Goal: Transaction & Acquisition: Purchase product/service

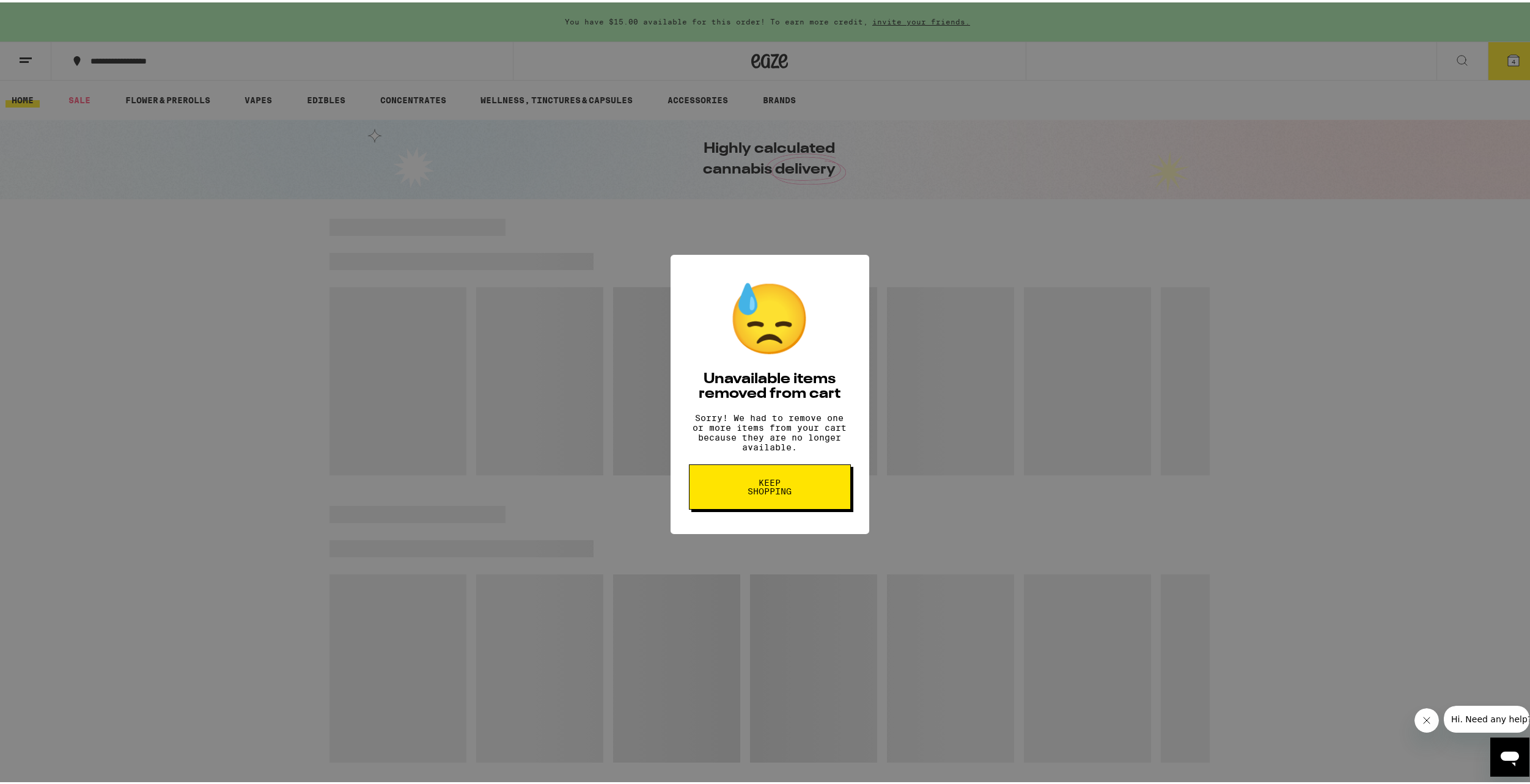
click at [804, 498] on button "Keep Shopping" at bounding box center [769, 485] width 162 height 45
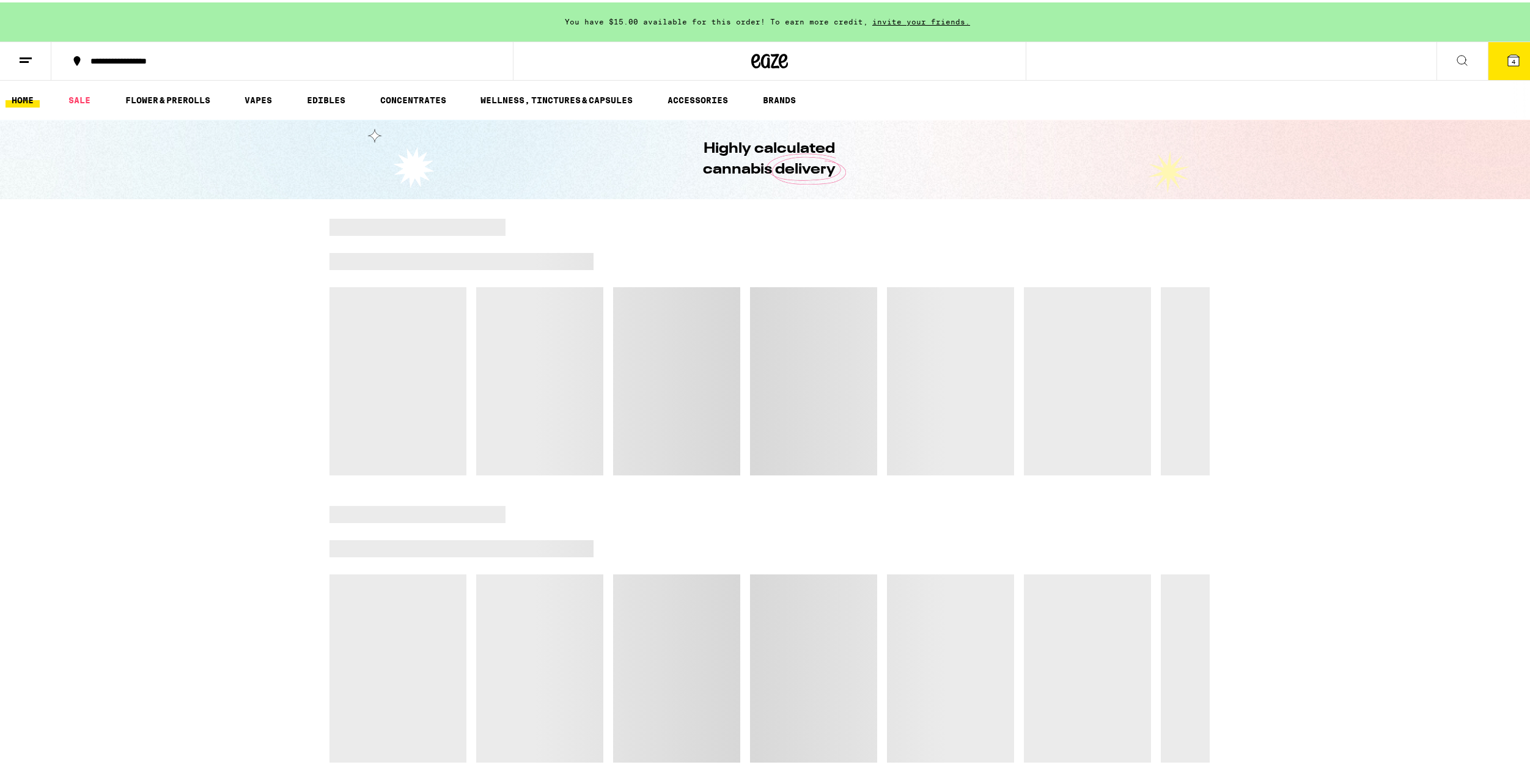
click at [1488, 68] on button "4" at bounding box center [1513, 59] width 51 height 38
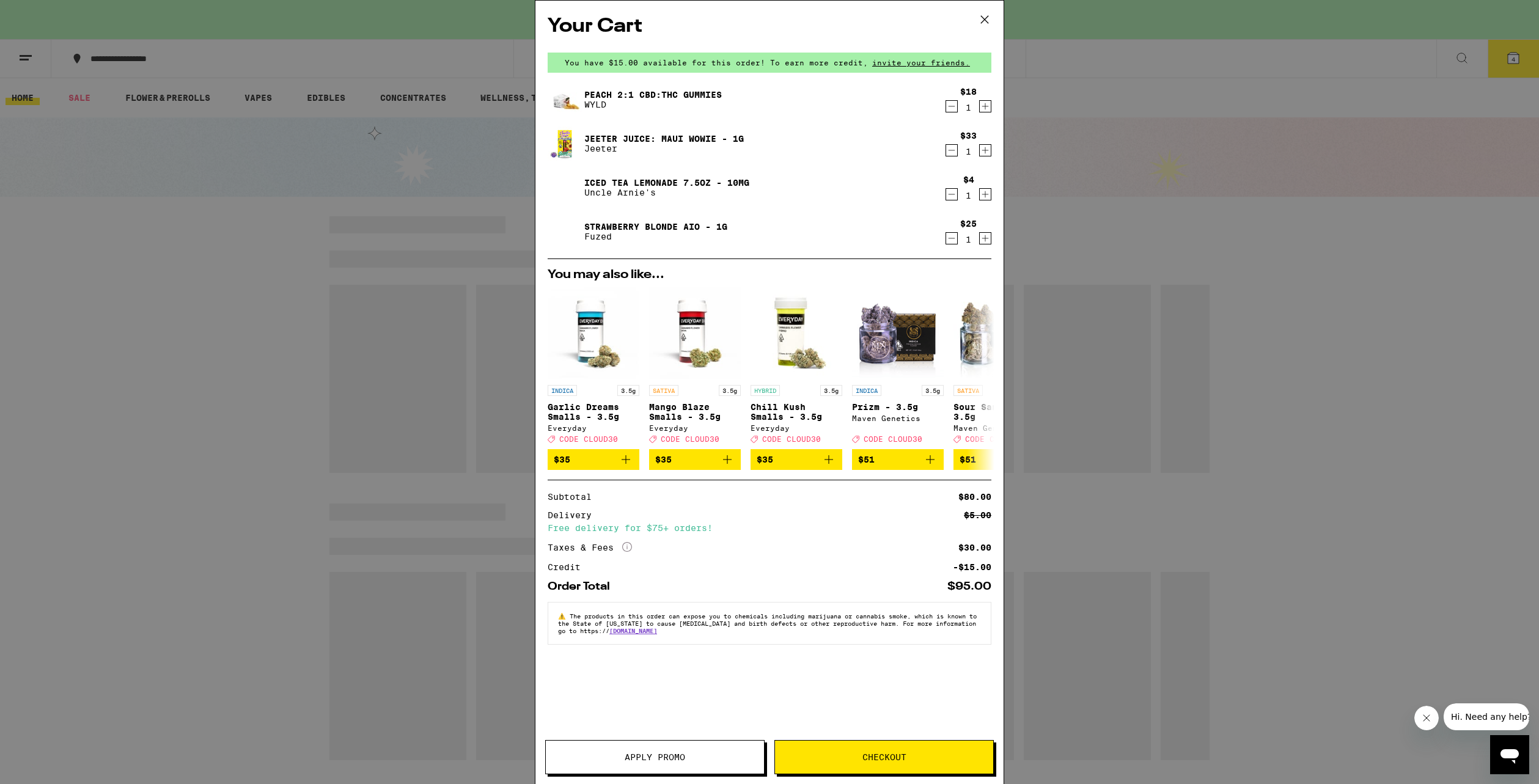
click at [985, 13] on icon at bounding box center [984, 19] width 18 height 18
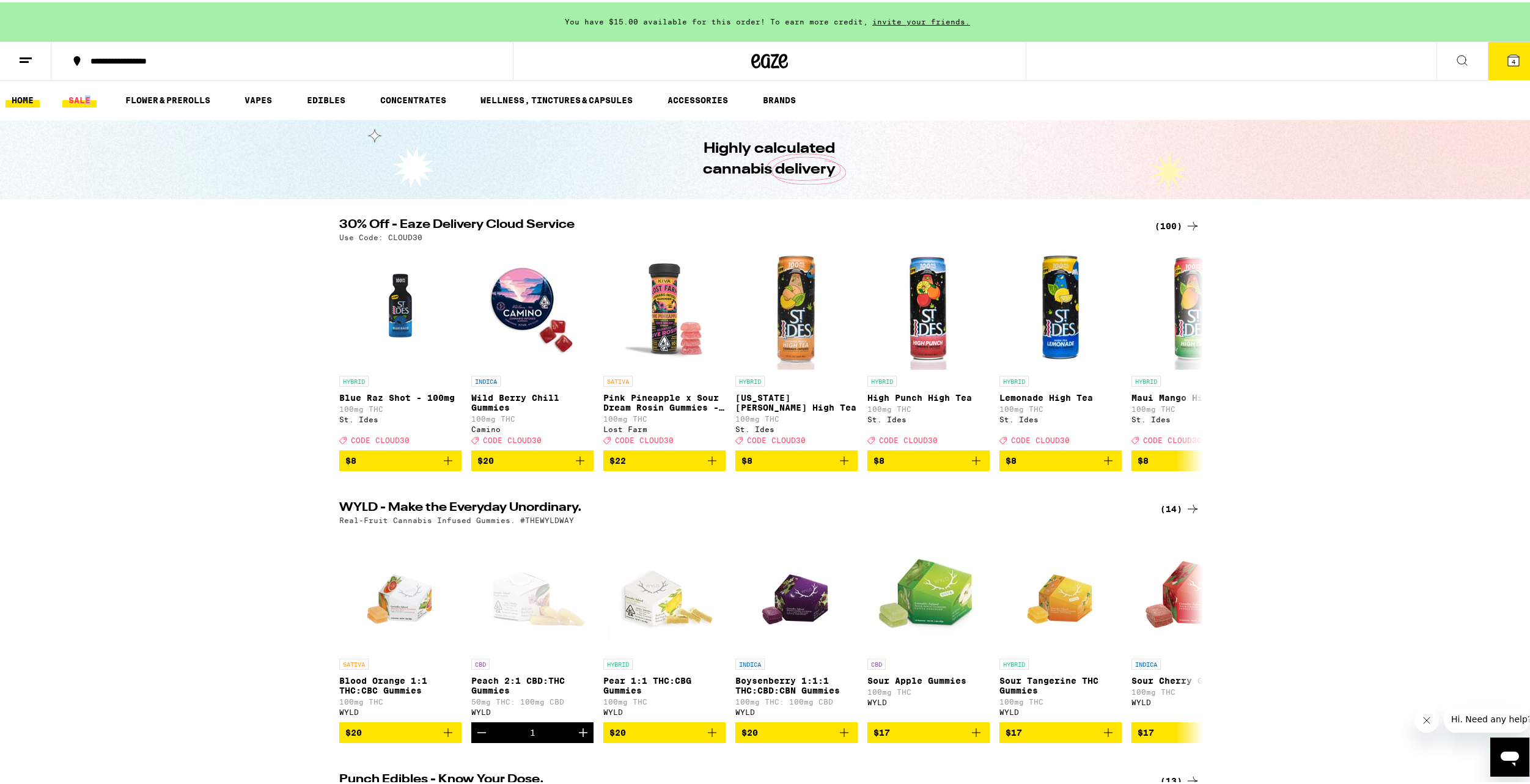
drag, startPoint x: 90, startPoint y: 95, endPoint x: 84, endPoint y: 96, distance: 6.1
click at [90, 97] on link "SALE" at bounding box center [79, 97] width 34 height 15
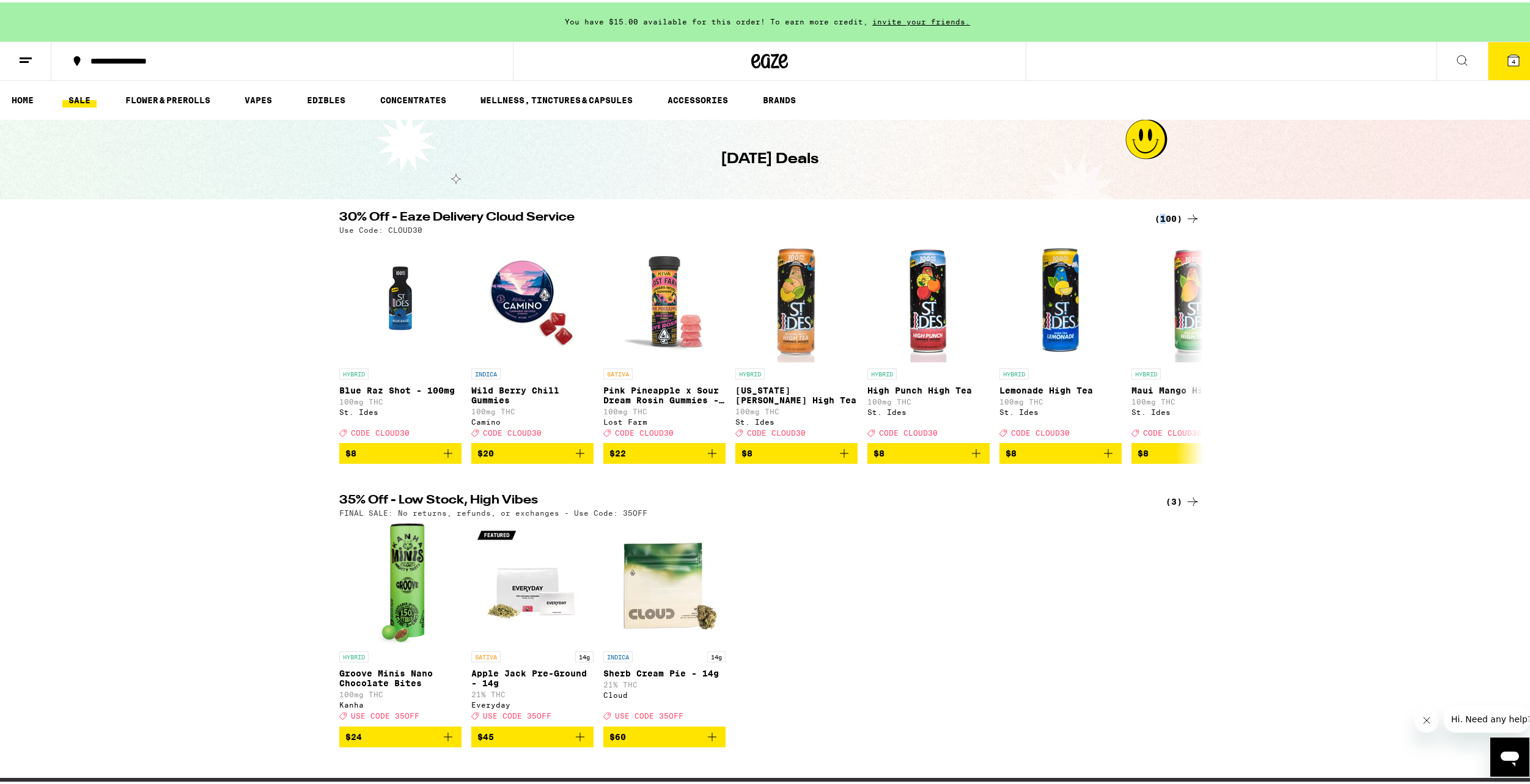
click at [1160, 215] on div "(100)" at bounding box center [1178, 216] width 45 height 15
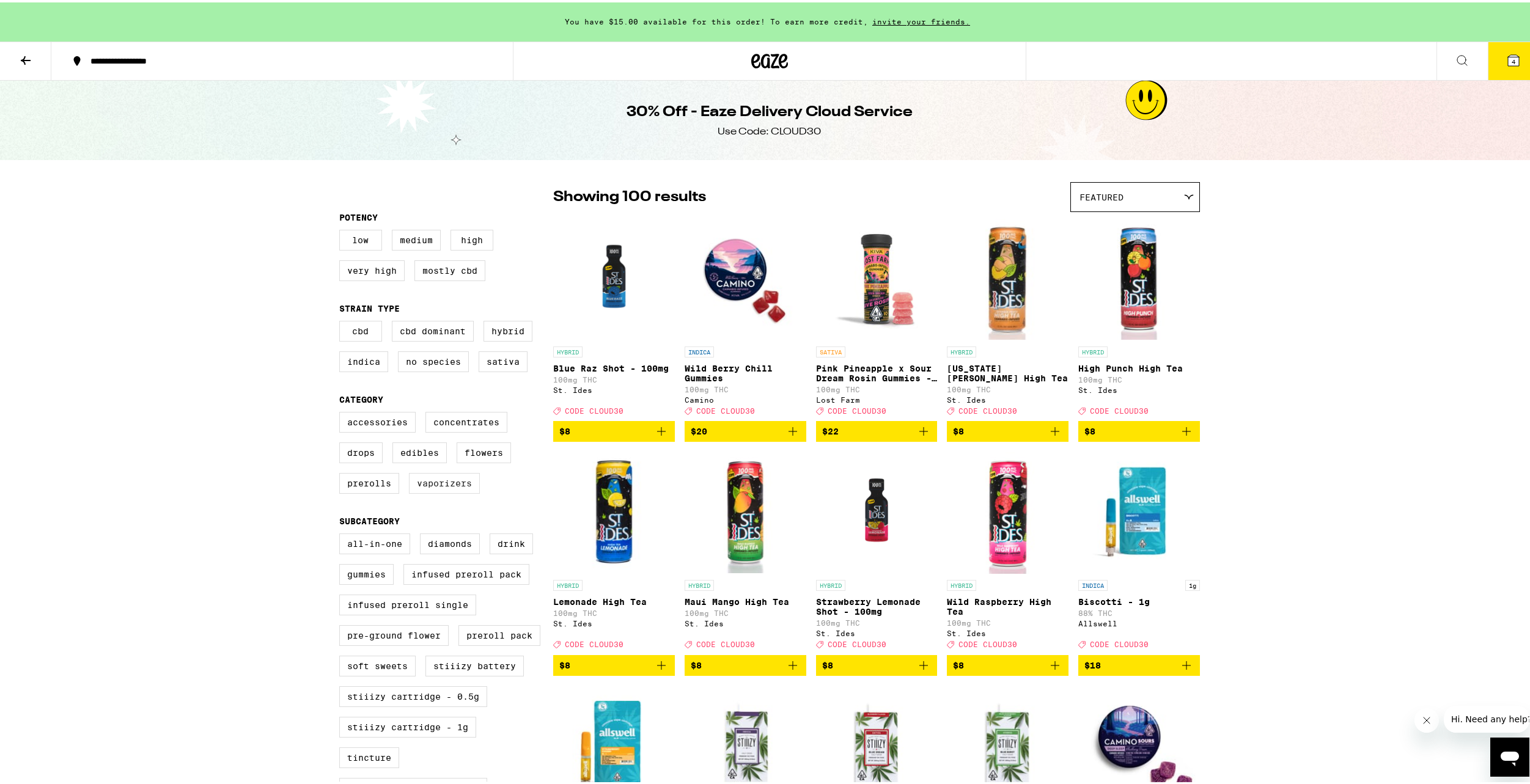
click at [410, 486] on label "Vaporizers" at bounding box center [444, 481] width 71 height 21
click at [342, 412] on input "Vaporizers" at bounding box center [341, 411] width 1 height 1
checkbox input "true"
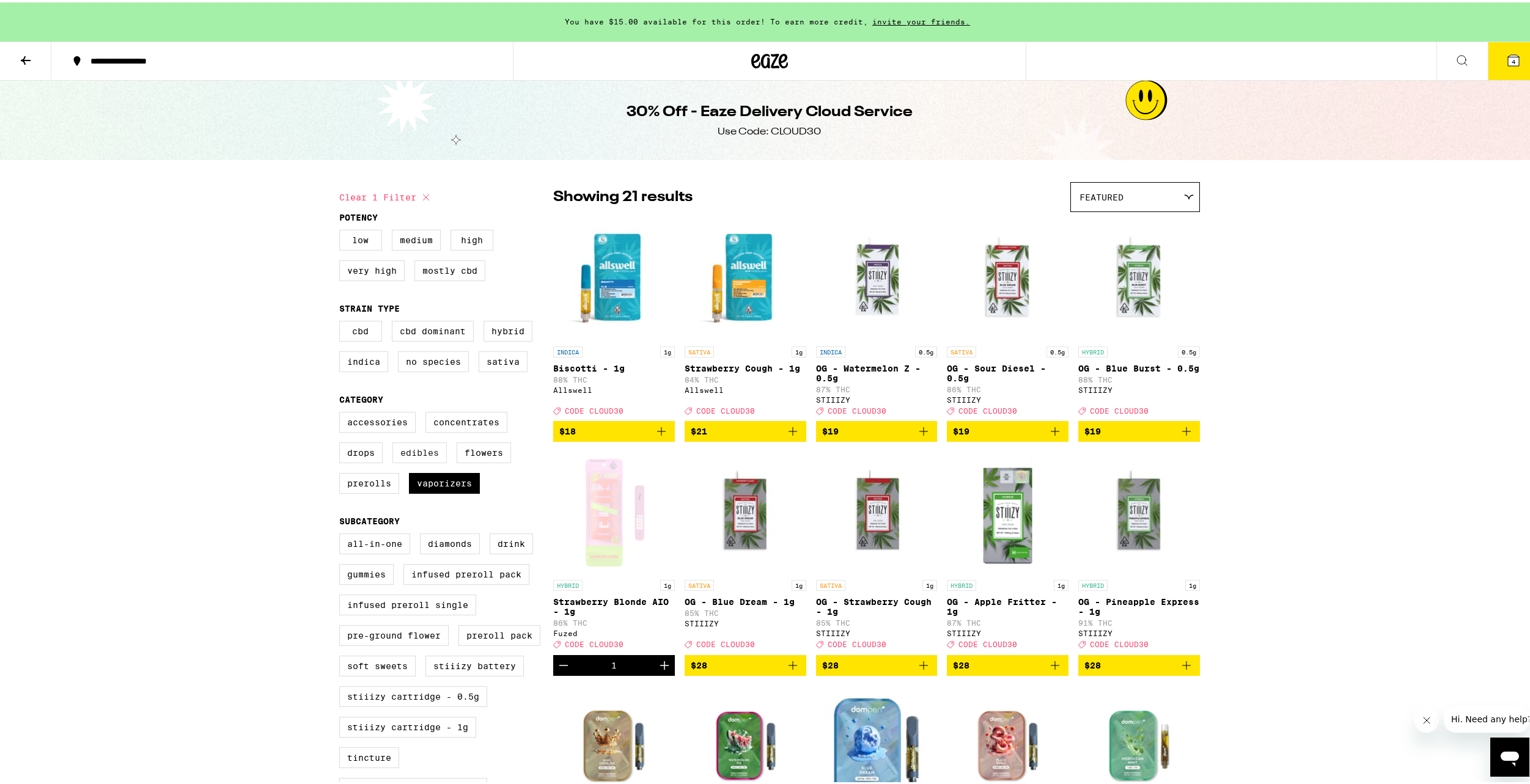
click at [407, 461] on label "Edibles" at bounding box center [419, 451] width 54 height 21
click at [342, 412] on input "Edibles" at bounding box center [341, 411] width 1 height 1
checkbox input "true"
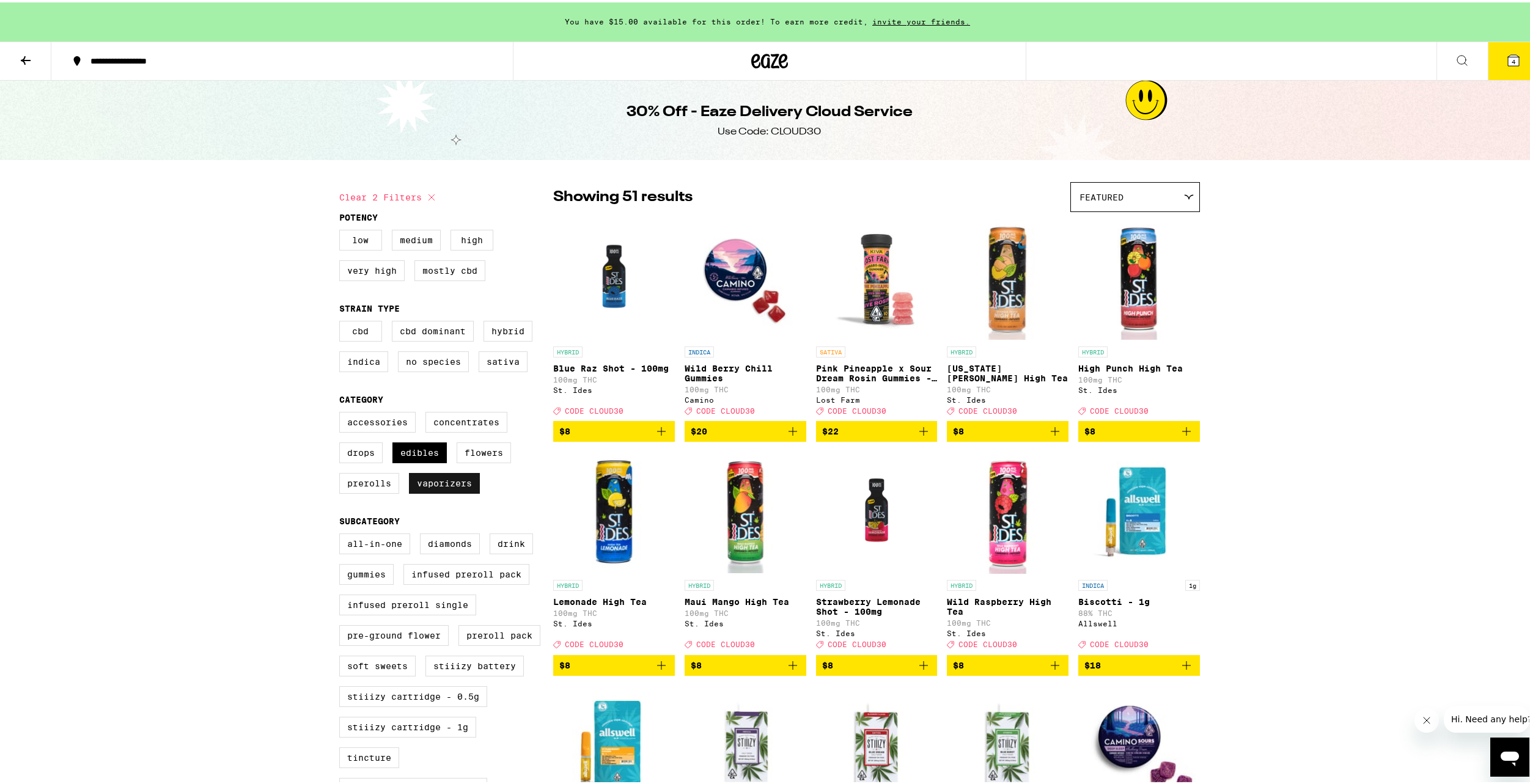
click at [444, 483] on label "Vaporizers" at bounding box center [444, 481] width 71 height 21
click at [342, 412] on input "Vaporizers" at bounding box center [341, 411] width 1 height 1
checkbox input "false"
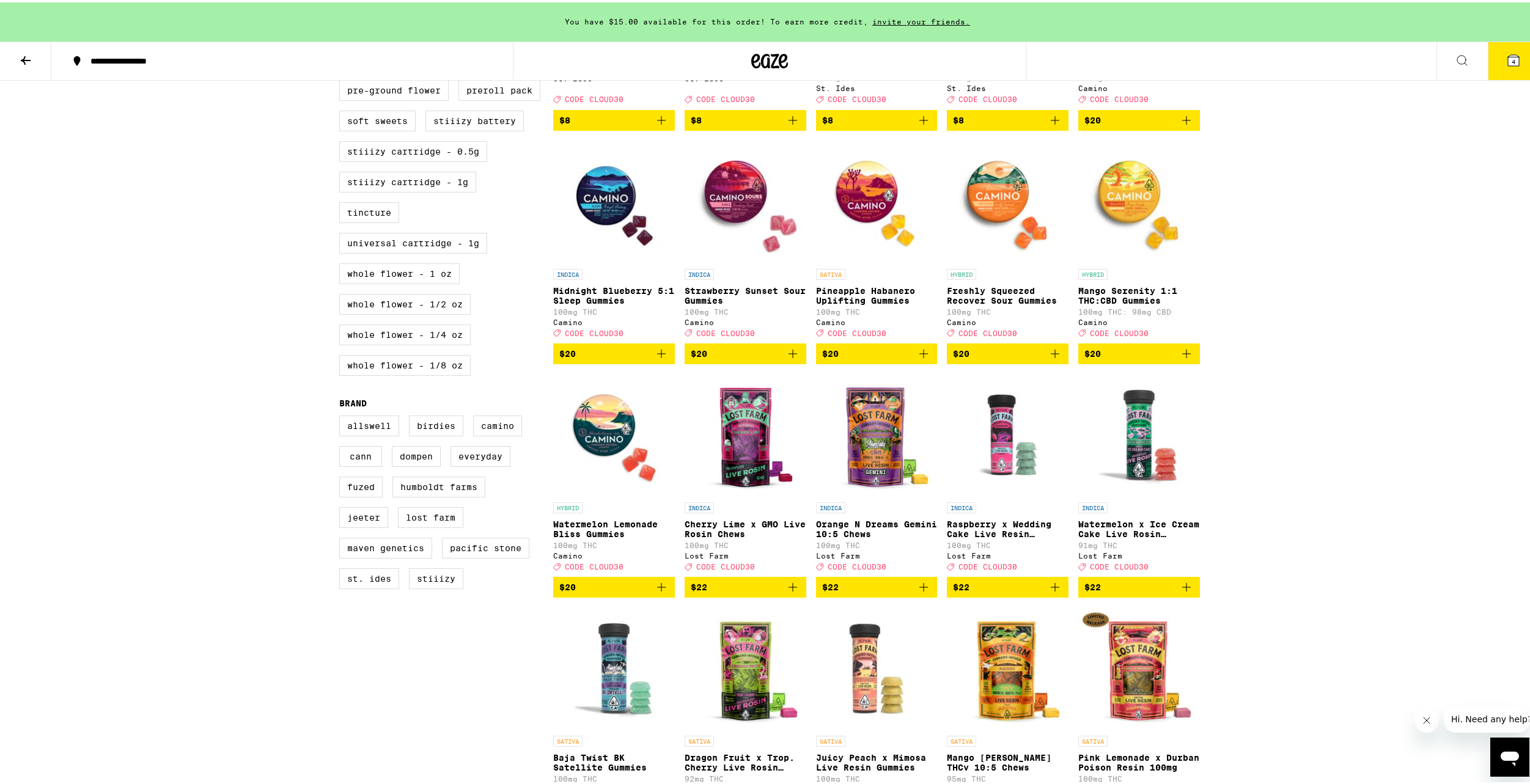
scroll to position [550, 0]
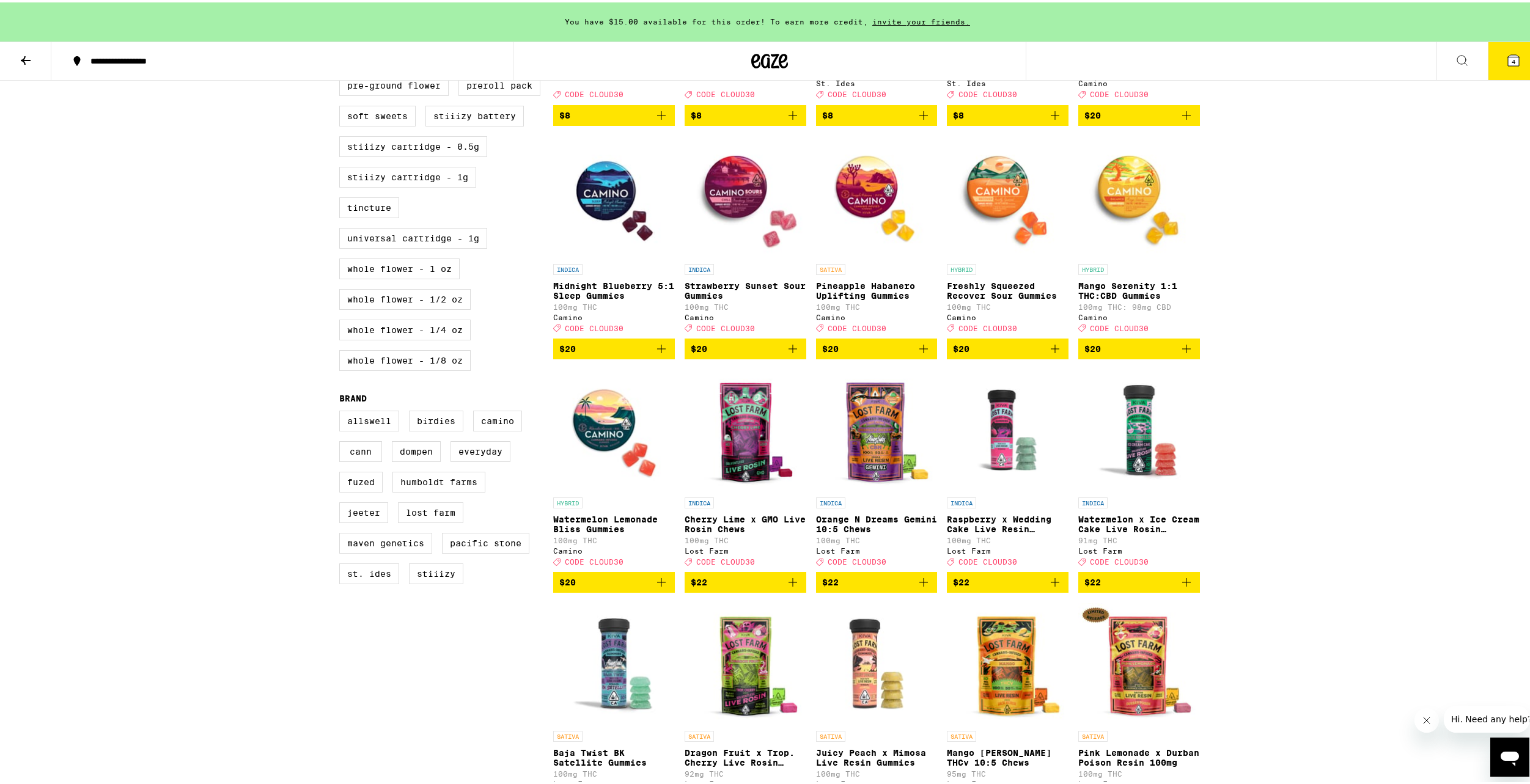
click at [1169, 354] on span "$20" at bounding box center [1139, 347] width 109 height 15
click at [1488, 65] on button "5" at bounding box center [1513, 59] width 51 height 38
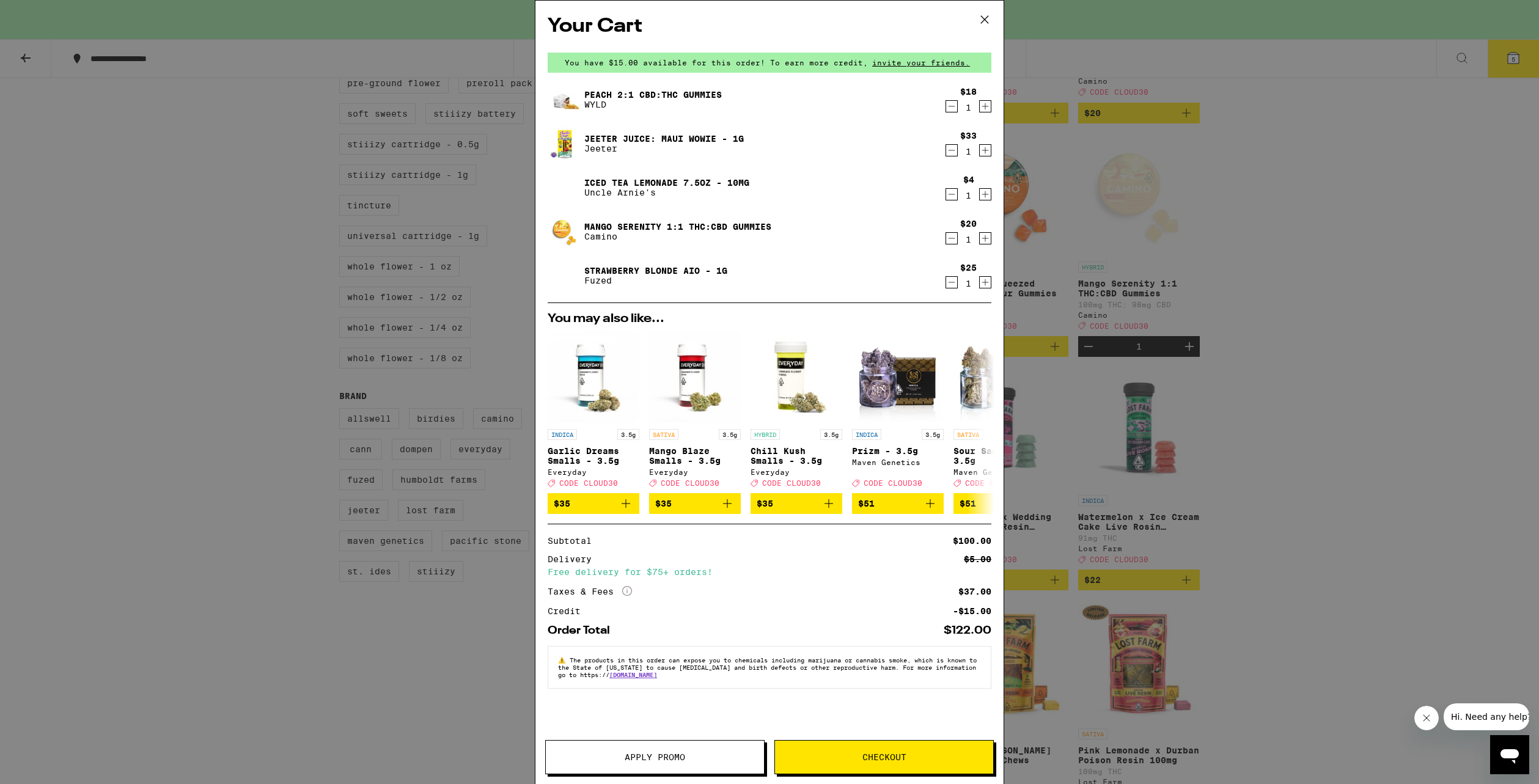
click at [687, 746] on button "Apply Promo" at bounding box center [654, 757] width 219 height 34
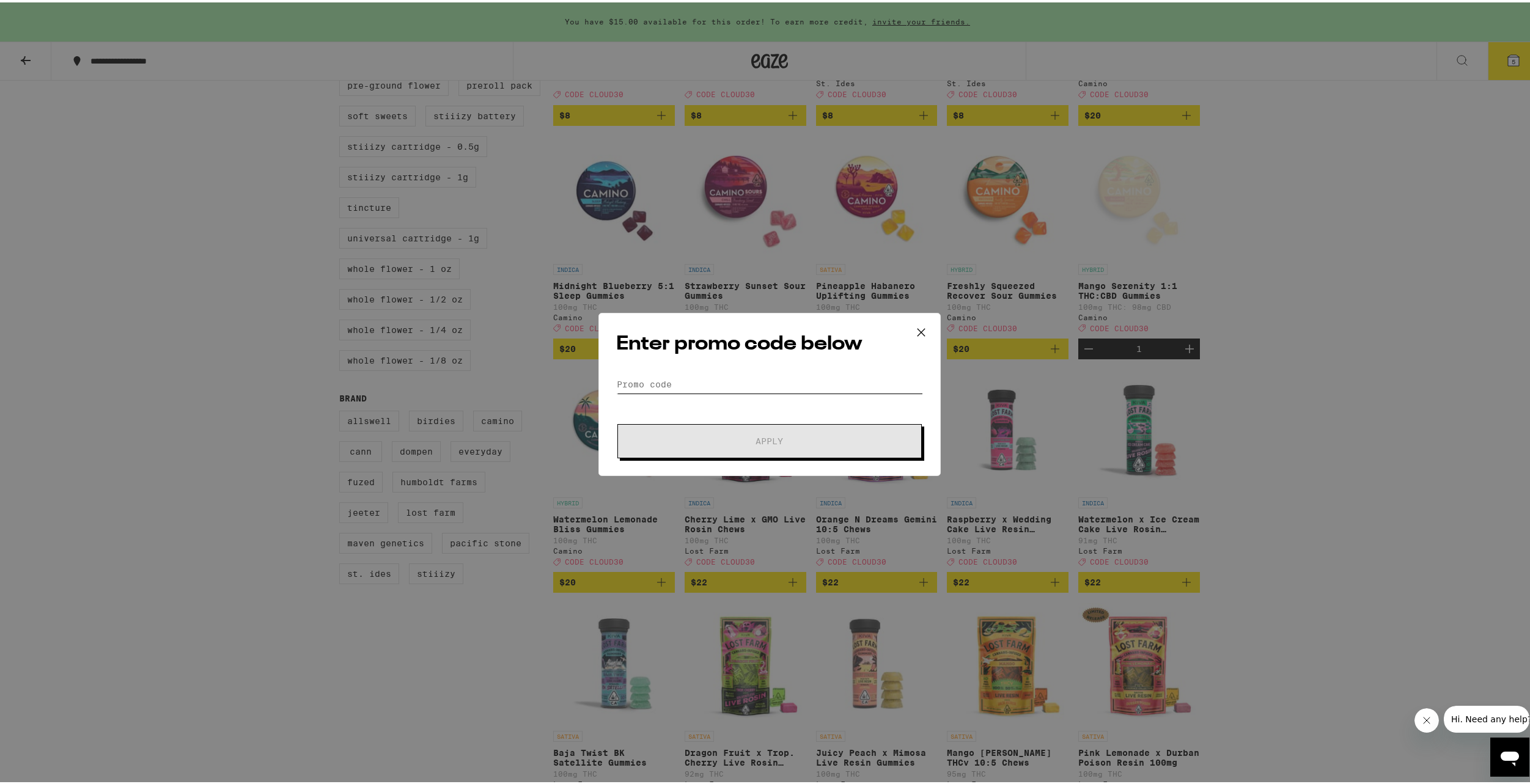
click at [733, 385] on input "Promo Code" at bounding box center [769, 382] width 307 height 18
type input "CLOUD30"
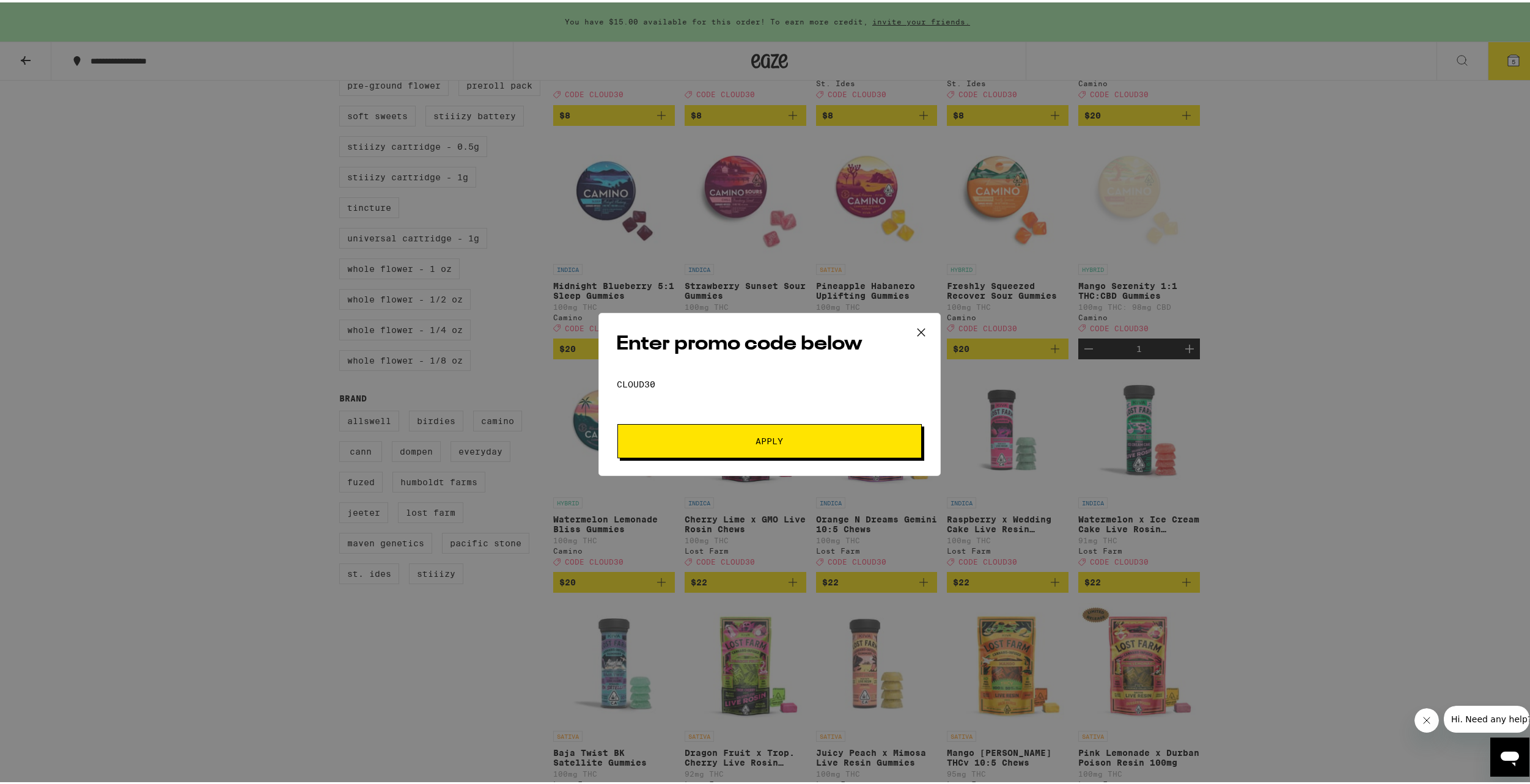
click at [742, 427] on button "Apply" at bounding box center [769, 439] width 304 height 34
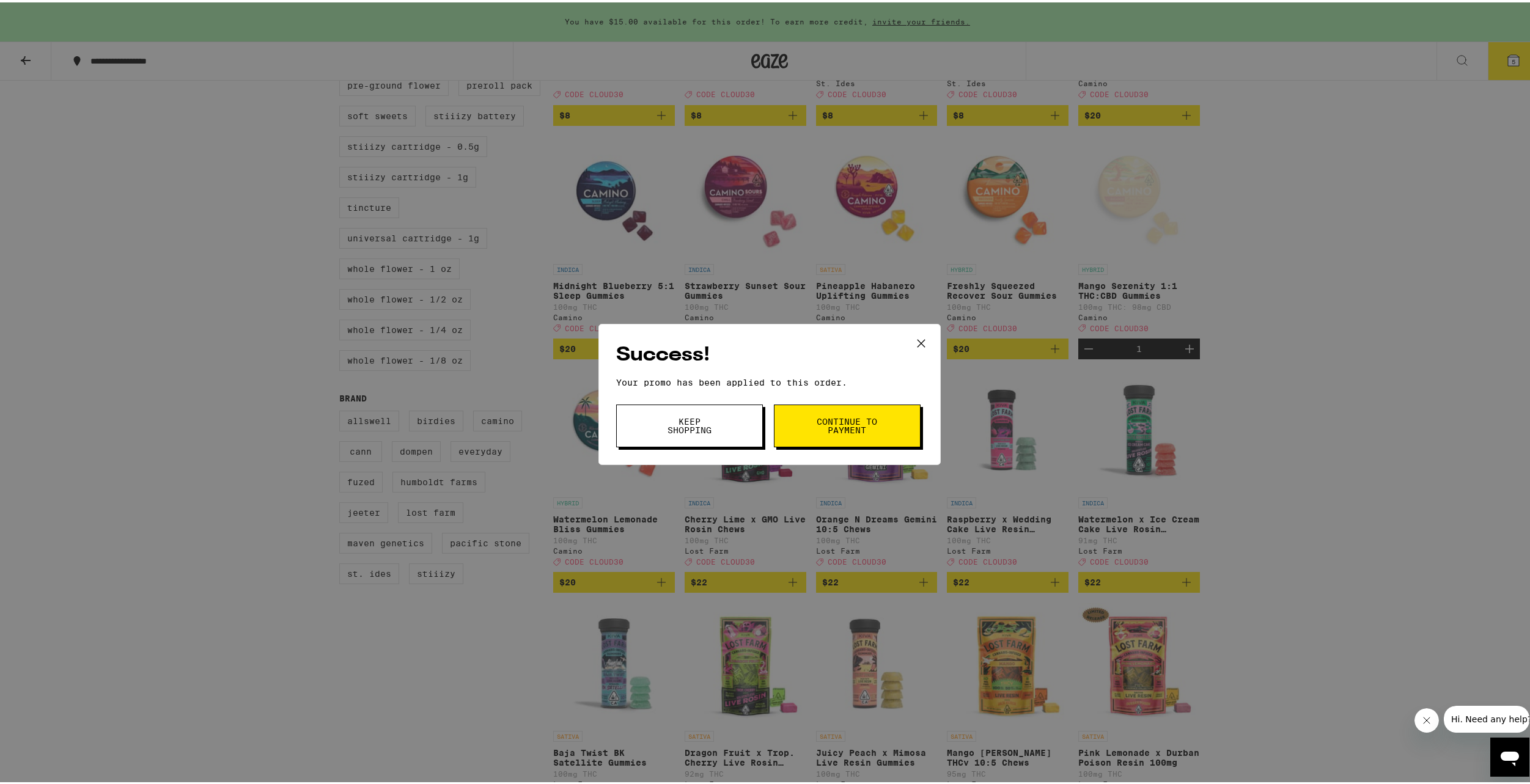
click at [774, 416] on button "Continue to payment" at bounding box center [847, 424] width 147 height 42
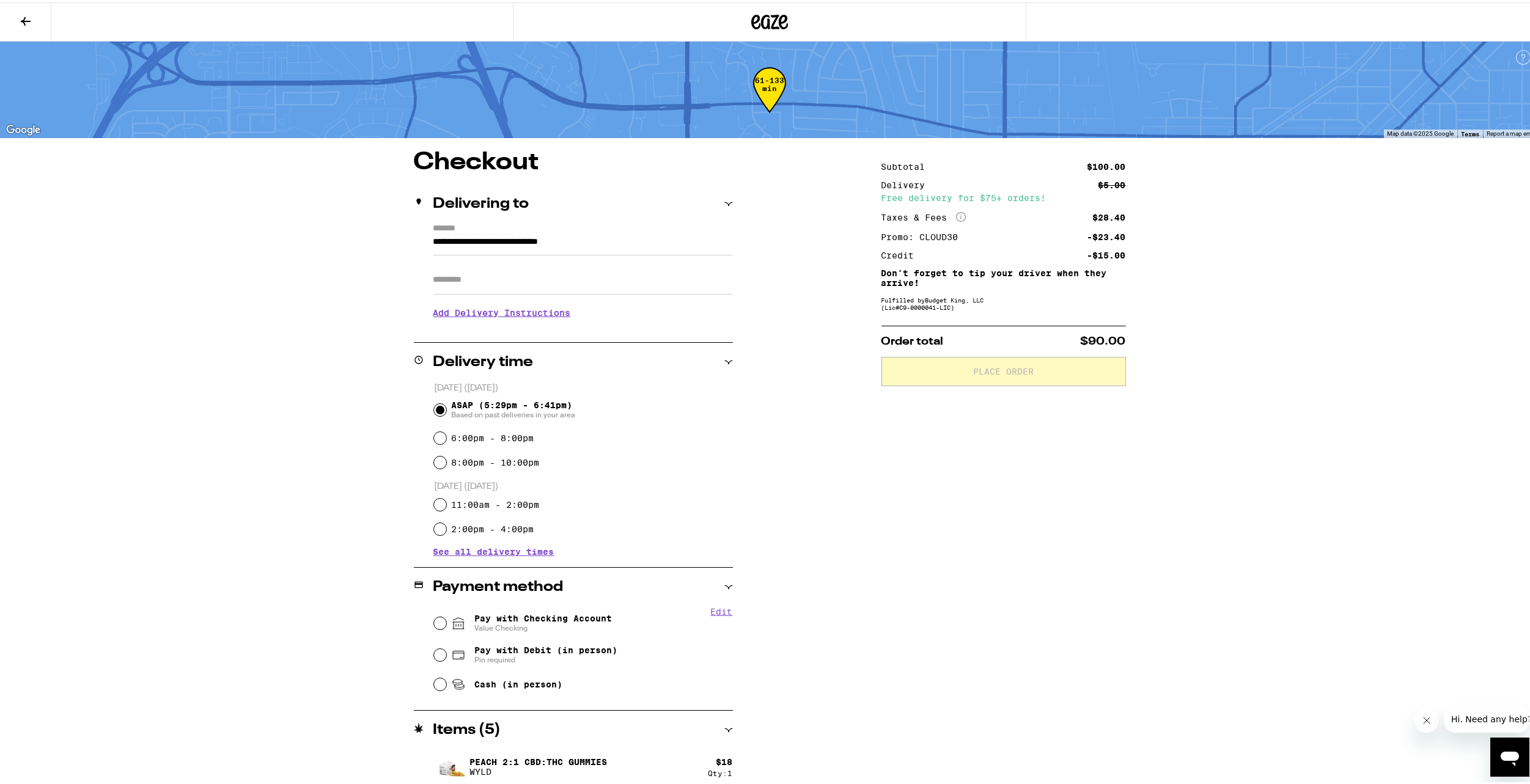
click at [34, 24] on button at bounding box center [26, 20] width 51 height 39
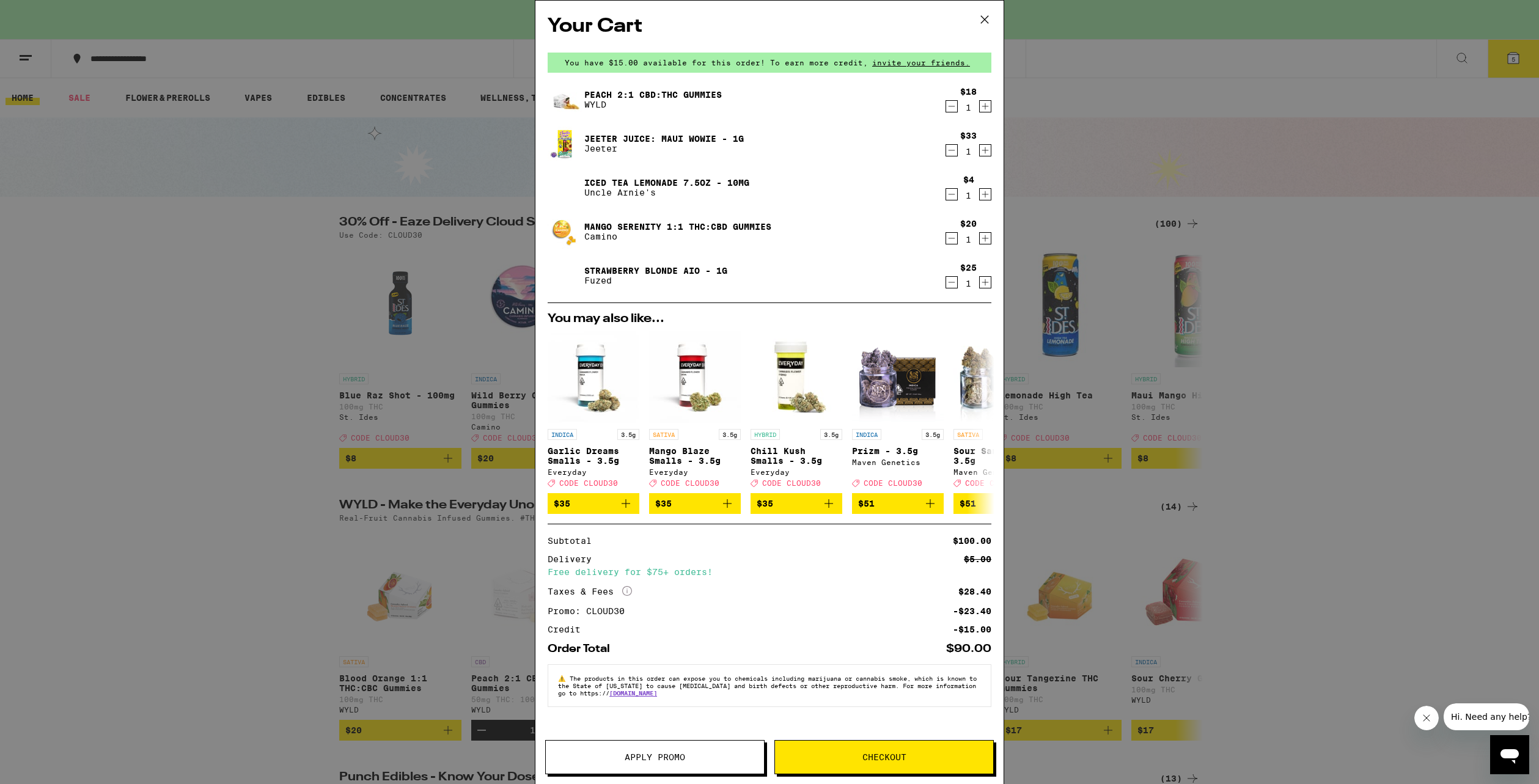
click at [979, 12] on icon at bounding box center [984, 19] width 18 height 18
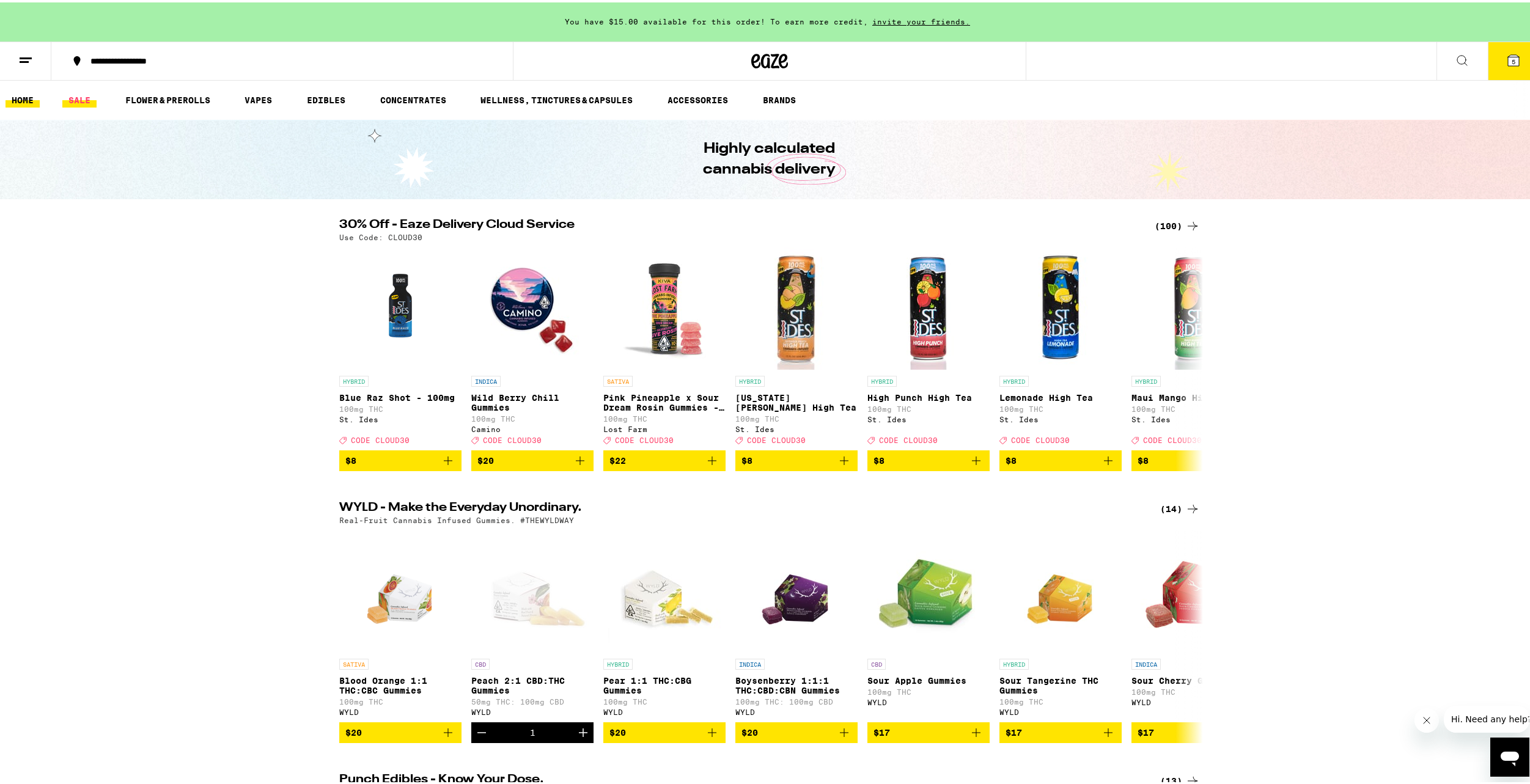
click at [86, 92] on link "SALE" at bounding box center [79, 97] width 34 height 15
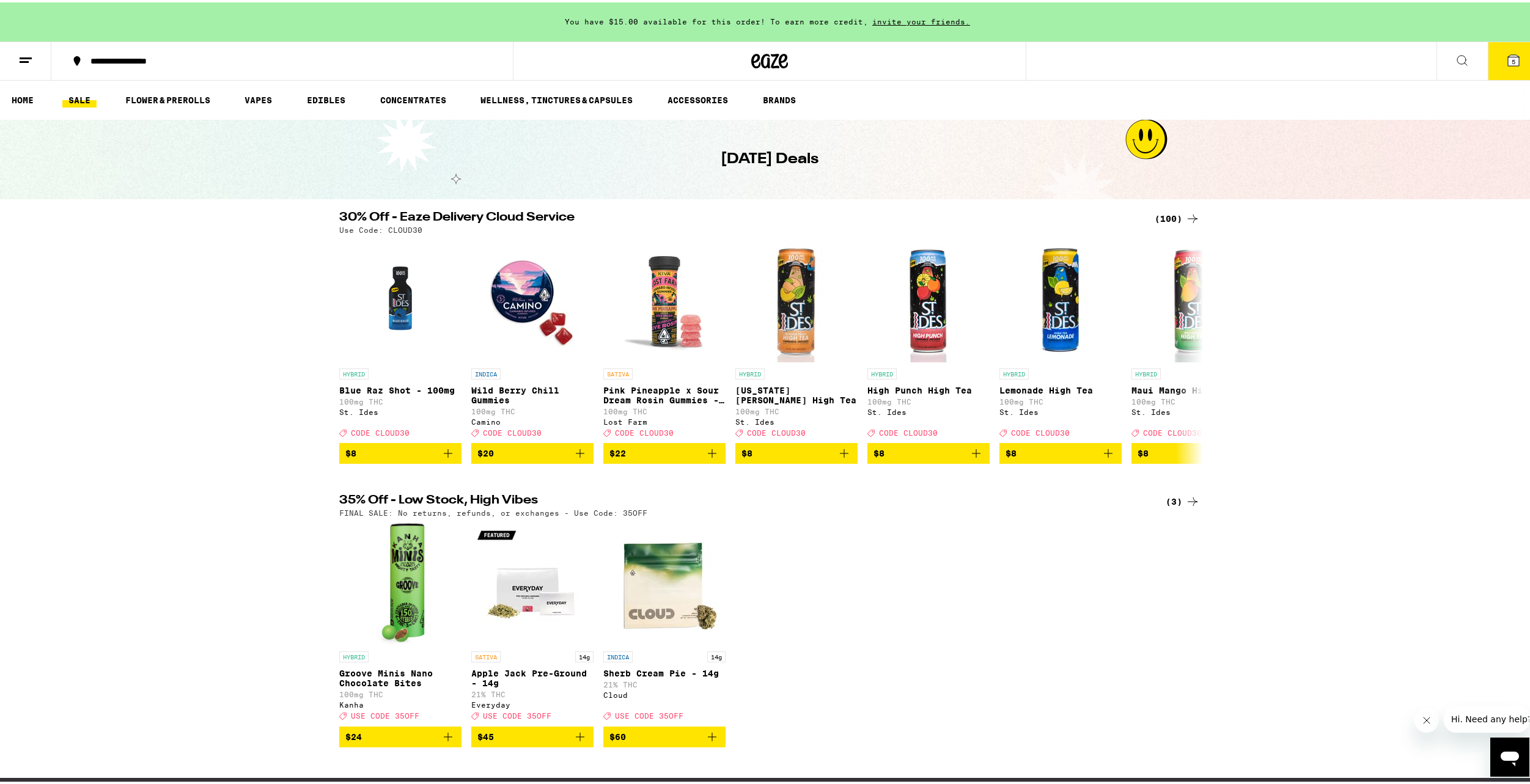
click at [1185, 215] on icon at bounding box center [1192, 216] width 15 height 15
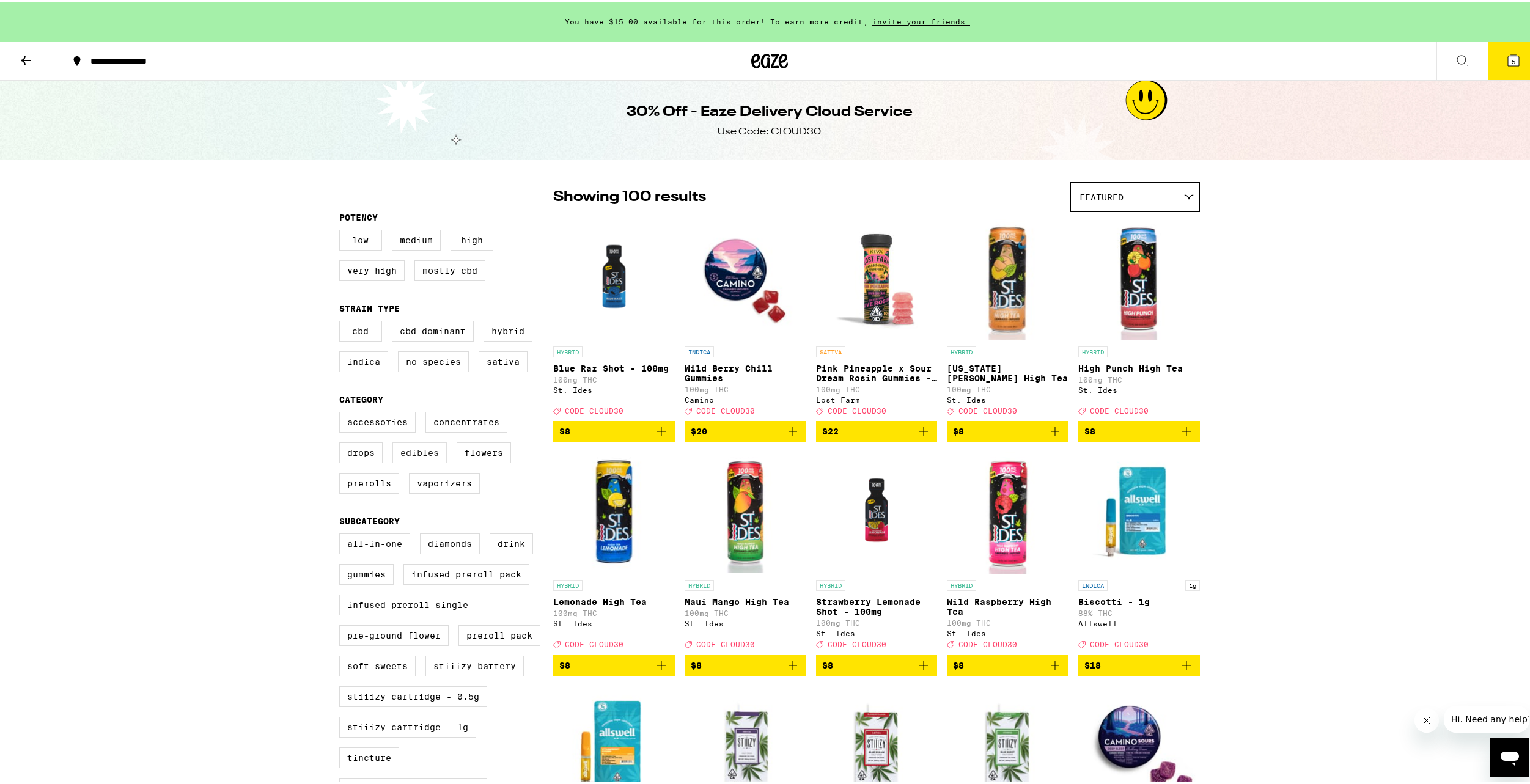
click at [399, 461] on label "Edibles" at bounding box center [419, 451] width 54 height 21
click at [342, 412] on input "Edibles" at bounding box center [341, 411] width 1 height 1
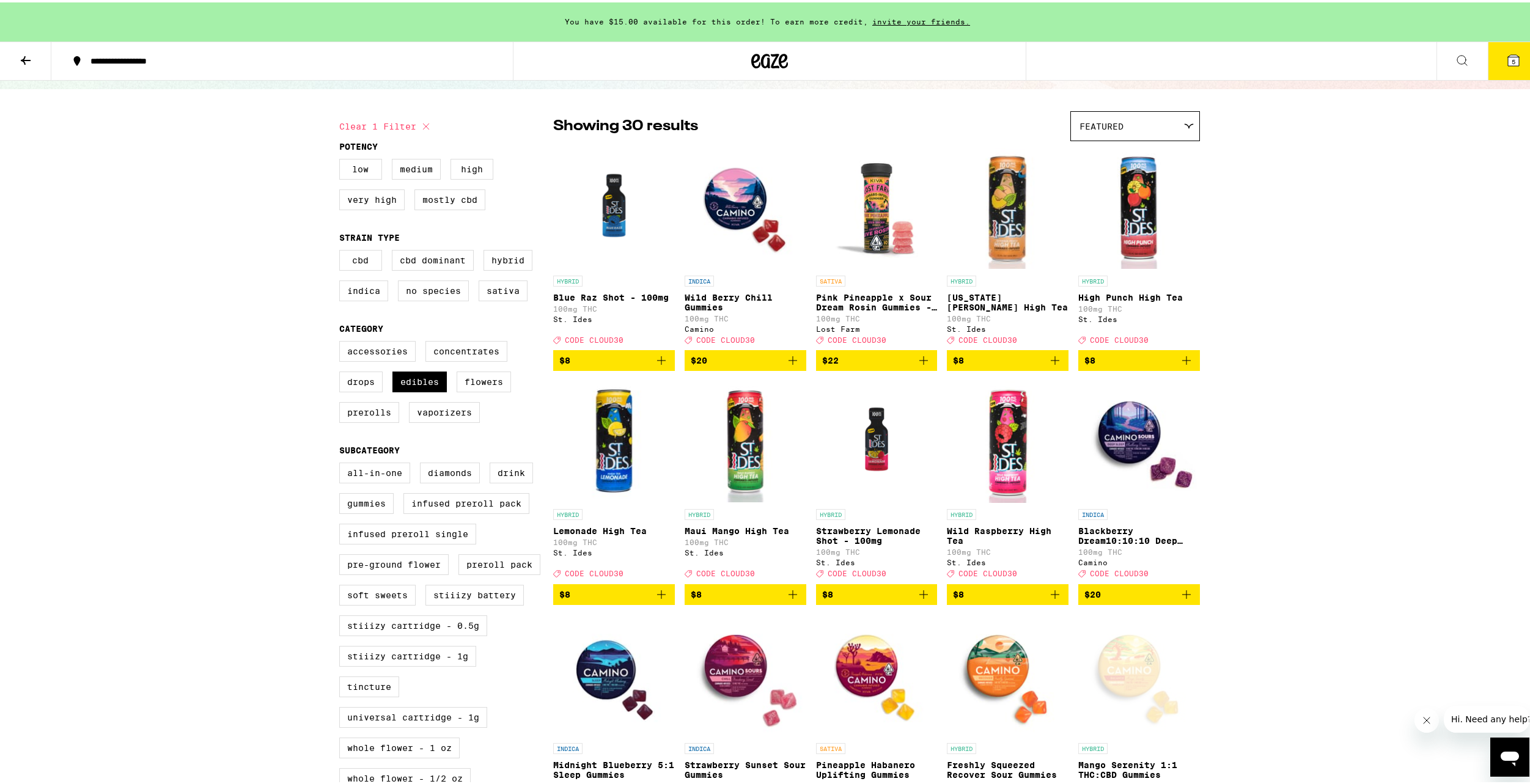
scroll to position [61, 0]
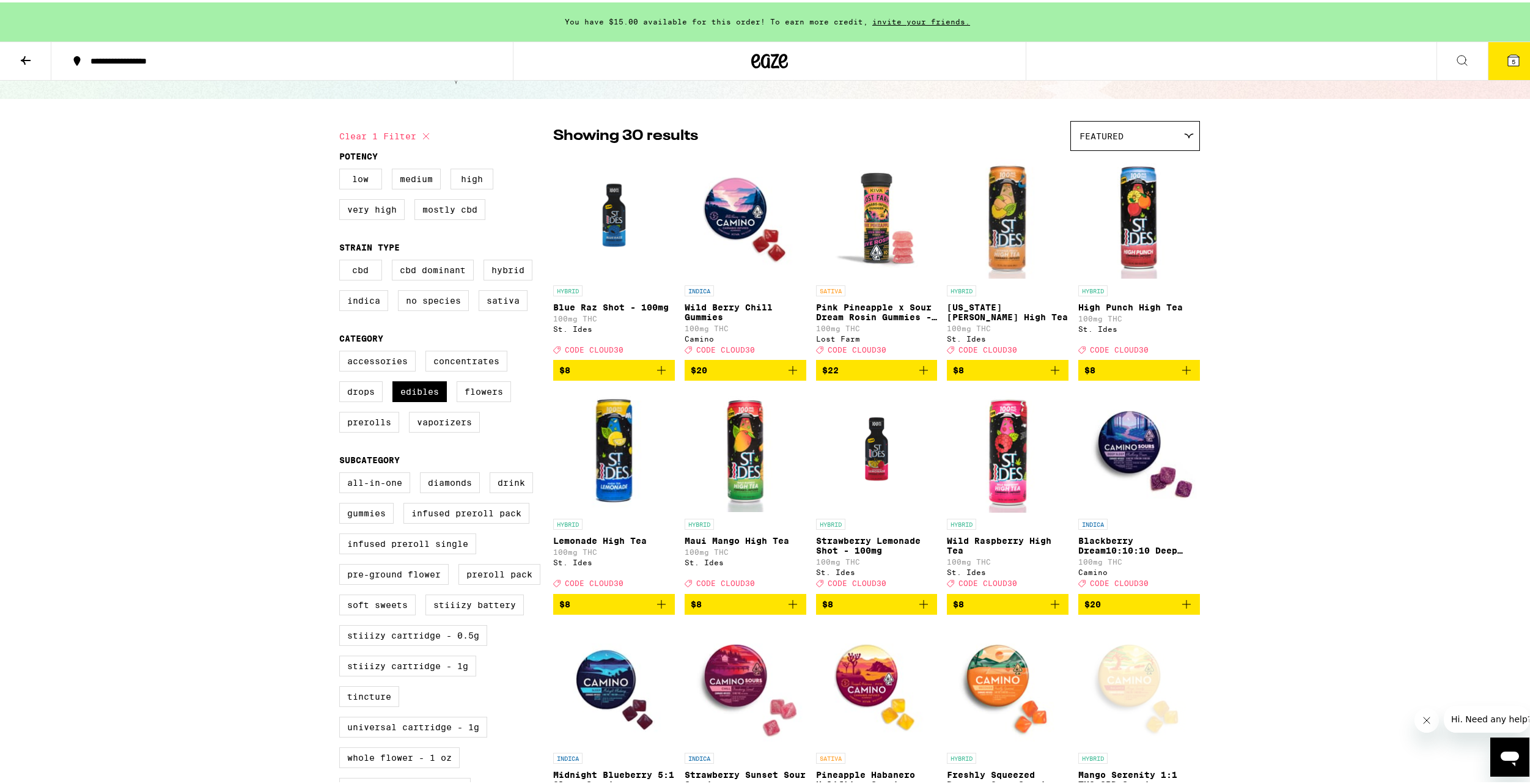
click at [1042, 375] on span "$8" at bounding box center [1007, 368] width 109 height 15
click at [797, 613] on button "$8" at bounding box center [745, 602] width 122 height 21
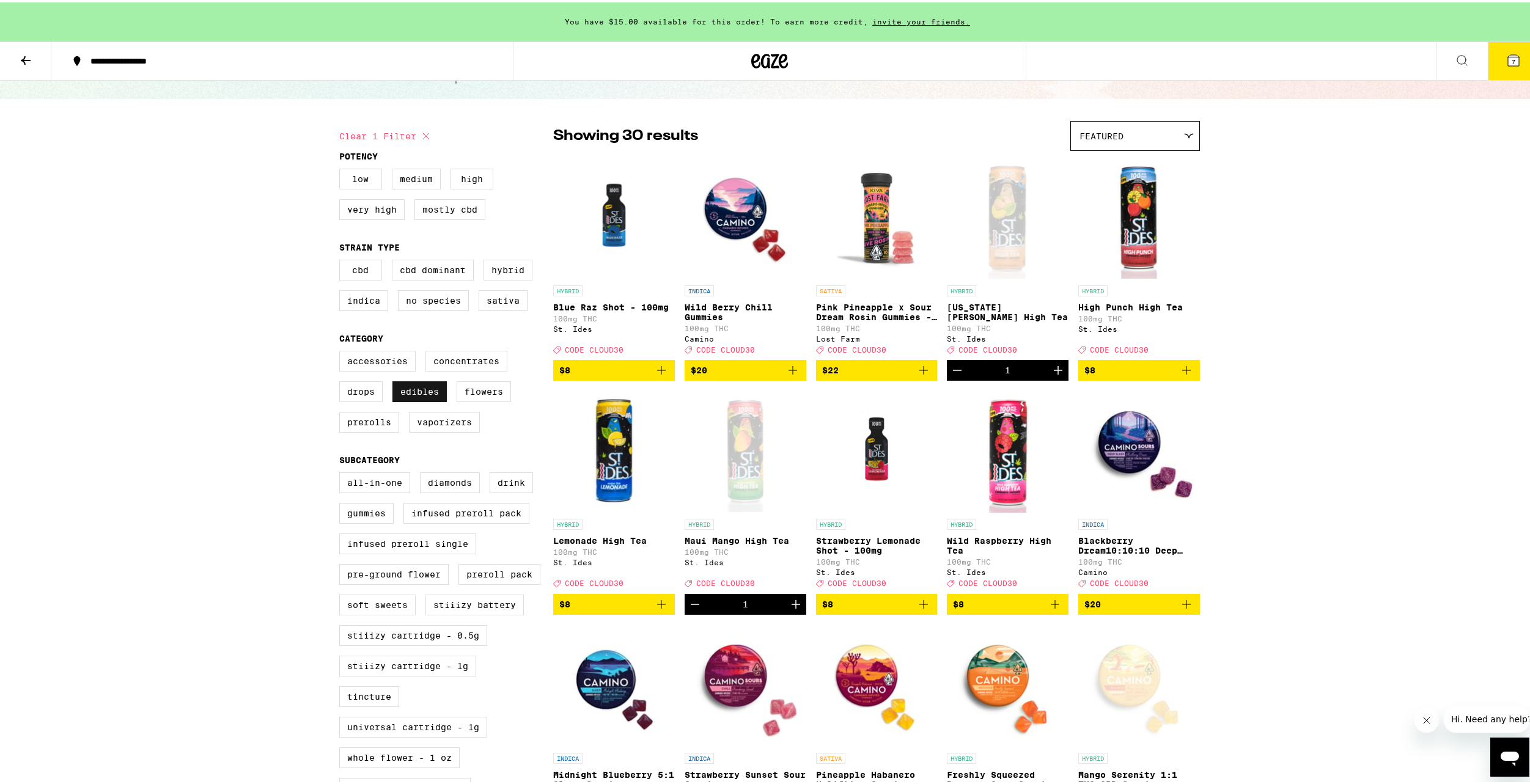
click at [403, 399] on label "Edibles" at bounding box center [419, 389] width 54 height 21
click at [342, 351] on input "Edibles" at bounding box center [341, 350] width 1 height 1
checkbox input "false"
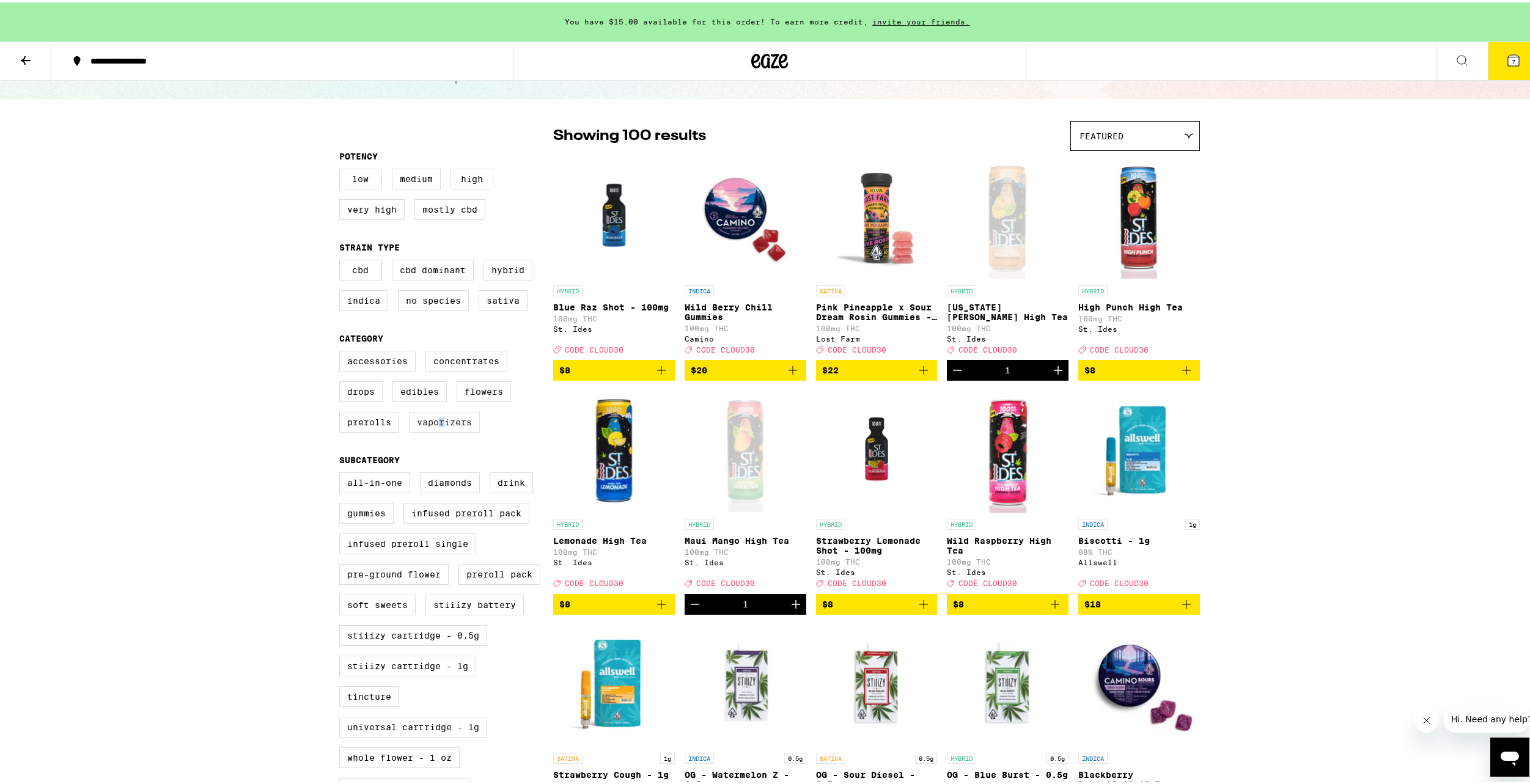
click at [438, 425] on label "Vaporizers" at bounding box center [444, 420] width 71 height 21
click at [440, 425] on label "Vaporizers" at bounding box center [444, 420] width 71 height 21
click at [342, 351] on input "Vaporizers" at bounding box center [341, 350] width 1 height 1
checkbox input "true"
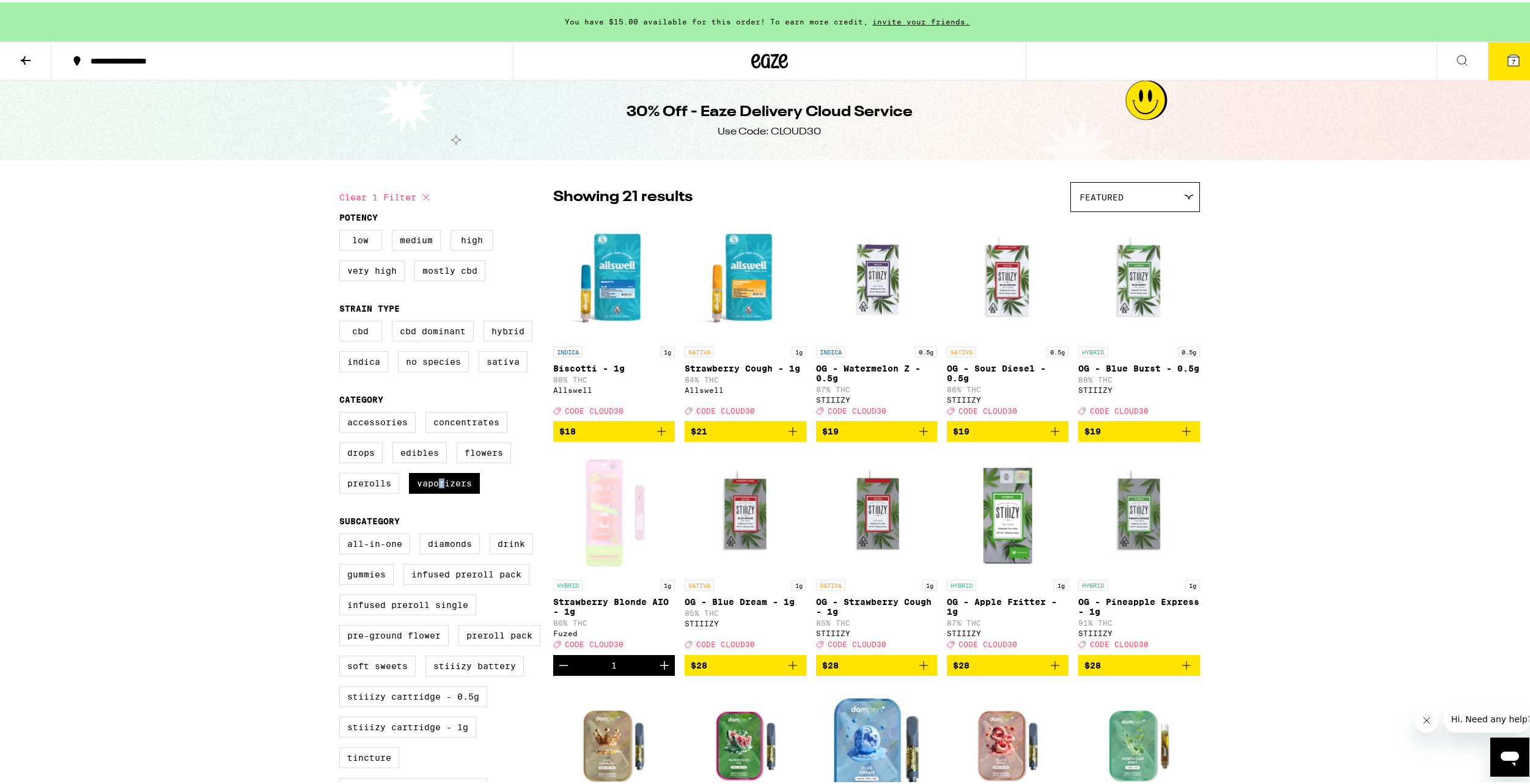
click at [1524, 68] on button "7" at bounding box center [1513, 59] width 51 height 38
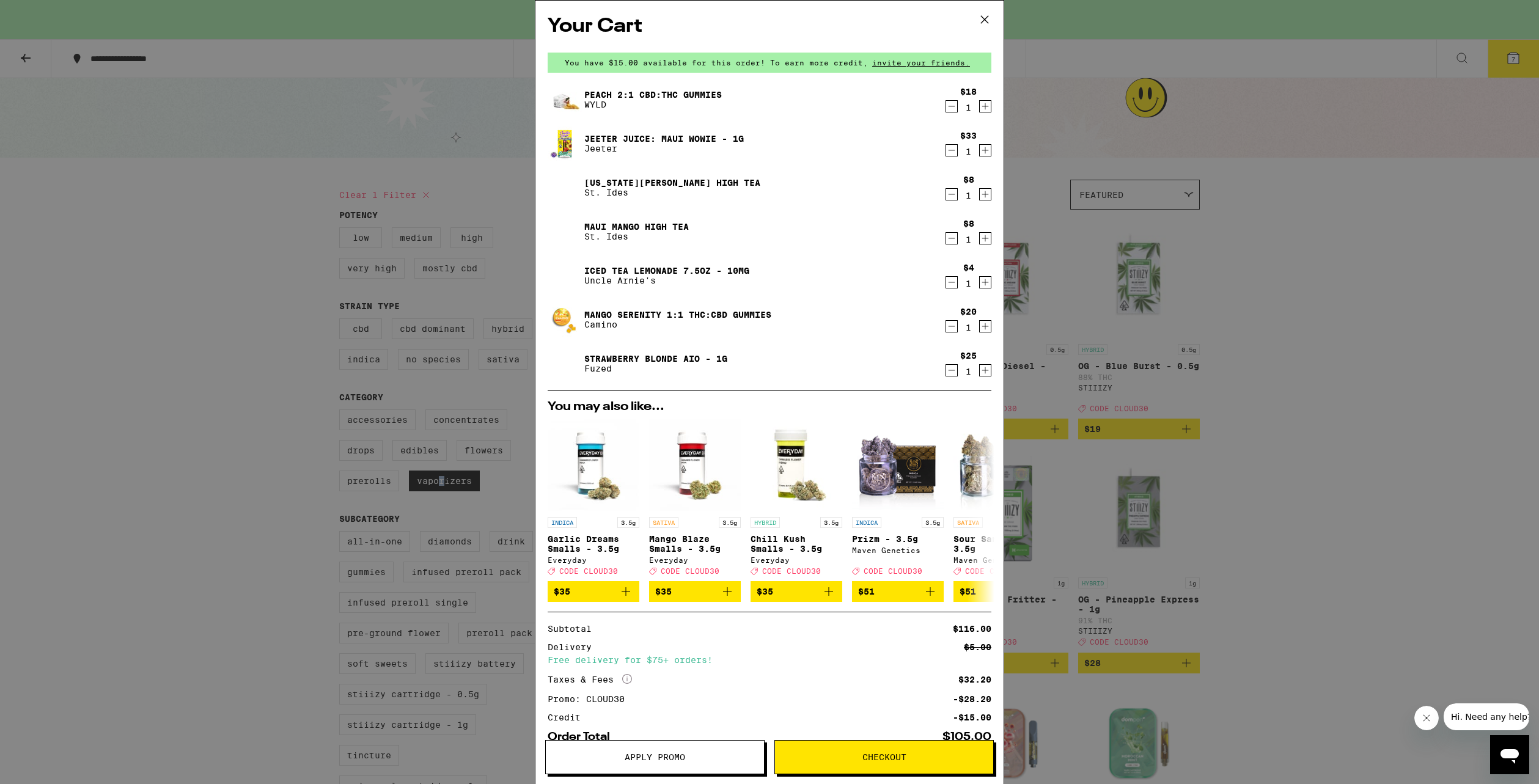
click at [946, 107] on icon "Decrement" at bounding box center [951, 106] width 11 height 15
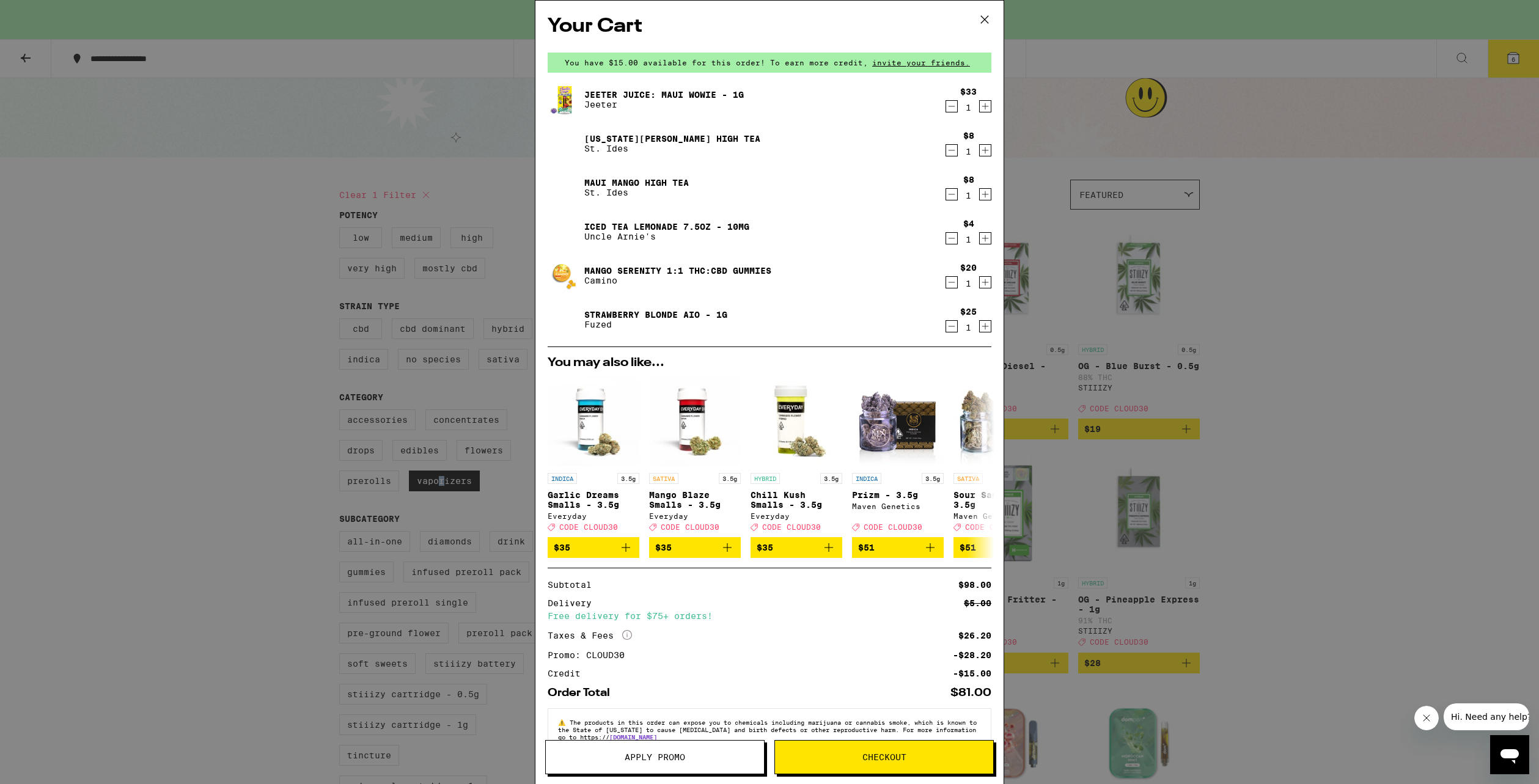
click at [946, 239] on icon "Decrement" at bounding box center [951, 238] width 11 height 15
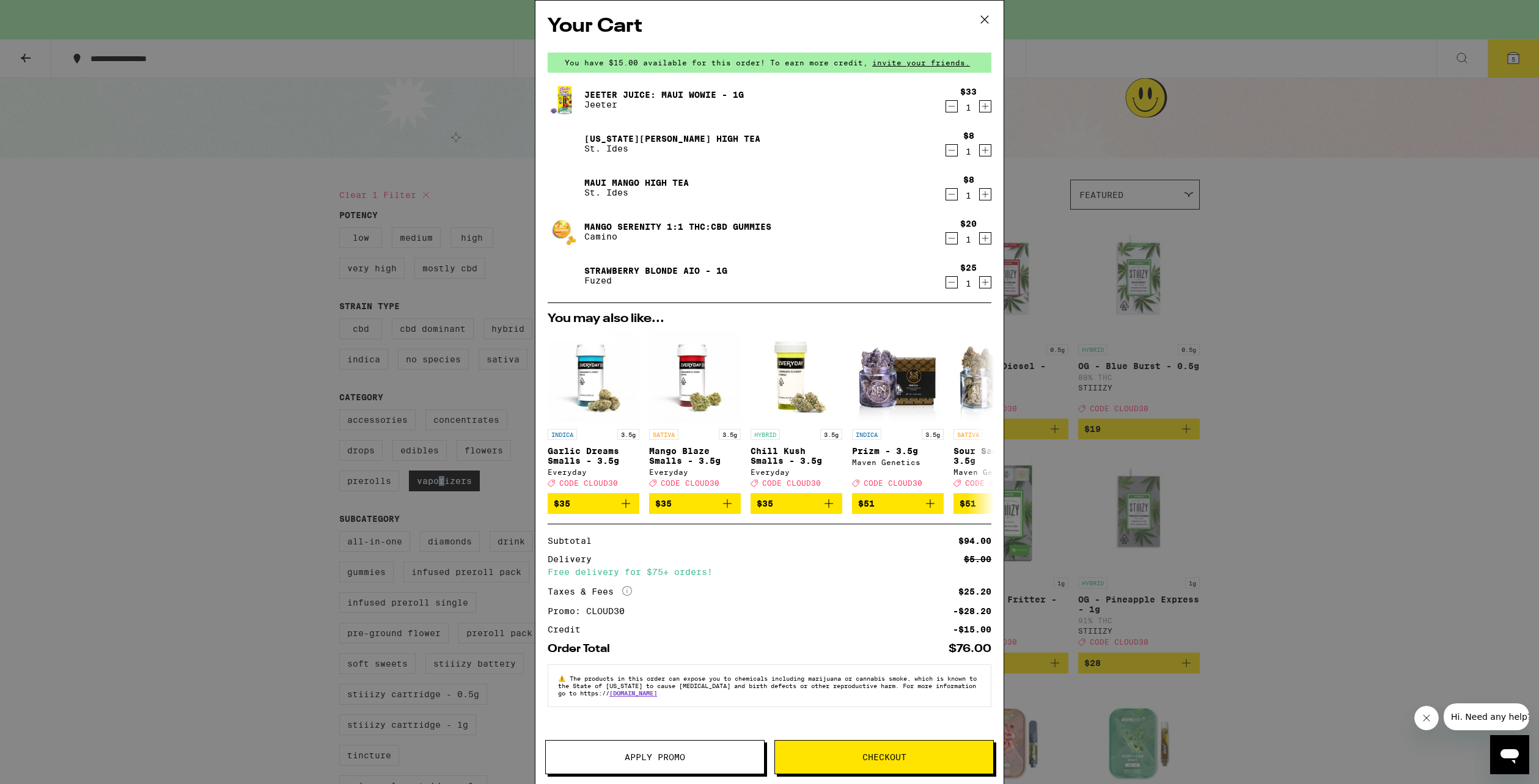
click at [729, 753] on span "Apply Promo" at bounding box center [655, 758] width 218 height 9
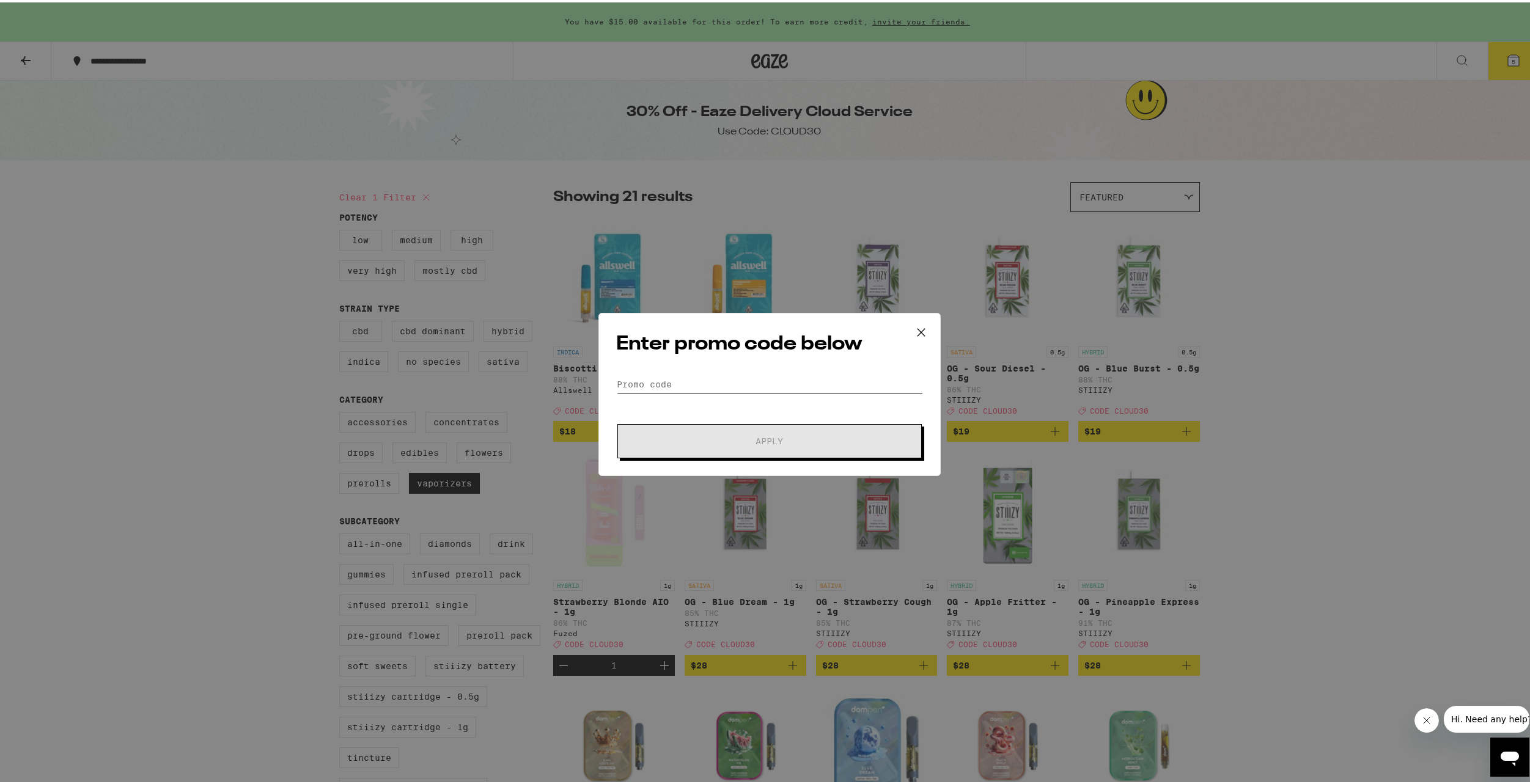
click at [707, 388] on input "Promo Code" at bounding box center [769, 382] width 307 height 18
type input "CLOUD30"
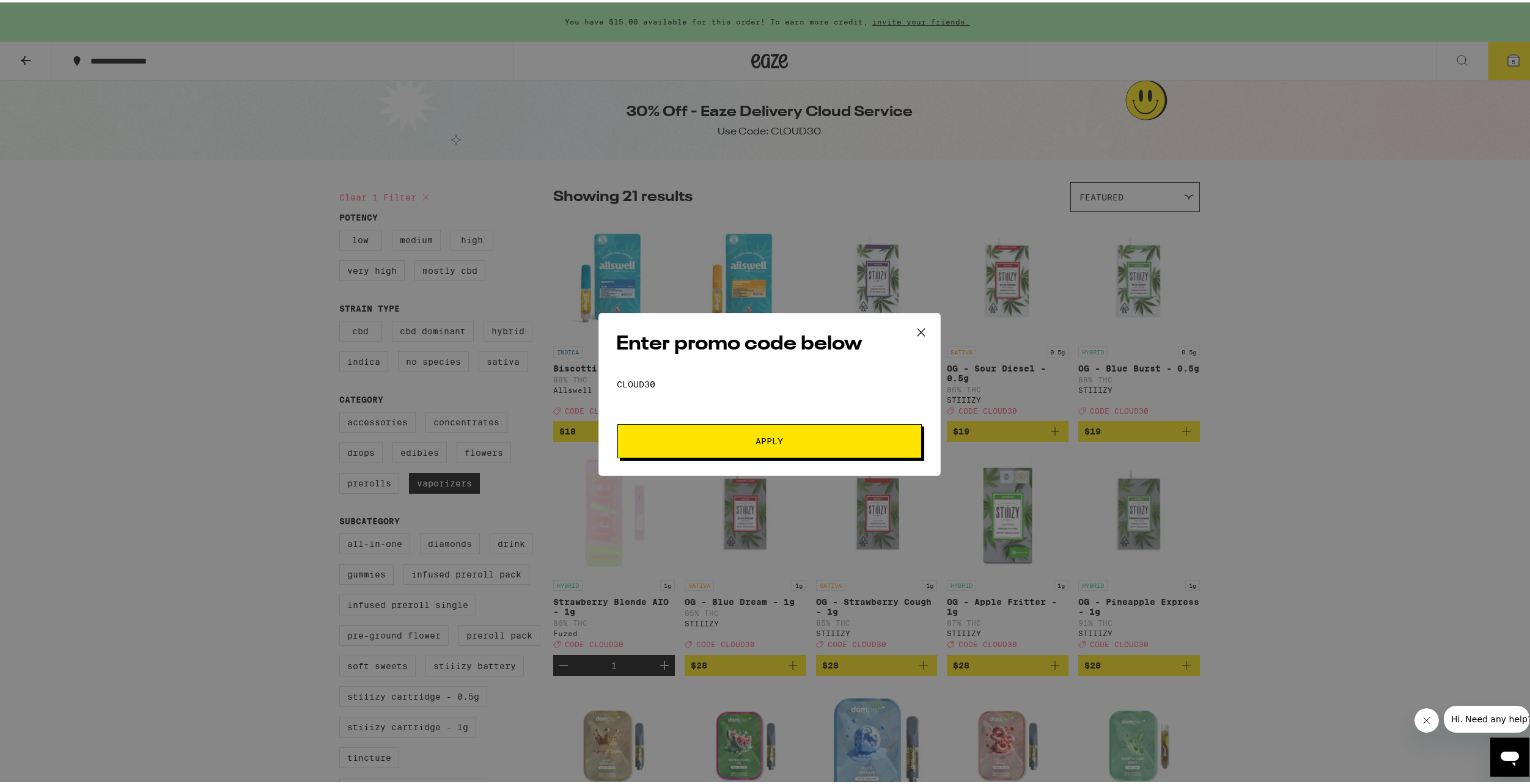
click at [696, 442] on span "Apply" at bounding box center [769, 439] width 220 height 9
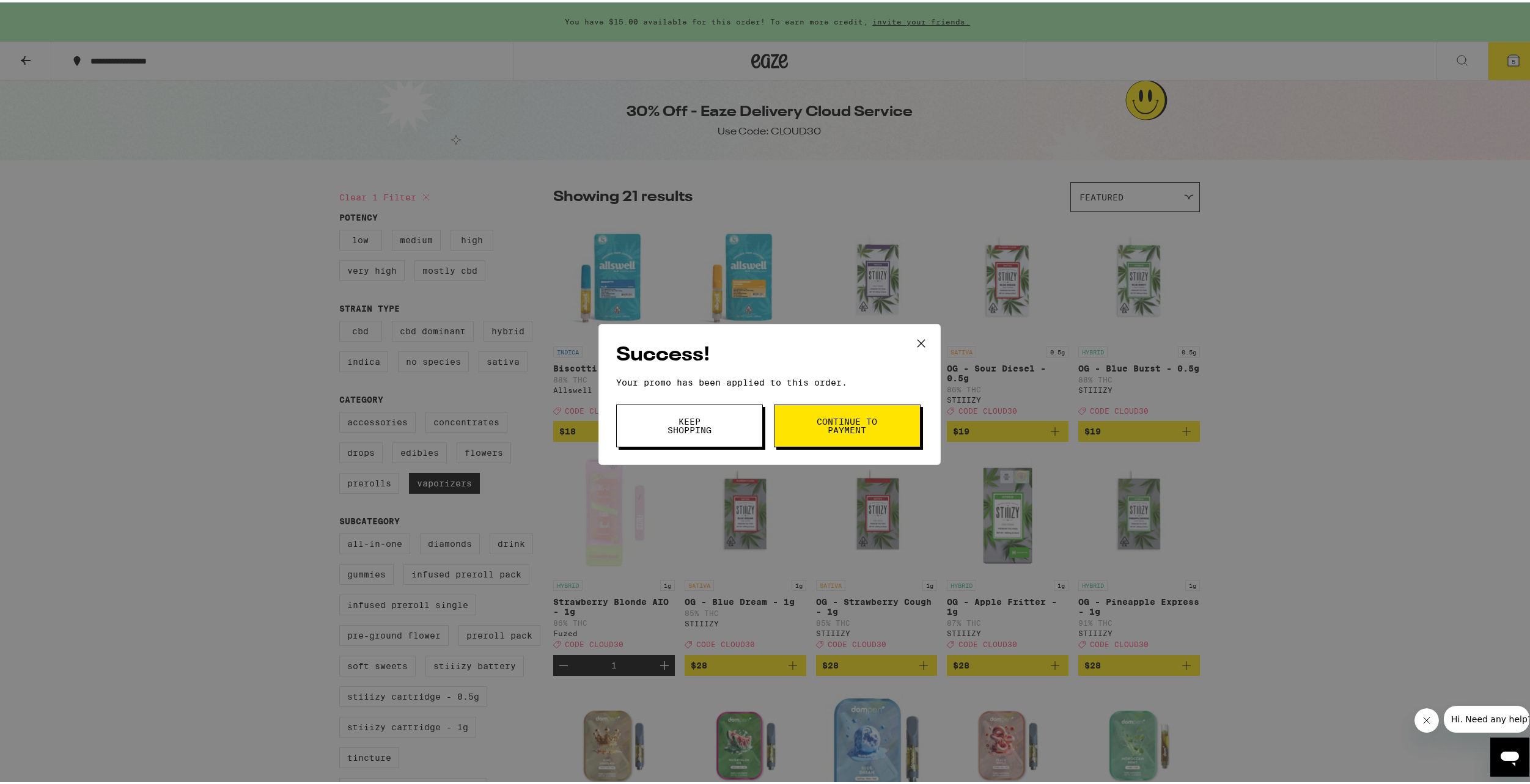
click at [847, 428] on span "Continue to payment" at bounding box center [846, 423] width 62 height 17
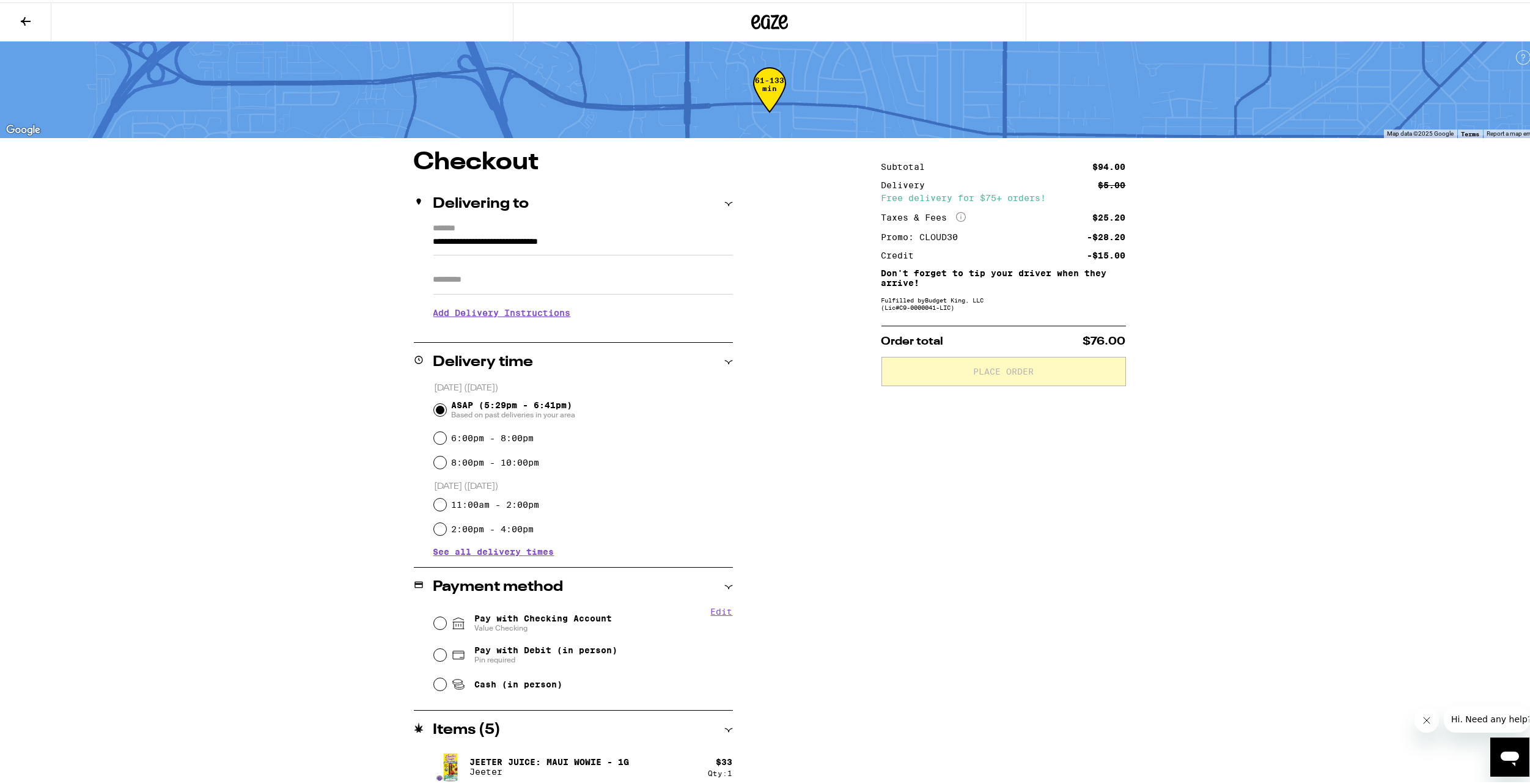
click at [31, 17] on icon at bounding box center [26, 19] width 15 height 15
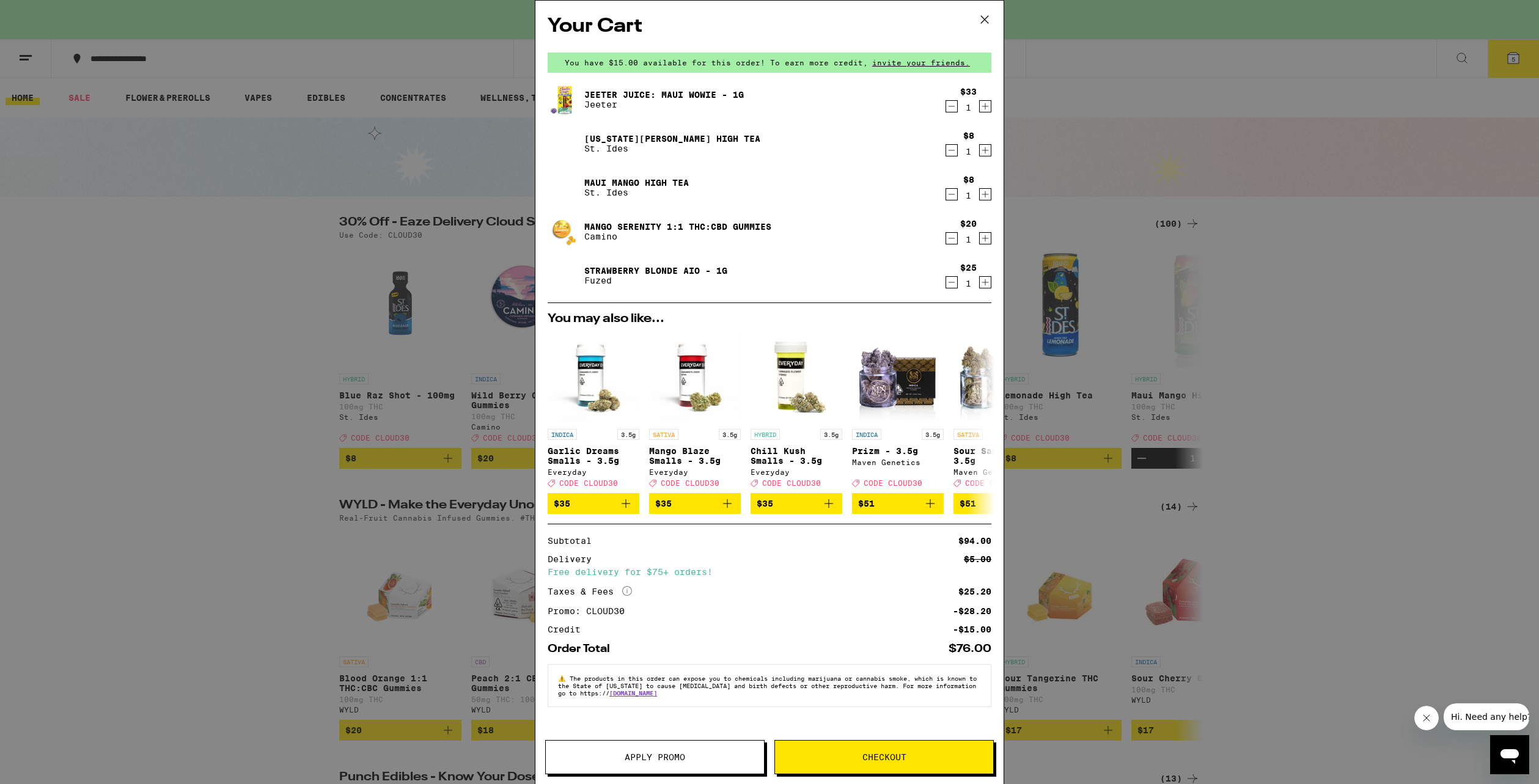
click at [989, 22] on icon at bounding box center [984, 19] width 18 height 18
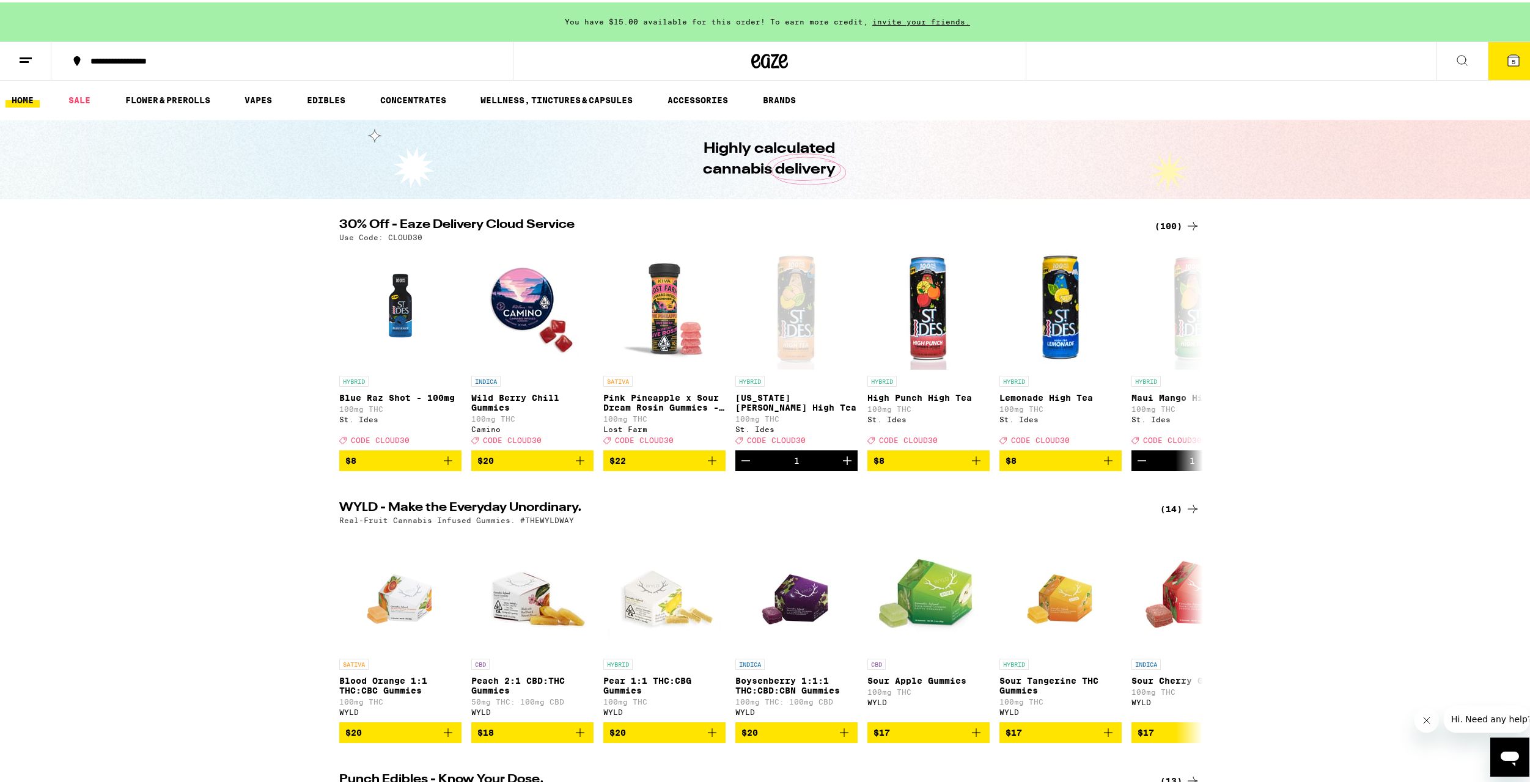
click at [1155, 227] on div "(100)" at bounding box center [1178, 223] width 45 height 15
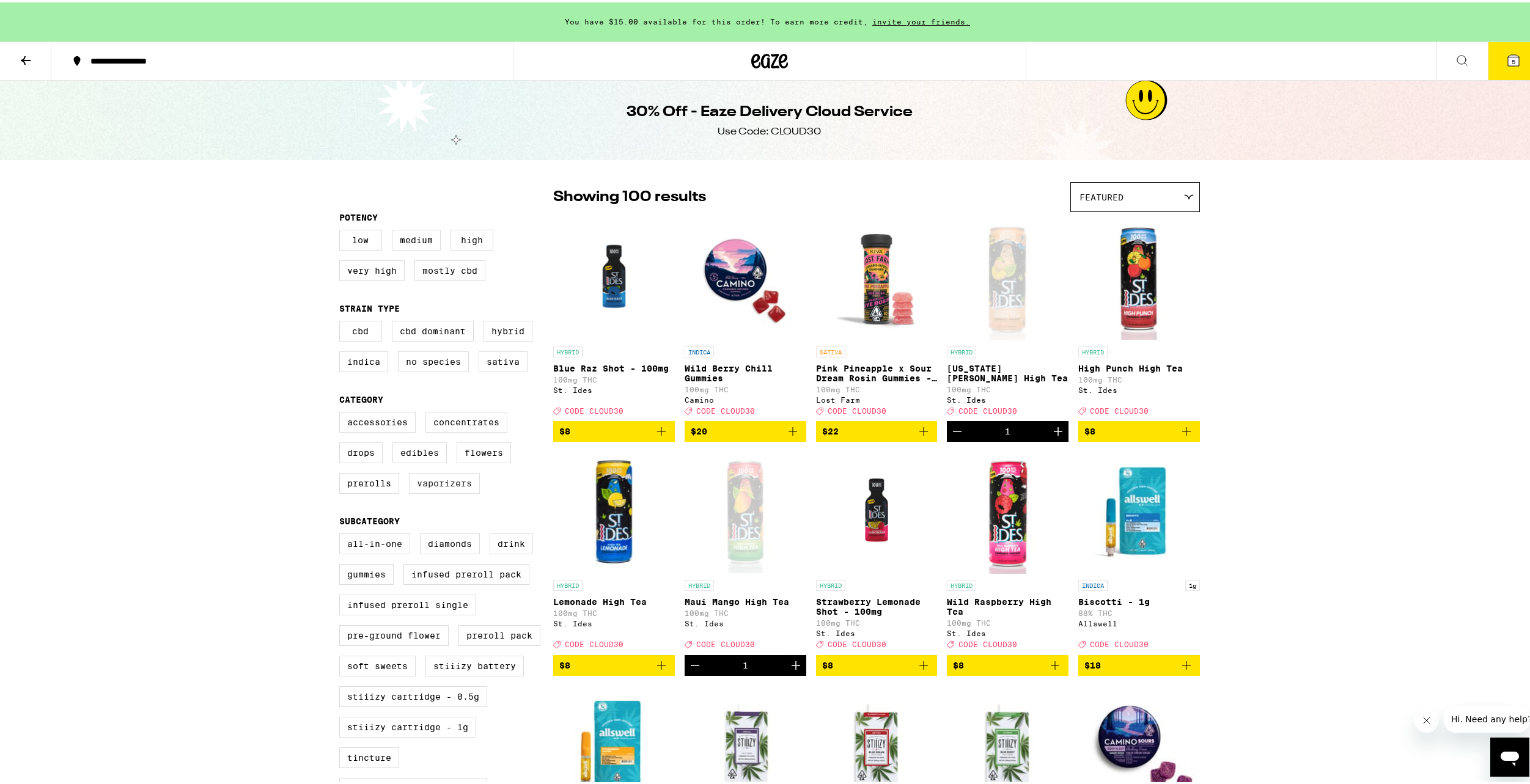
click at [413, 489] on label "Vaporizers" at bounding box center [444, 481] width 71 height 21
click at [342, 412] on input "Vaporizers" at bounding box center [341, 411] width 1 height 1
checkbox input "true"
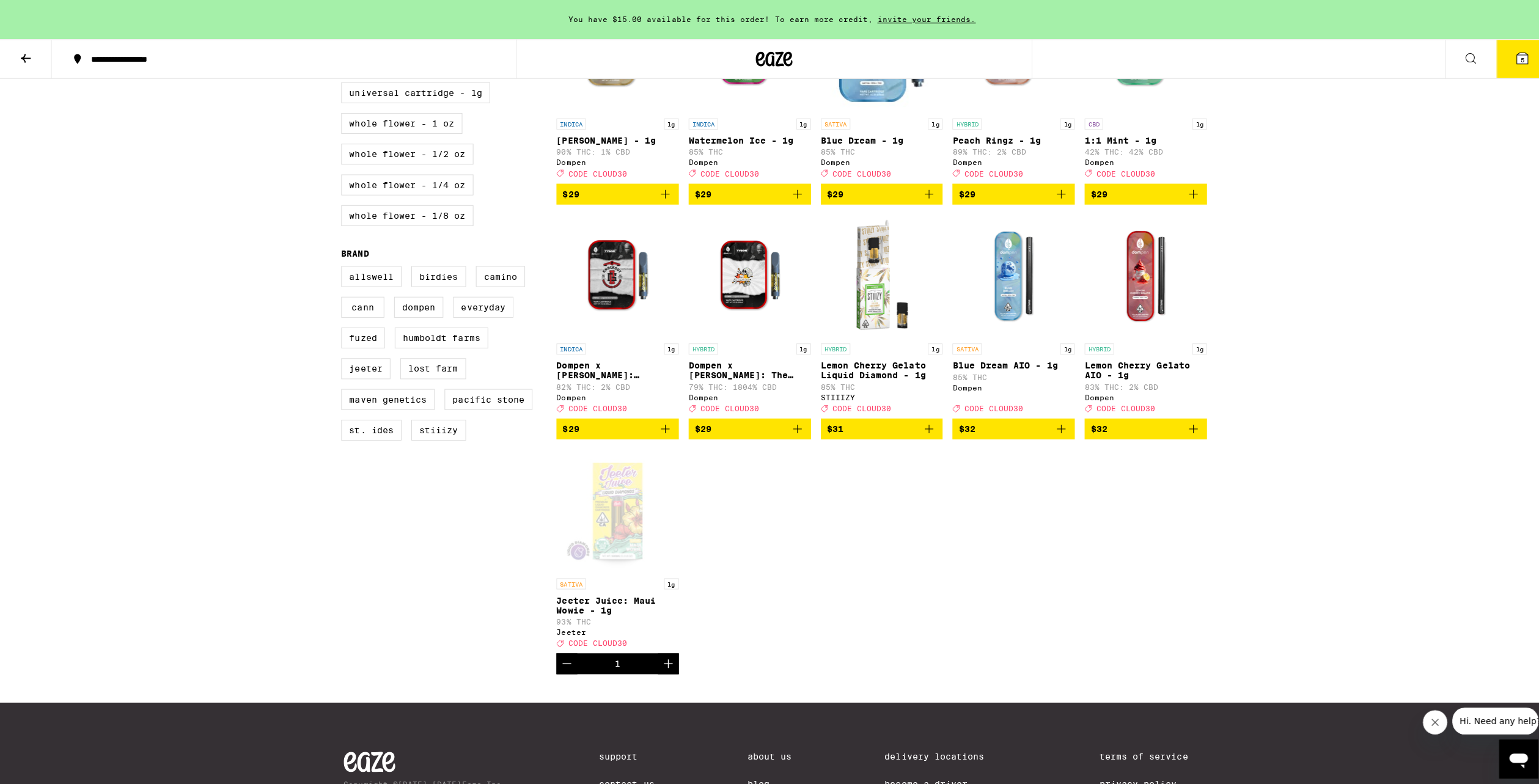
scroll to position [672, 0]
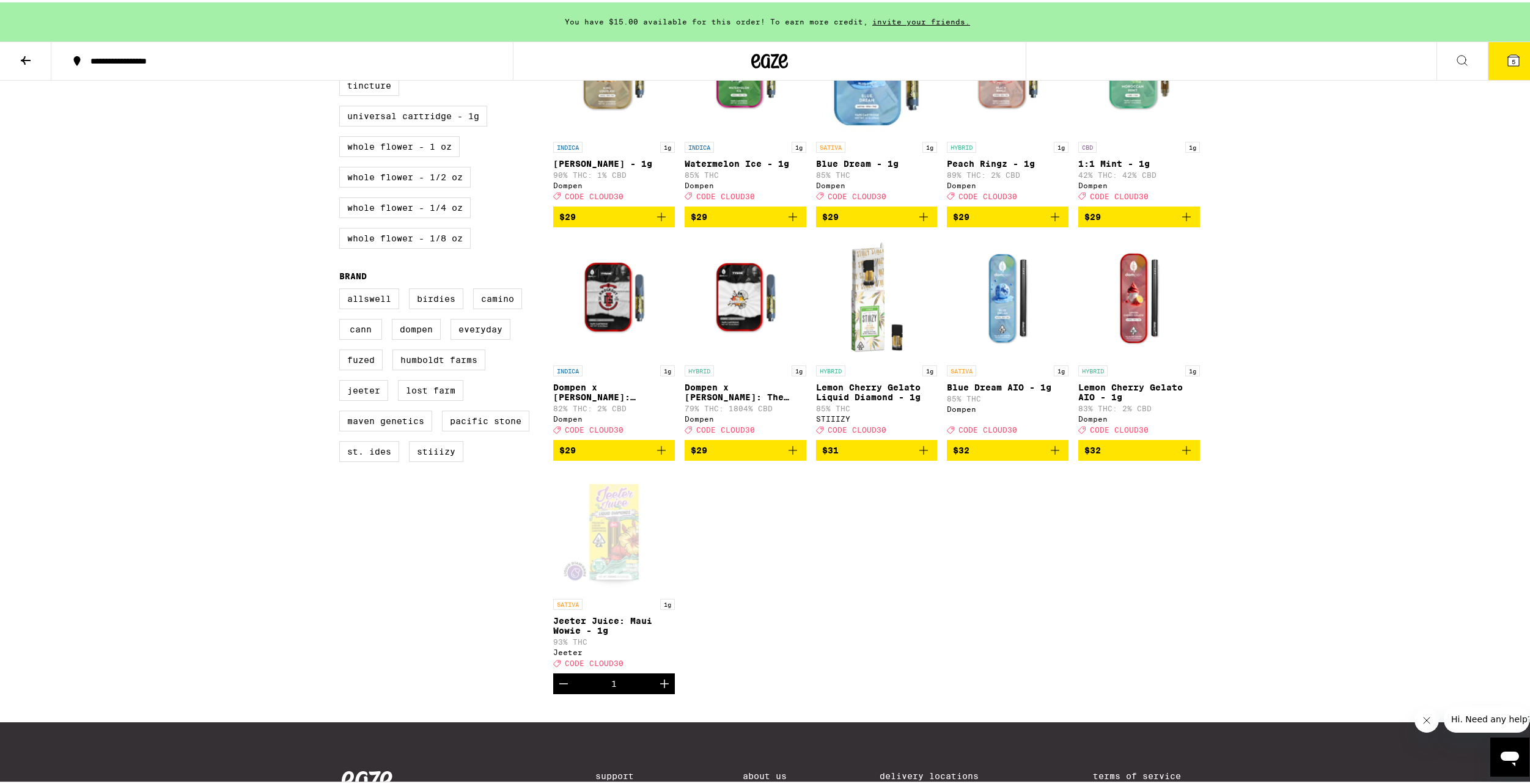
click at [1145, 455] on span "$32" at bounding box center [1139, 448] width 109 height 15
click at [1490, 59] on button "6" at bounding box center [1513, 59] width 51 height 38
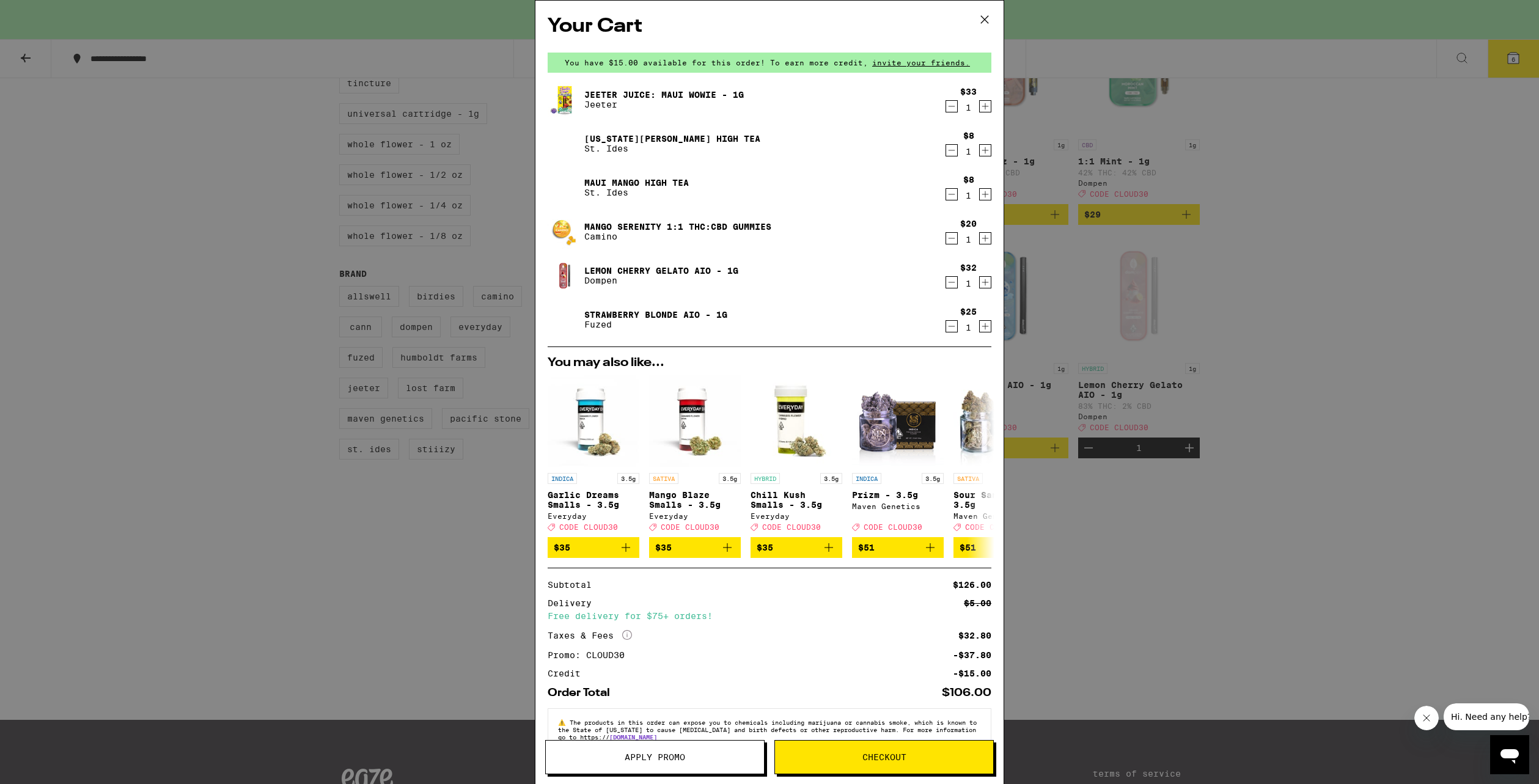
click at [909, 749] on button "Checkout" at bounding box center [884, 757] width 219 height 34
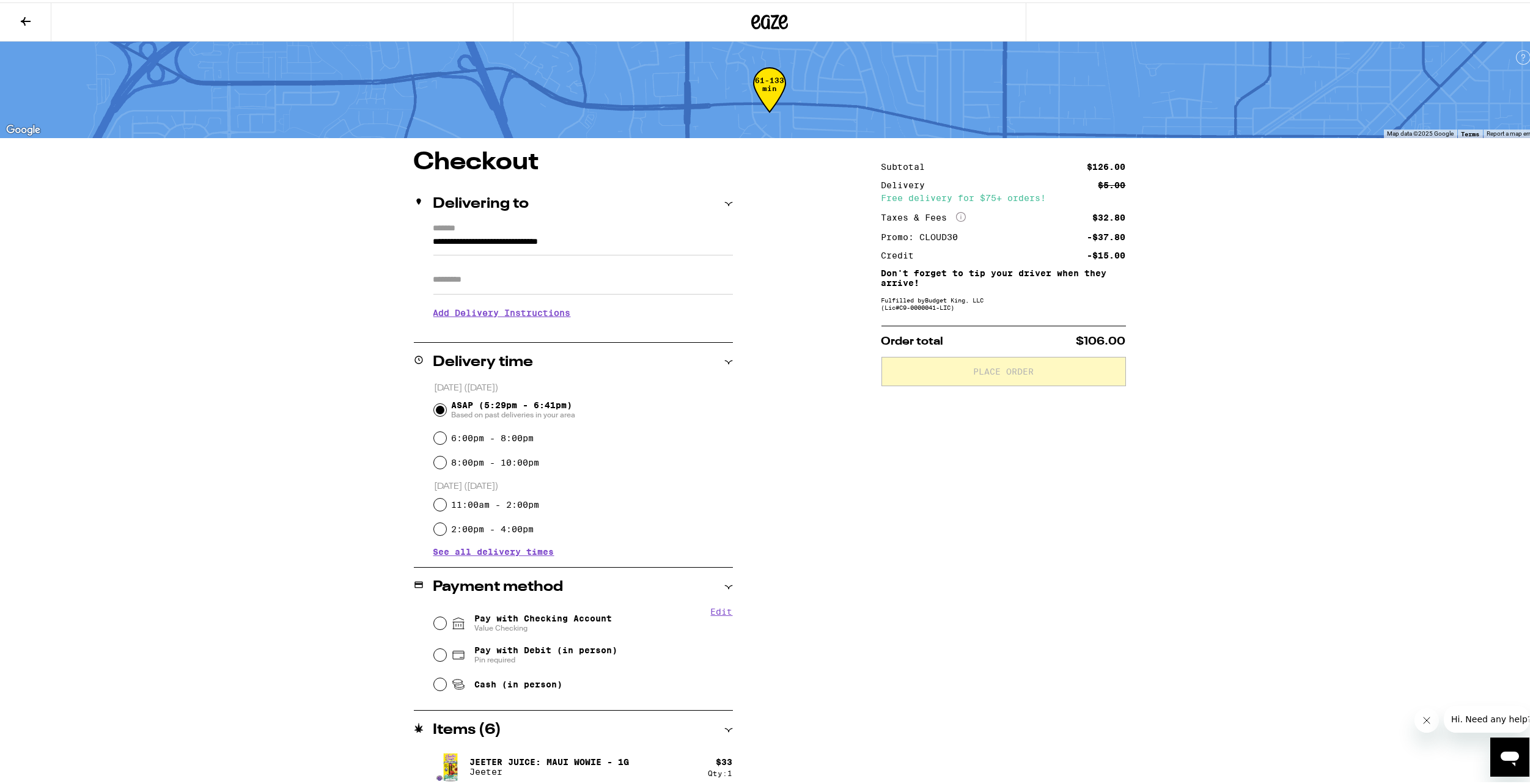
click at [551, 287] on input "Apt/Suite" at bounding box center [583, 278] width 300 height 29
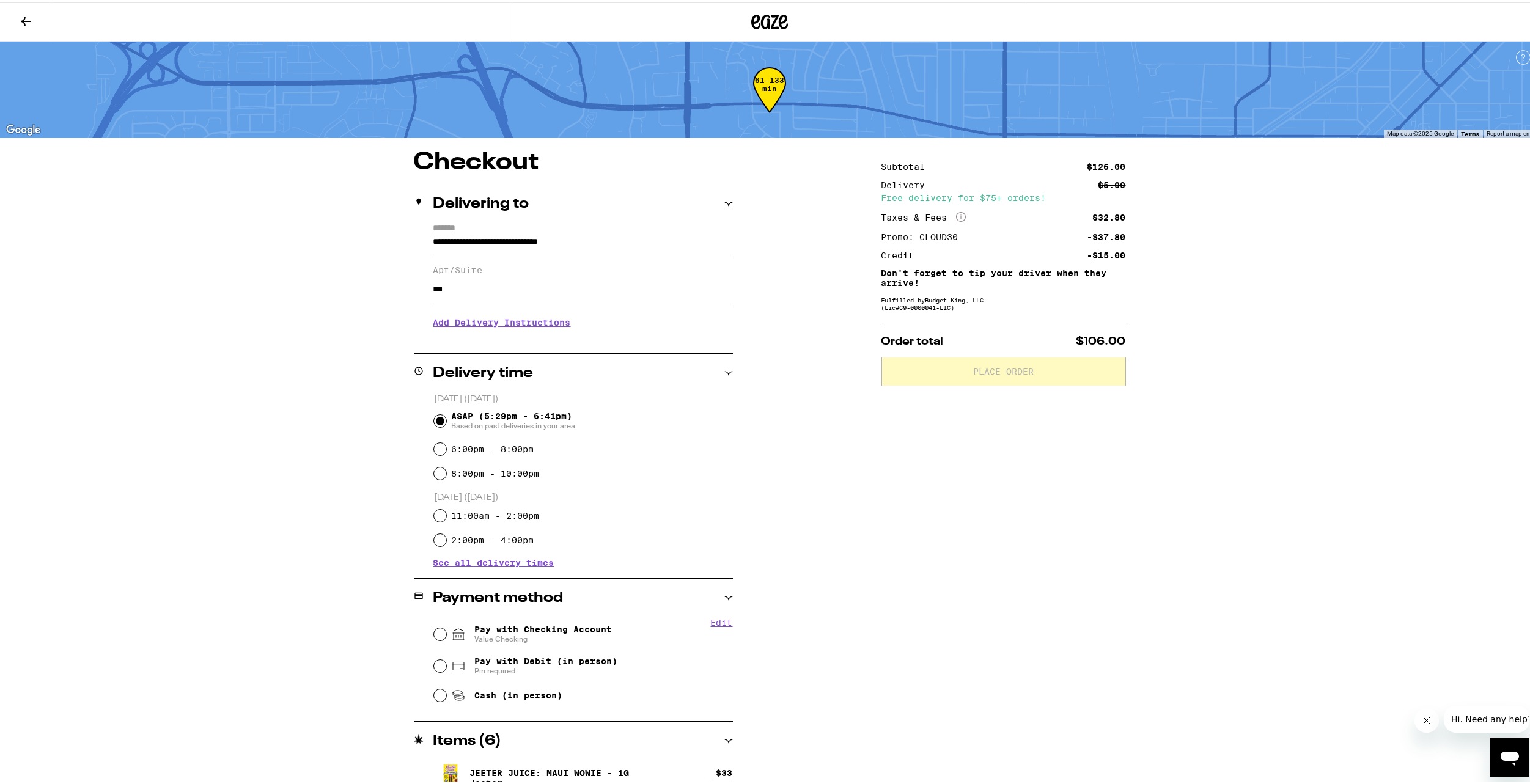
type input "***"
click at [1495, 753] on div "Open messaging window" at bounding box center [1509, 757] width 37 height 37
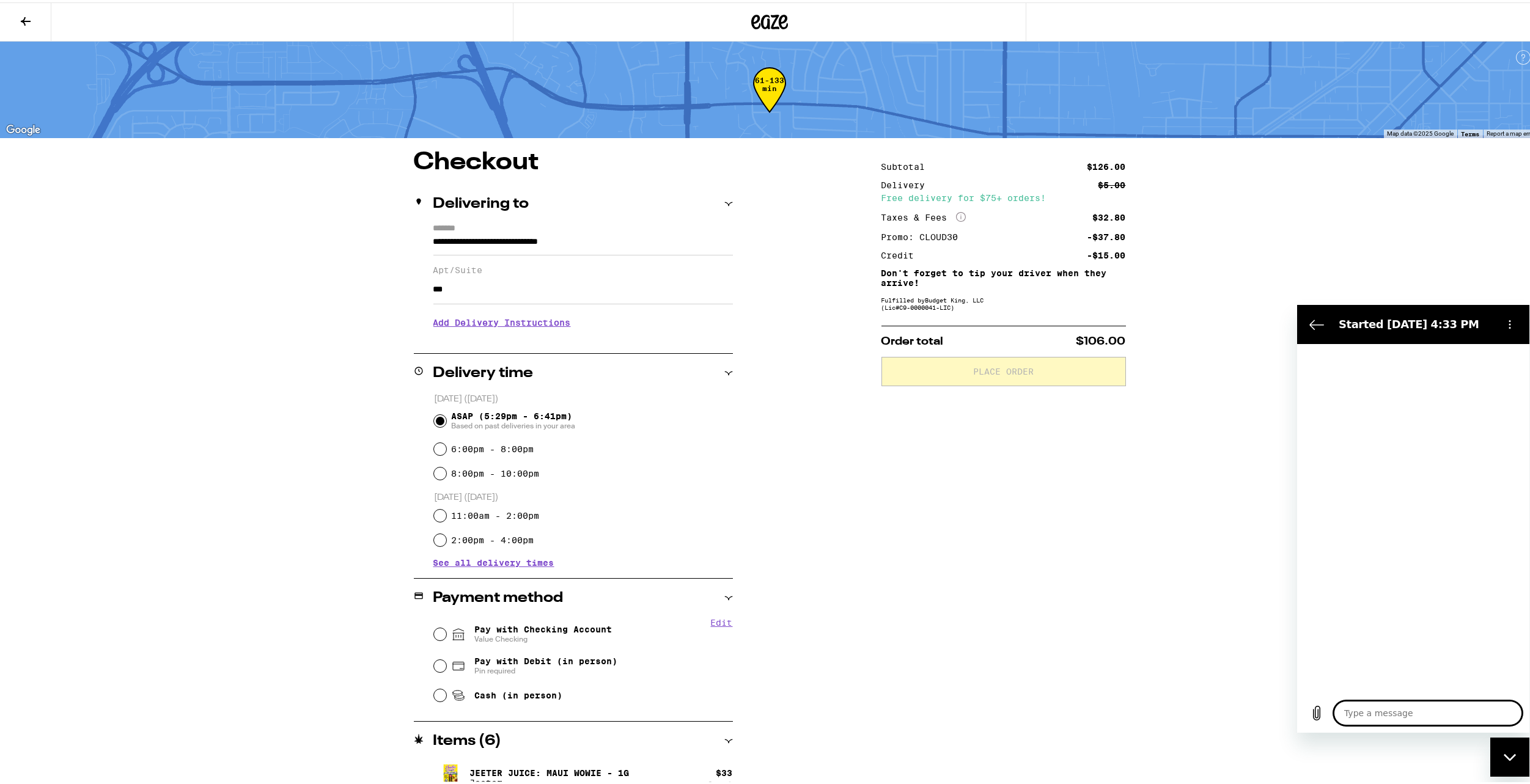
type textarea "x"
click at [1316, 327] on icon "Back to the conversation list" at bounding box center [1317, 329] width 15 height 15
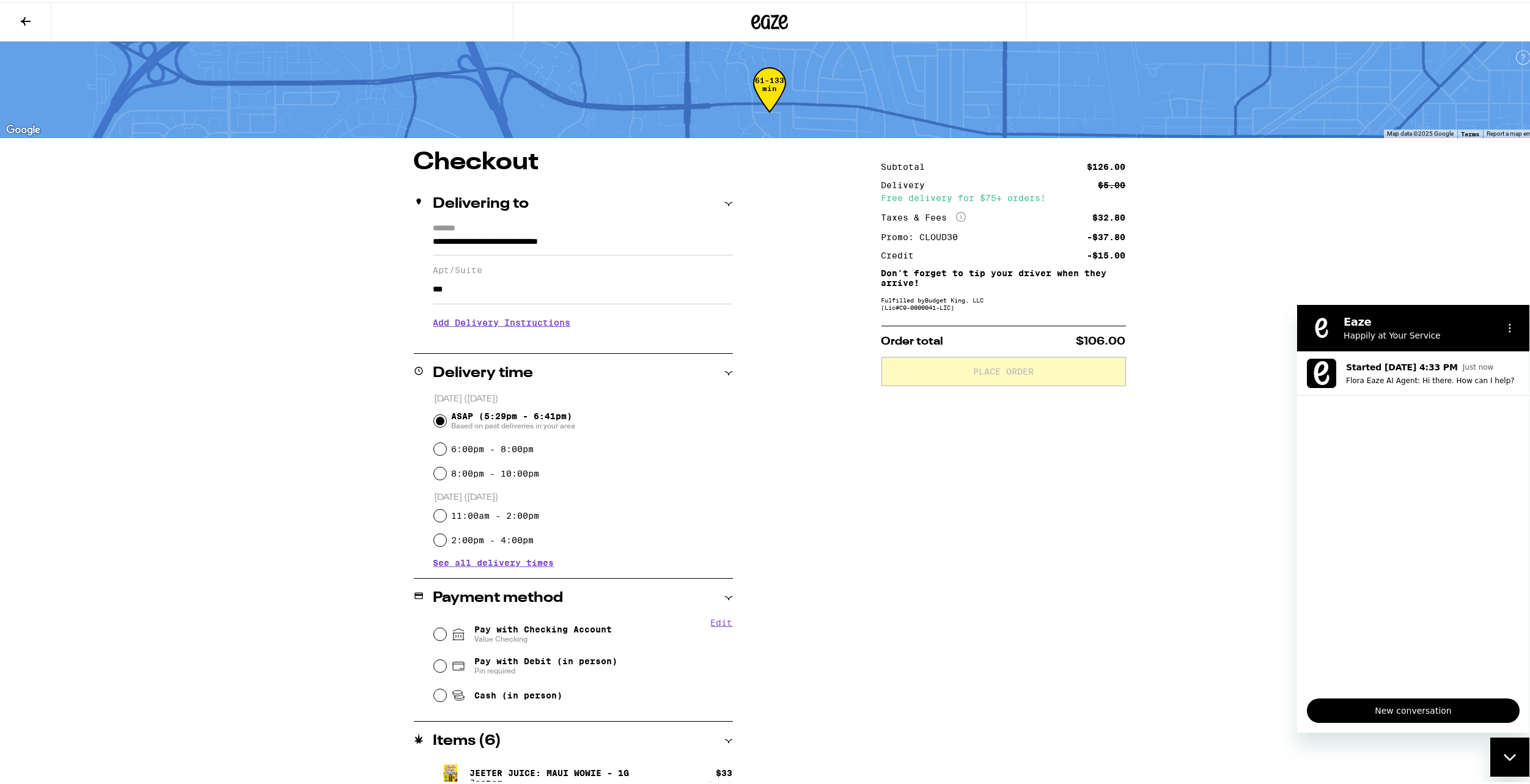
click at [1420, 254] on div "**********" at bounding box center [769, 511] width 1539 height 1023
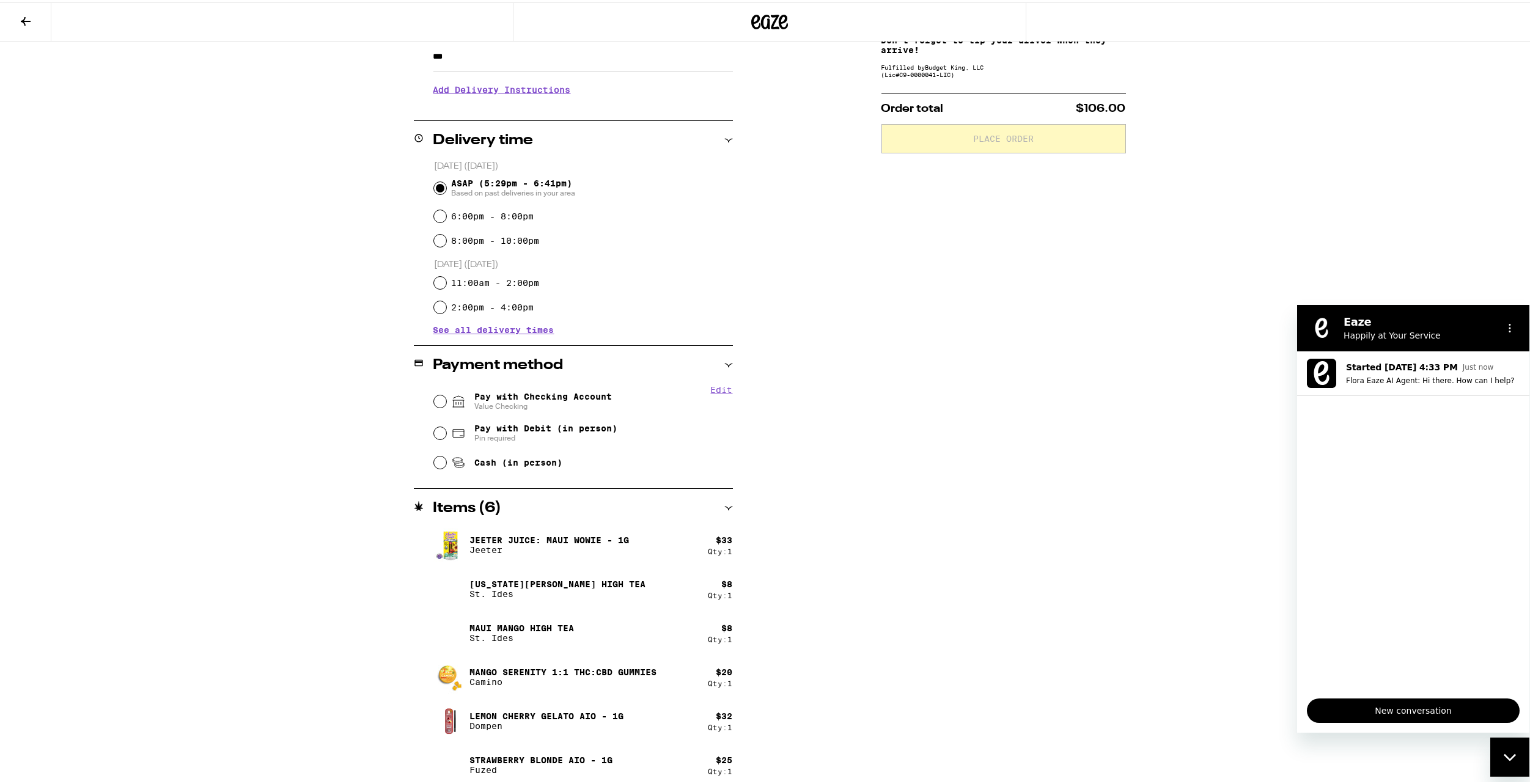
scroll to position [239, 0]
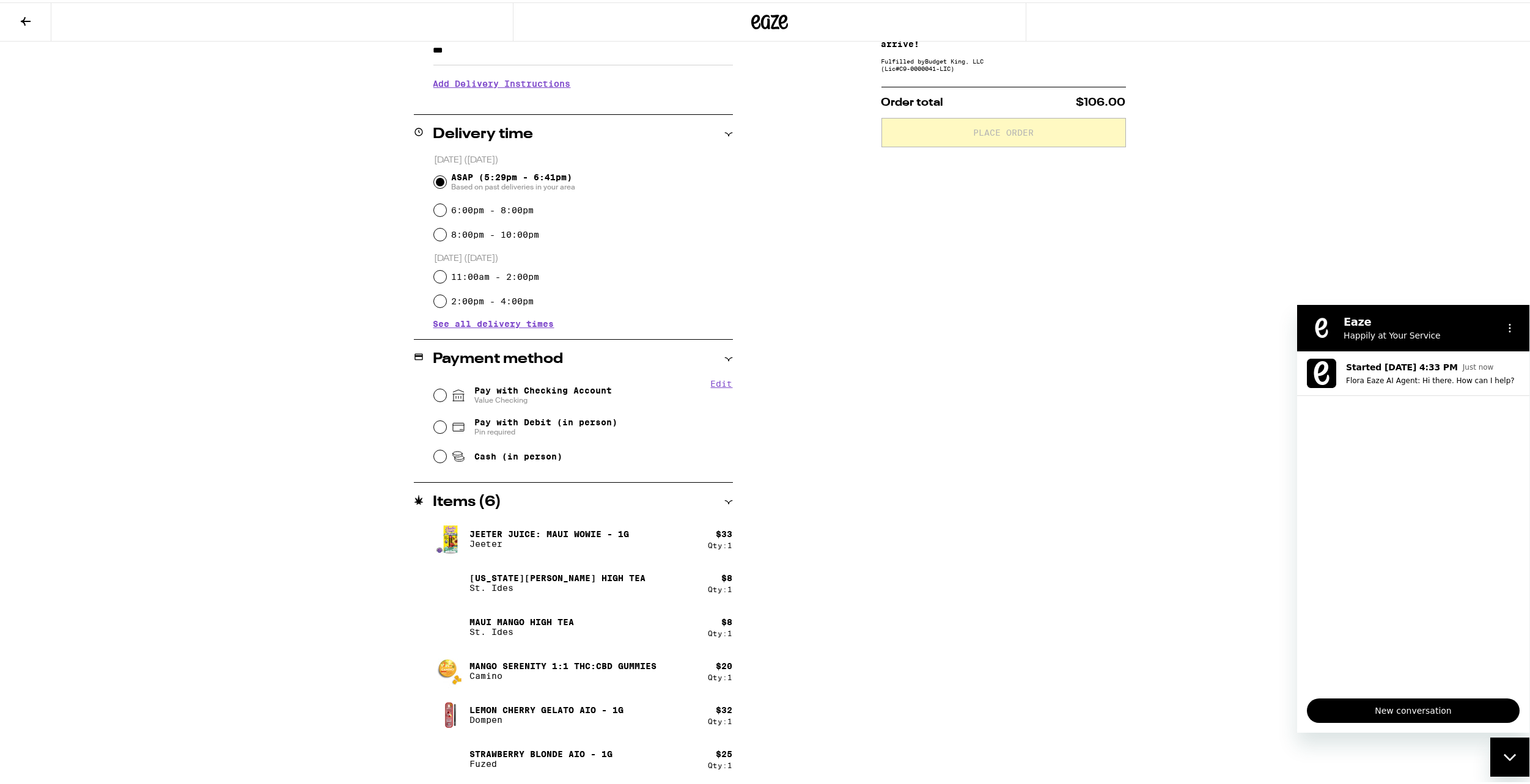
click at [516, 210] on label "6:00pm - 8:00pm" at bounding box center [492, 207] width 83 height 10
click at [446, 210] on input "6:00pm - 8:00pm" at bounding box center [440, 207] width 12 height 12
radio input "true"
click at [512, 325] on span "See all delivery times" at bounding box center [493, 322] width 121 height 9
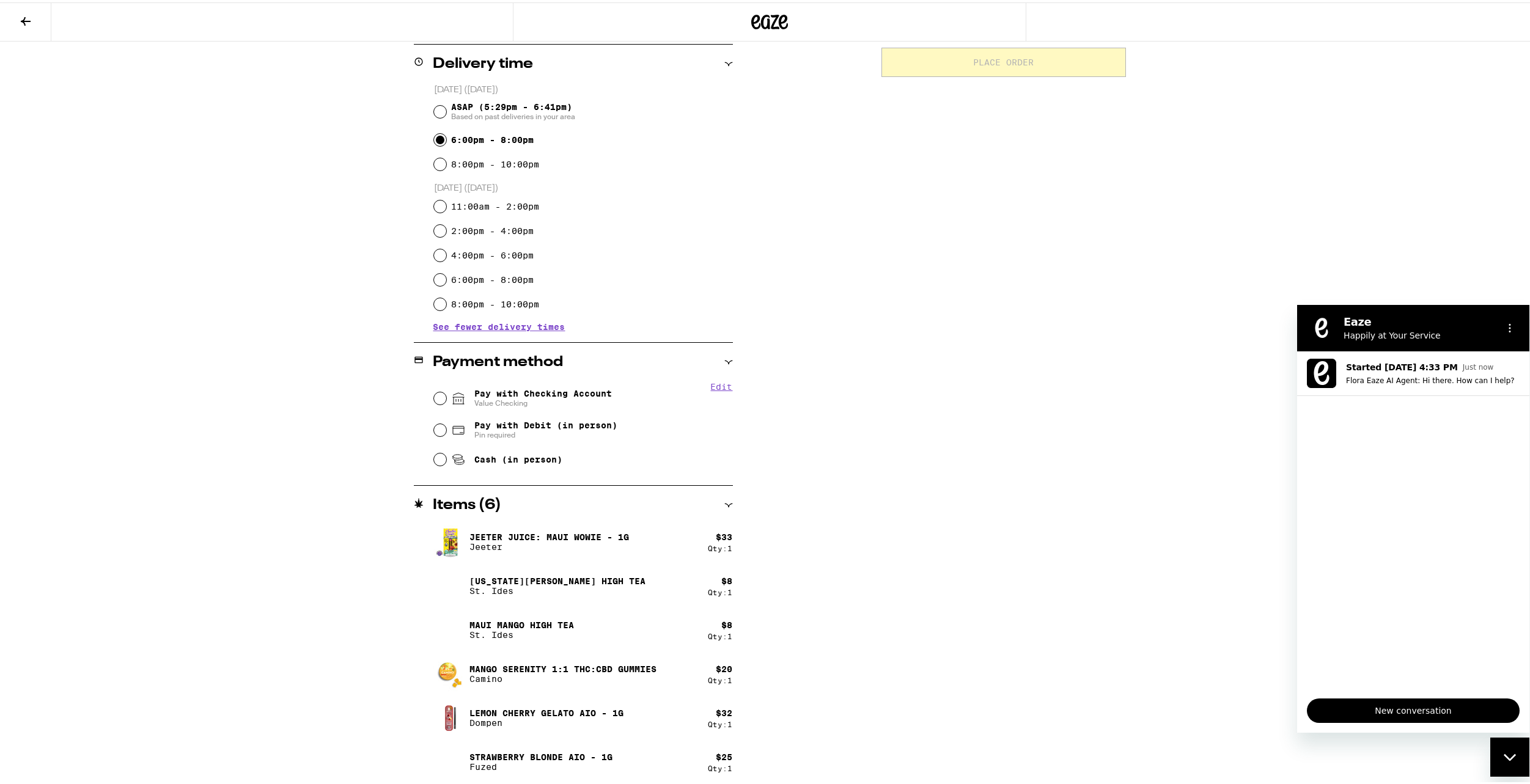
scroll to position [312, 0]
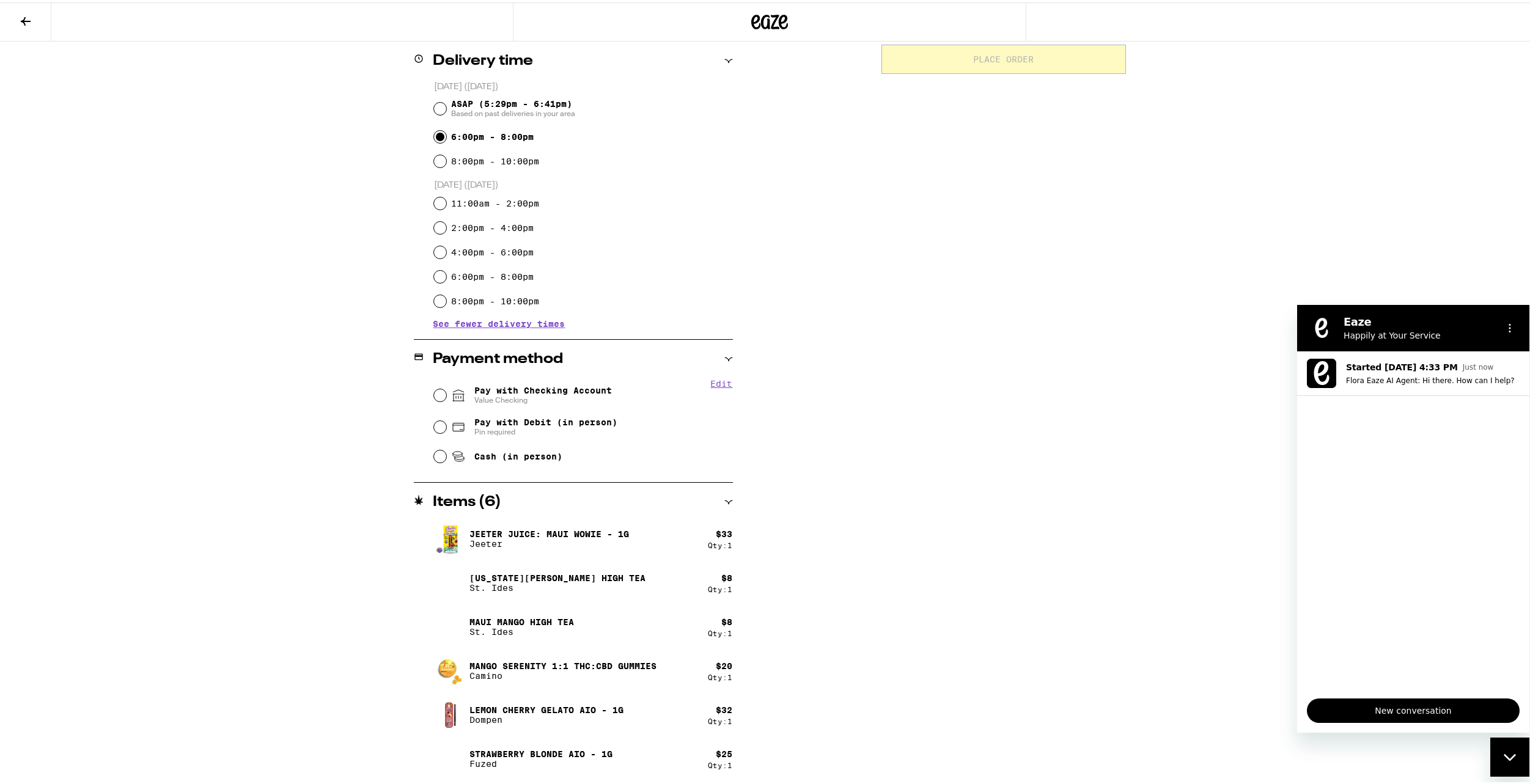
click at [523, 393] on span "Pay with Checking Account Value Checking" at bounding box center [543, 393] width 138 height 20
click at [446, 393] on input "Pay with Checking Account Value Checking" at bounding box center [440, 393] width 12 height 12
radio input "true"
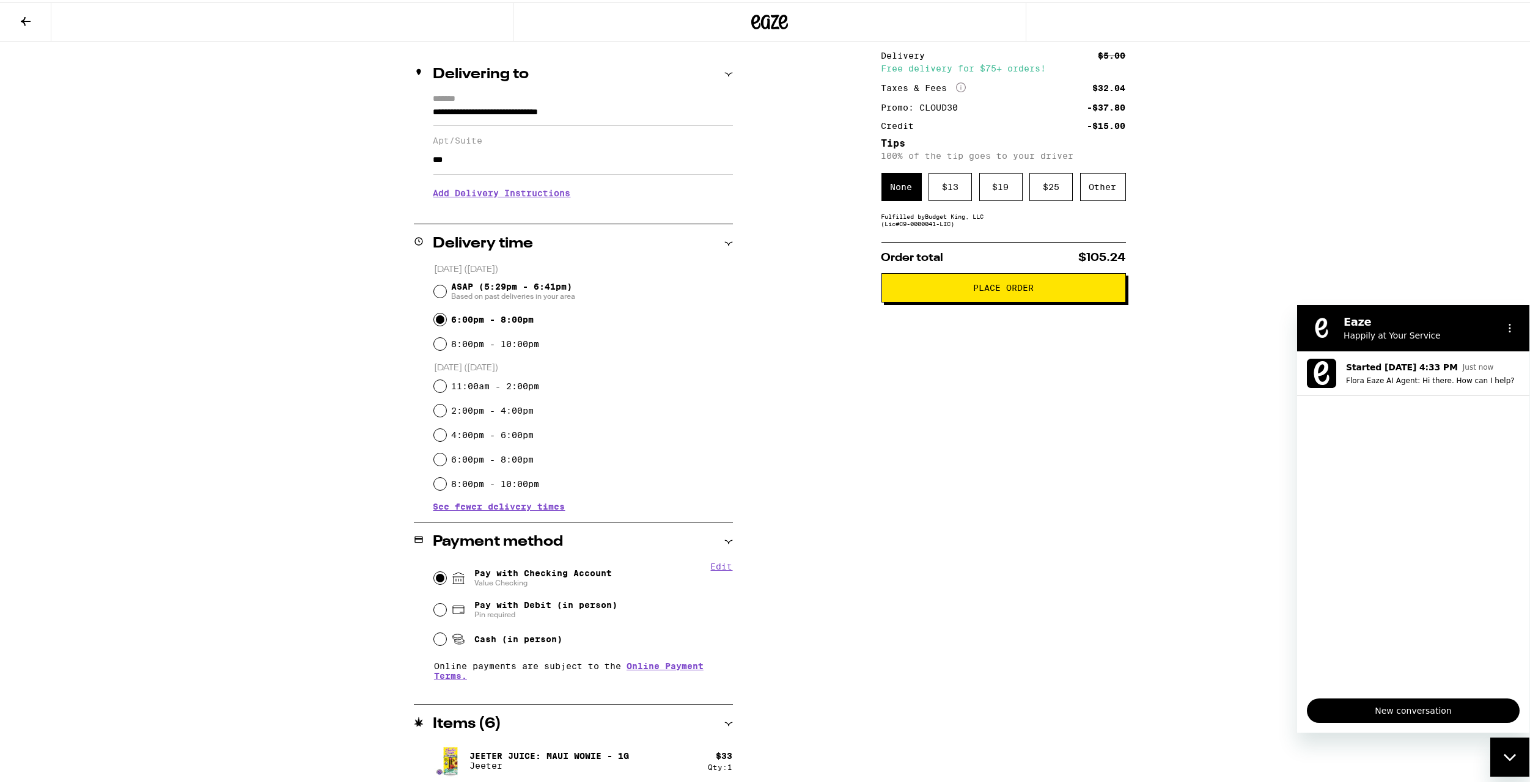
scroll to position [129, 0]
click at [532, 293] on span "Based on past deliveries in your area" at bounding box center [513, 294] width 124 height 10
click at [446, 293] on input "ASAP (5:29pm - 6:41pm) Based on past deliveries in your area" at bounding box center [440, 289] width 12 height 12
radio input "true"
click at [509, 322] on label "6:00pm - 8:00pm" at bounding box center [492, 317] width 83 height 10
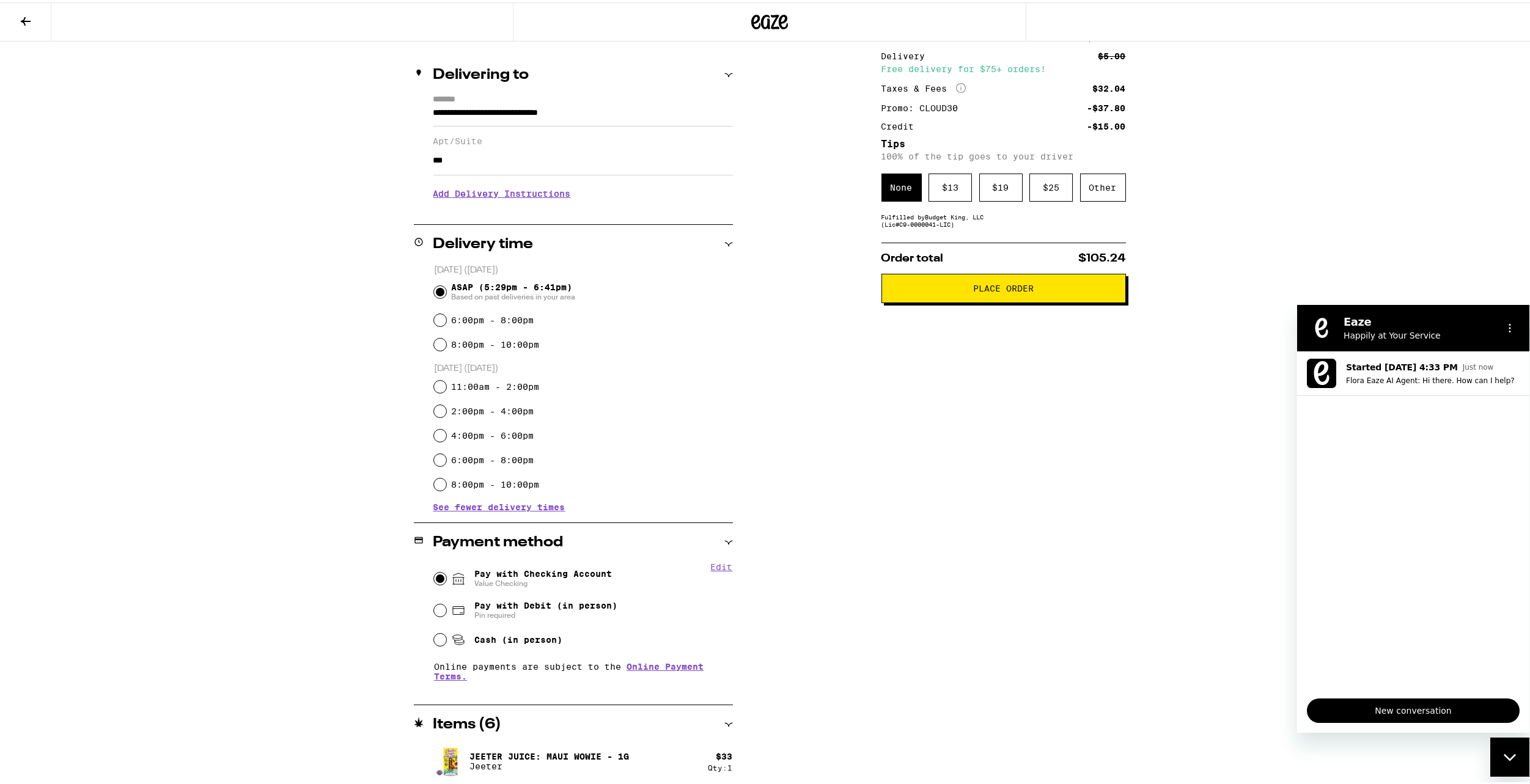
click at [446, 324] on input "6:00pm - 8:00pm" at bounding box center [440, 317] width 12 height 12
radio input "true"
click at [1367, 377] on p "Flora Eaze AI Agent: Hi there. How can I help?" at bounding box center [1433, 380] width 174 height 10
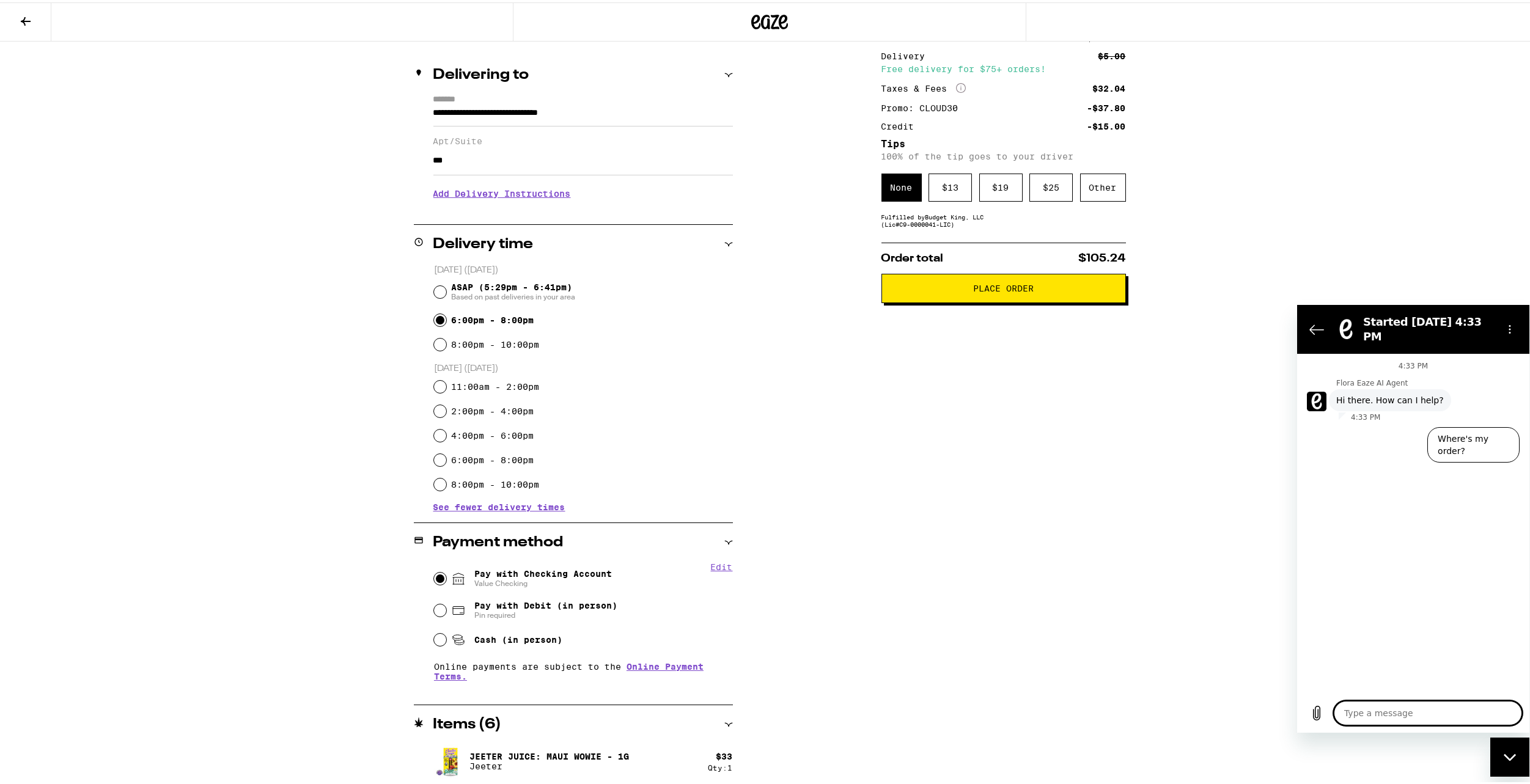
click at [1376, 706] on textarea at bounding box center [1427, 712] width 188 height 24
type textarea "i"
type textarea "x"
type textarea "iF"
type textarea "x"
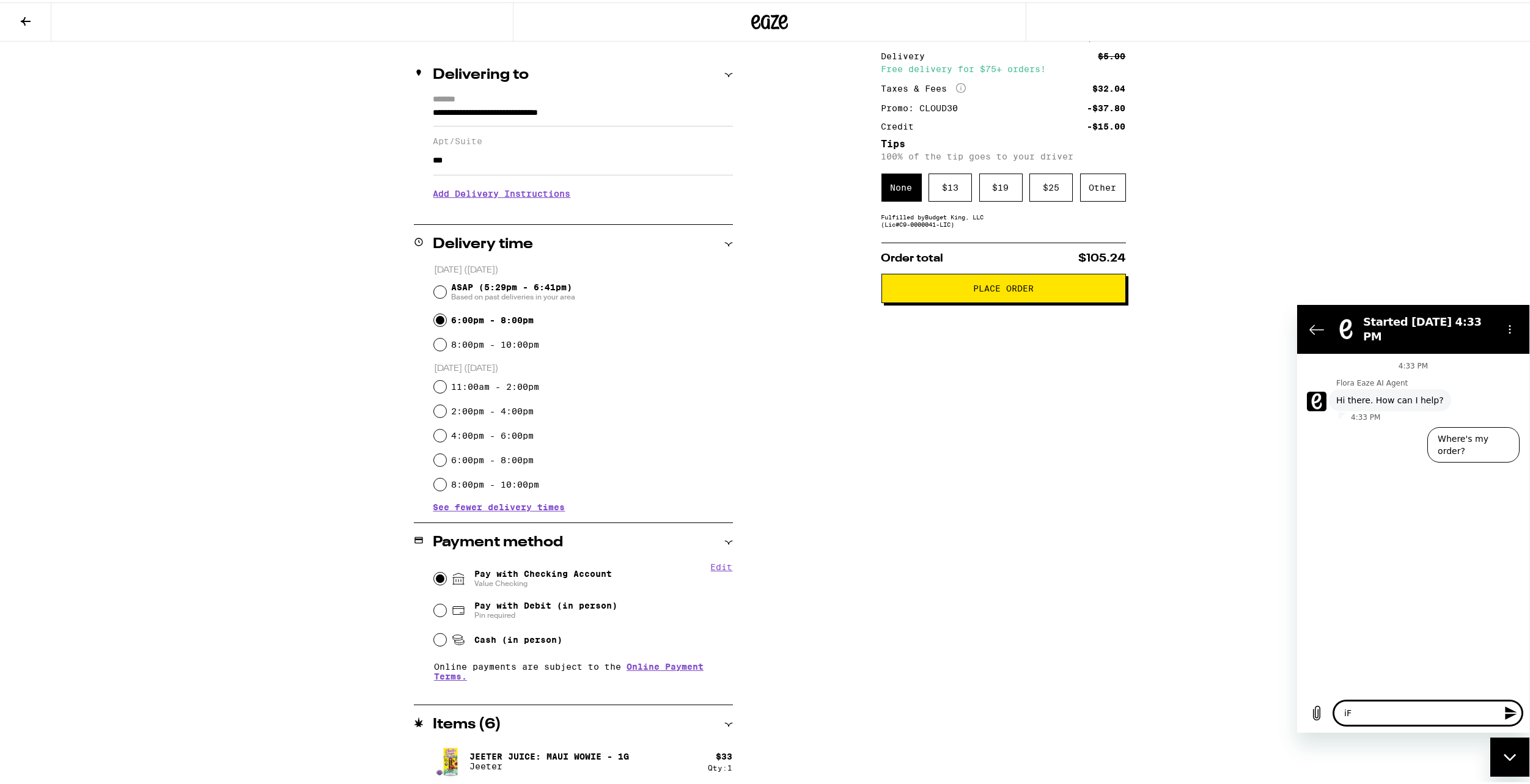
type textarea "iF"
type textarea "x"
type textarea "iF i"
type textarea "x"
type textarea "iF i"
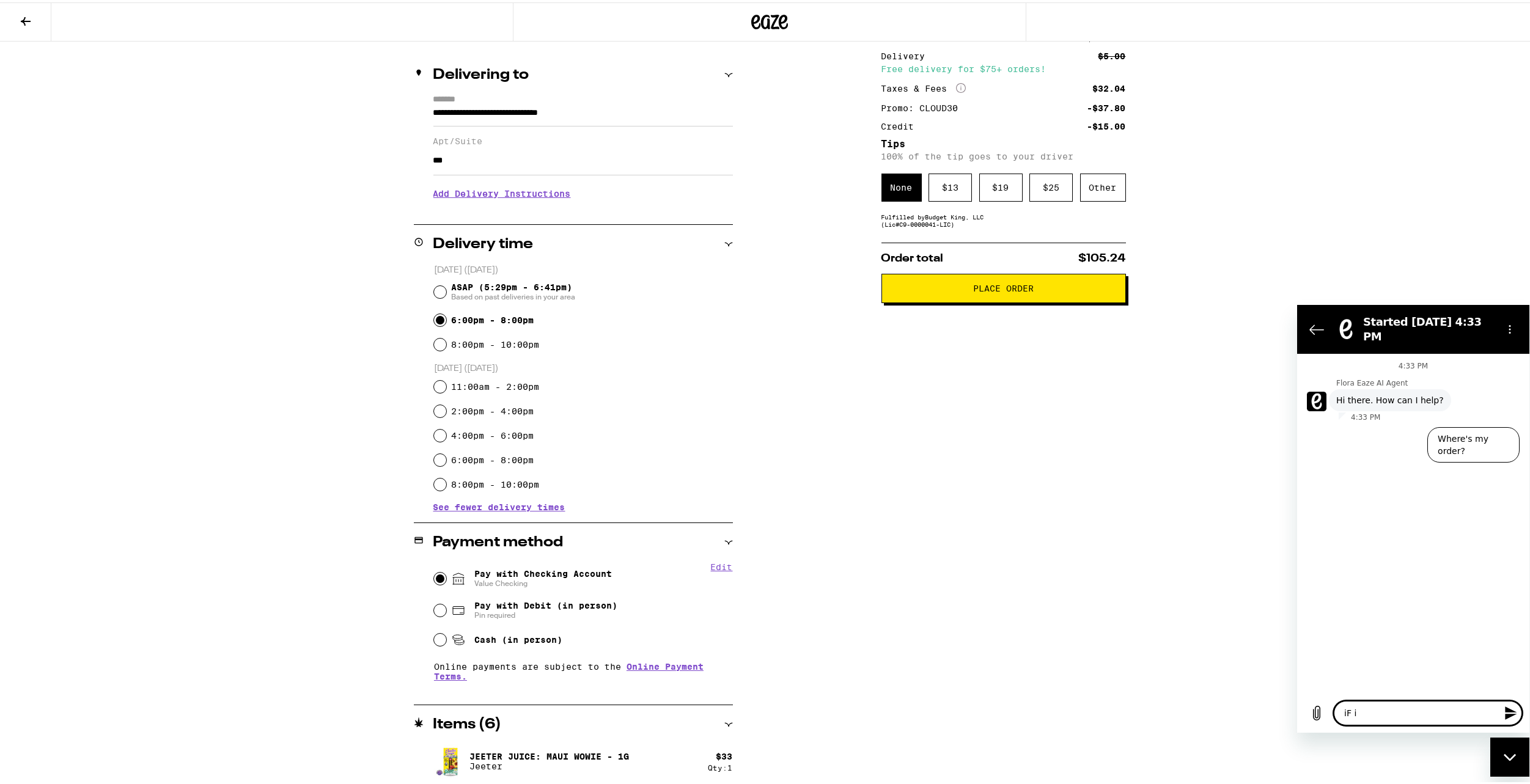
type textarea "x"
type textarea "iF i P"
type textarea "x"
type textarea "iF i PL"
type textarea "x"
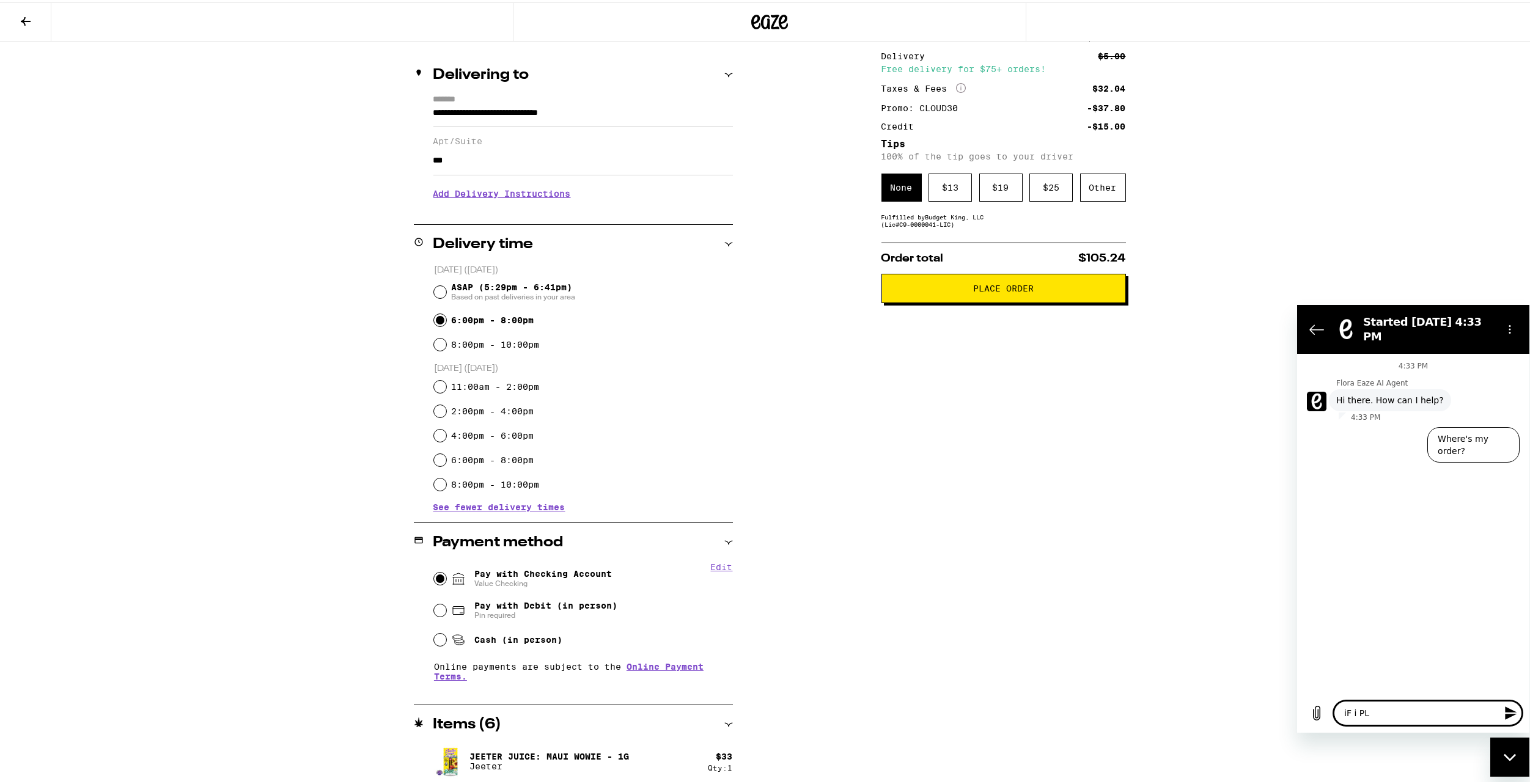
type textarea "iF i P"
type textarea "x"
type textarea "iF i"
type textarea "x"
type textarea "iF i"
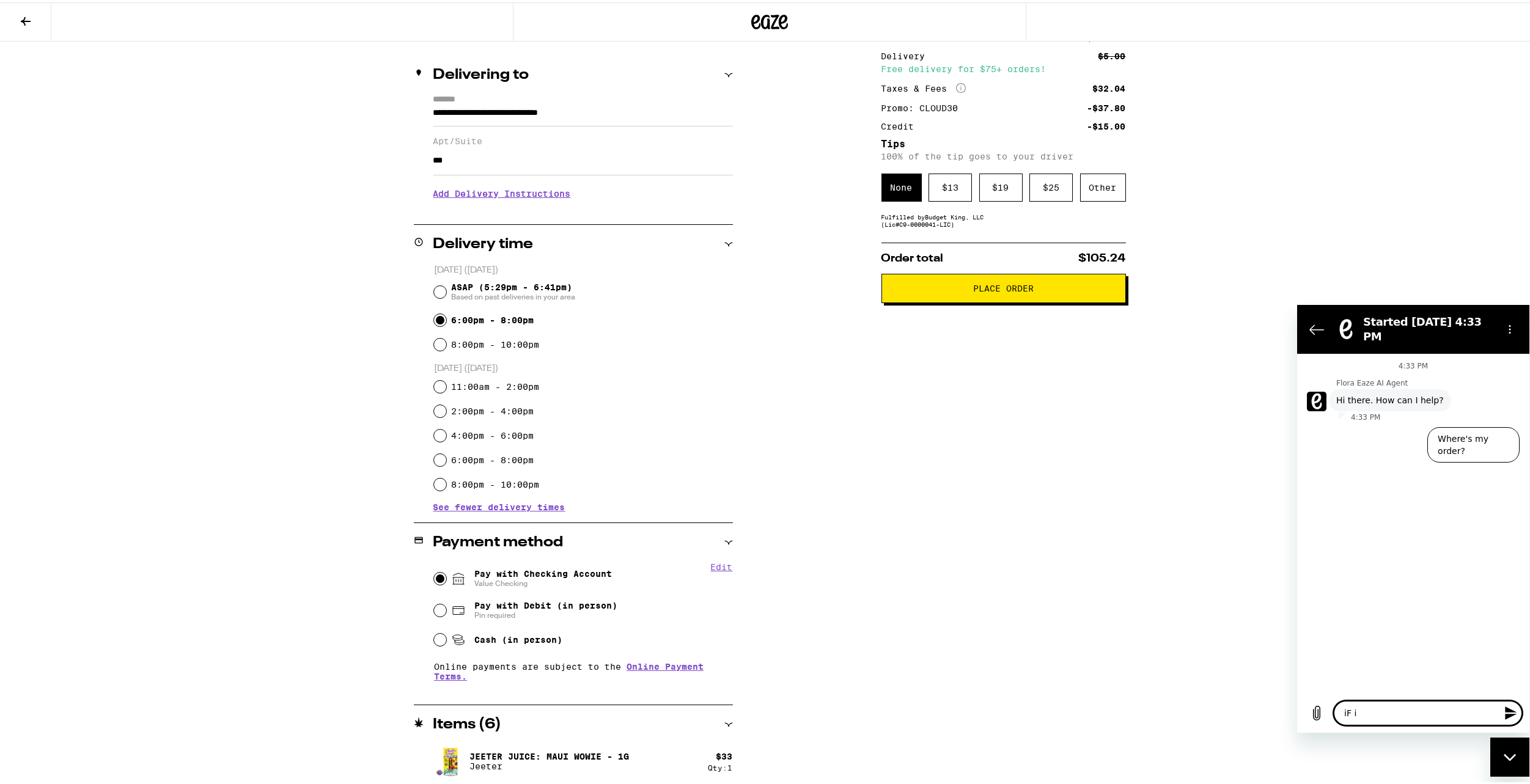
type textarea "x"
type textarea "iF"
type textarea "x"
type textarea "iF"
type textarea "x"
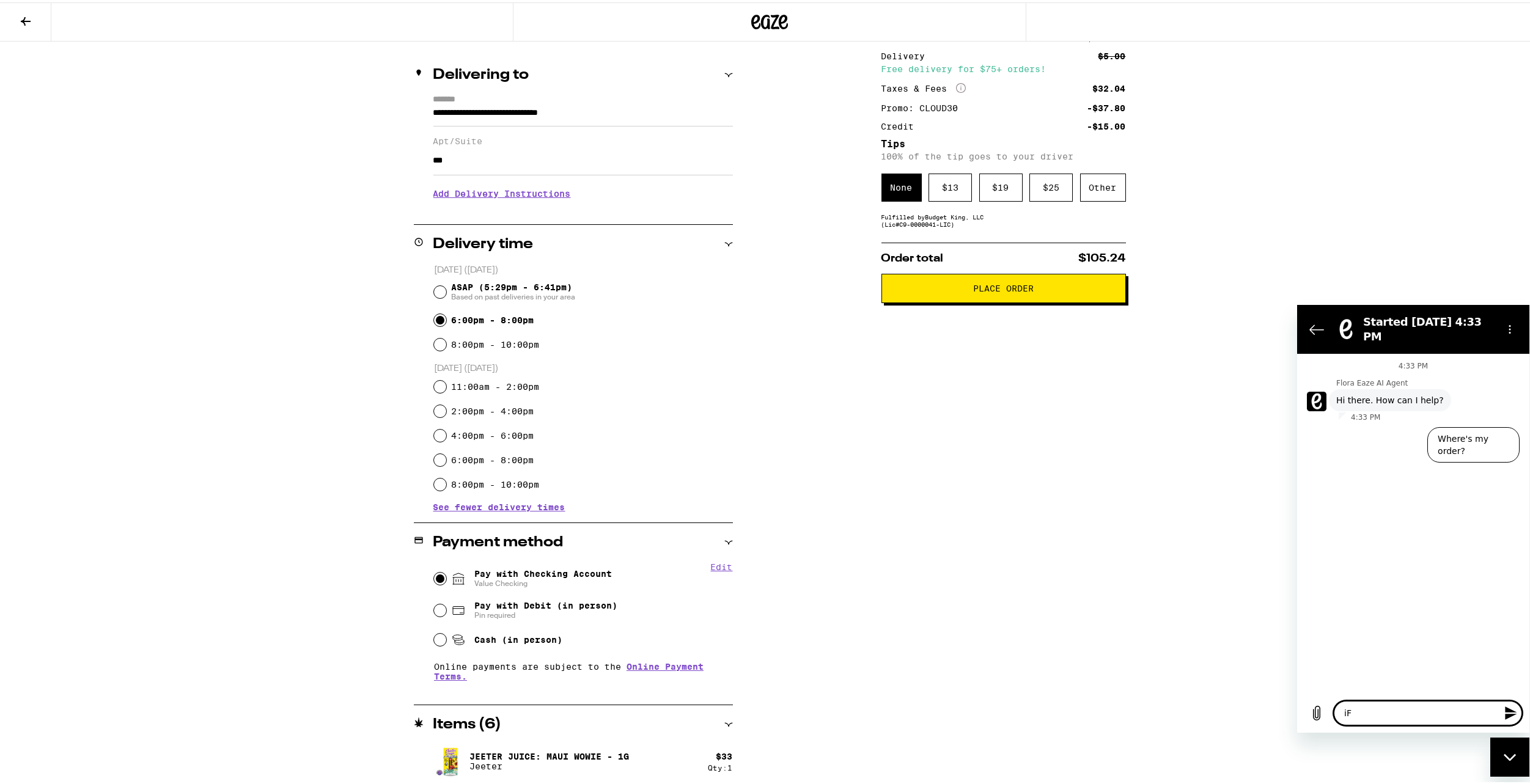
type textarea "i"
type textarea "x"
type textarea "I"
type textarea "x"
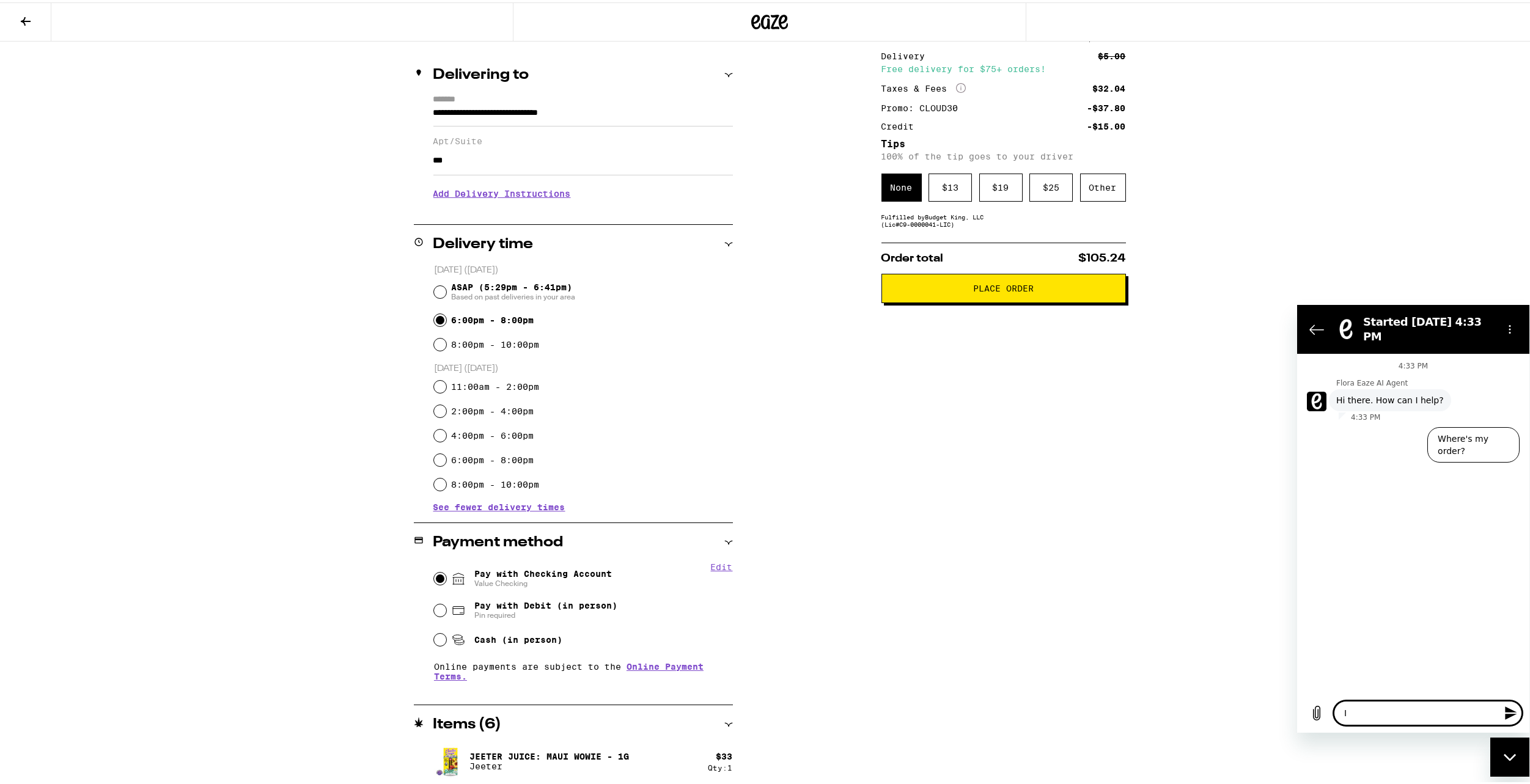
type textarea "If"
type textarea "x"
type textarea "If"
type textarea "x"
type textarea "If I"
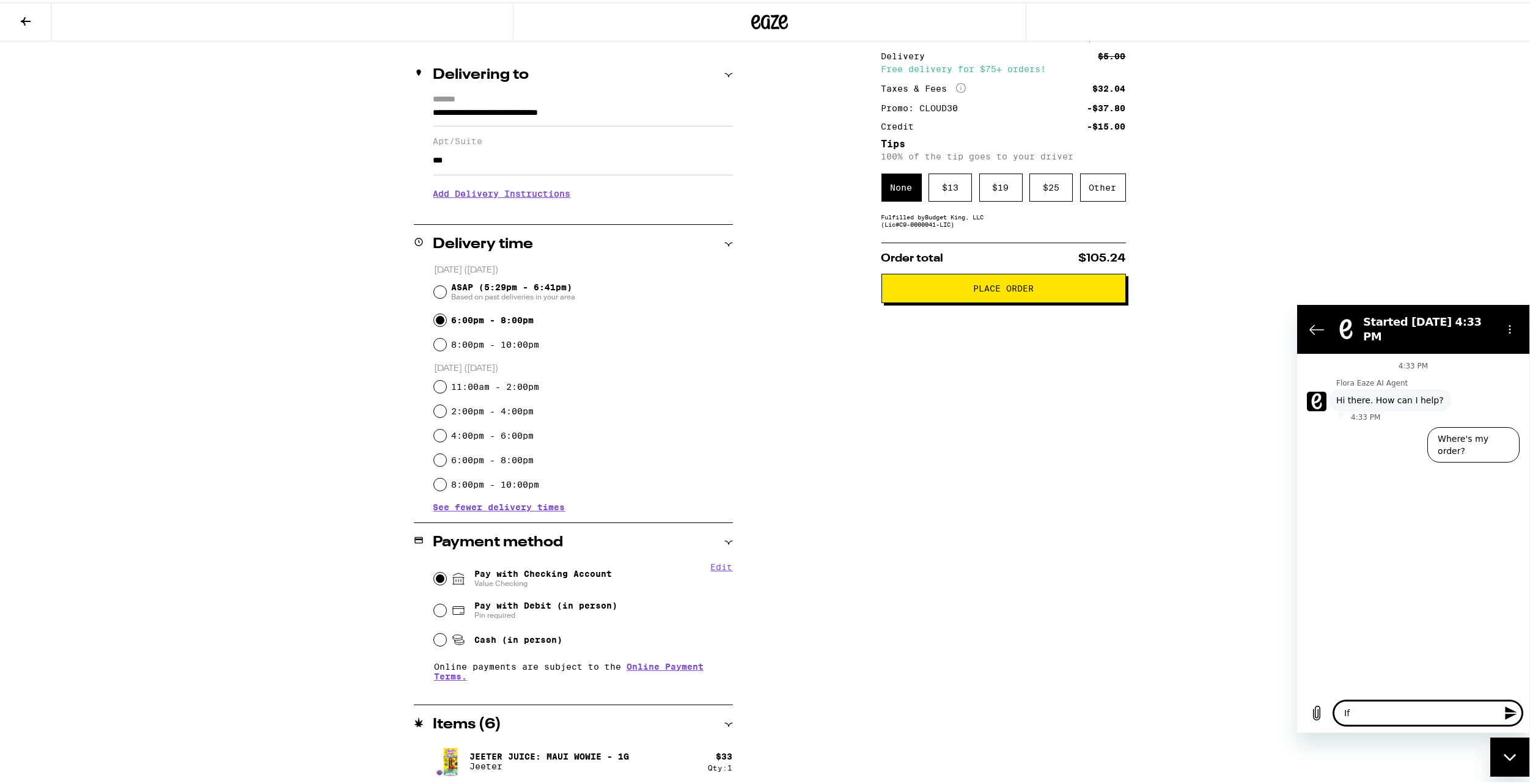
type textarea "x"
type textarea "If I"
type textarea "x"
type textarea "If I p"
type textarea "x"
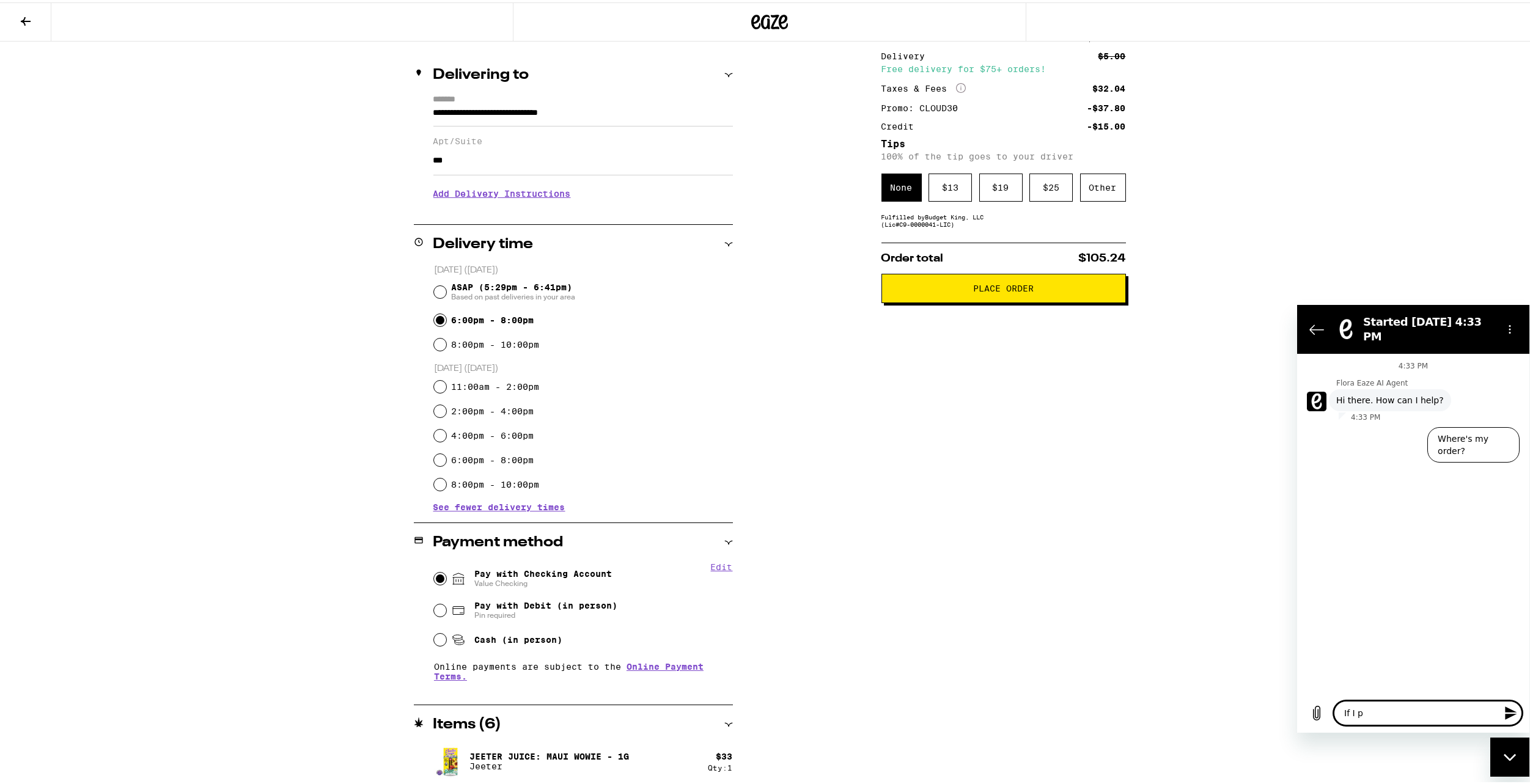
type textarea "If I pl"
type textarea "x"
type textarea "If I pla"
type textarea "x"
type textarea "If I plac"
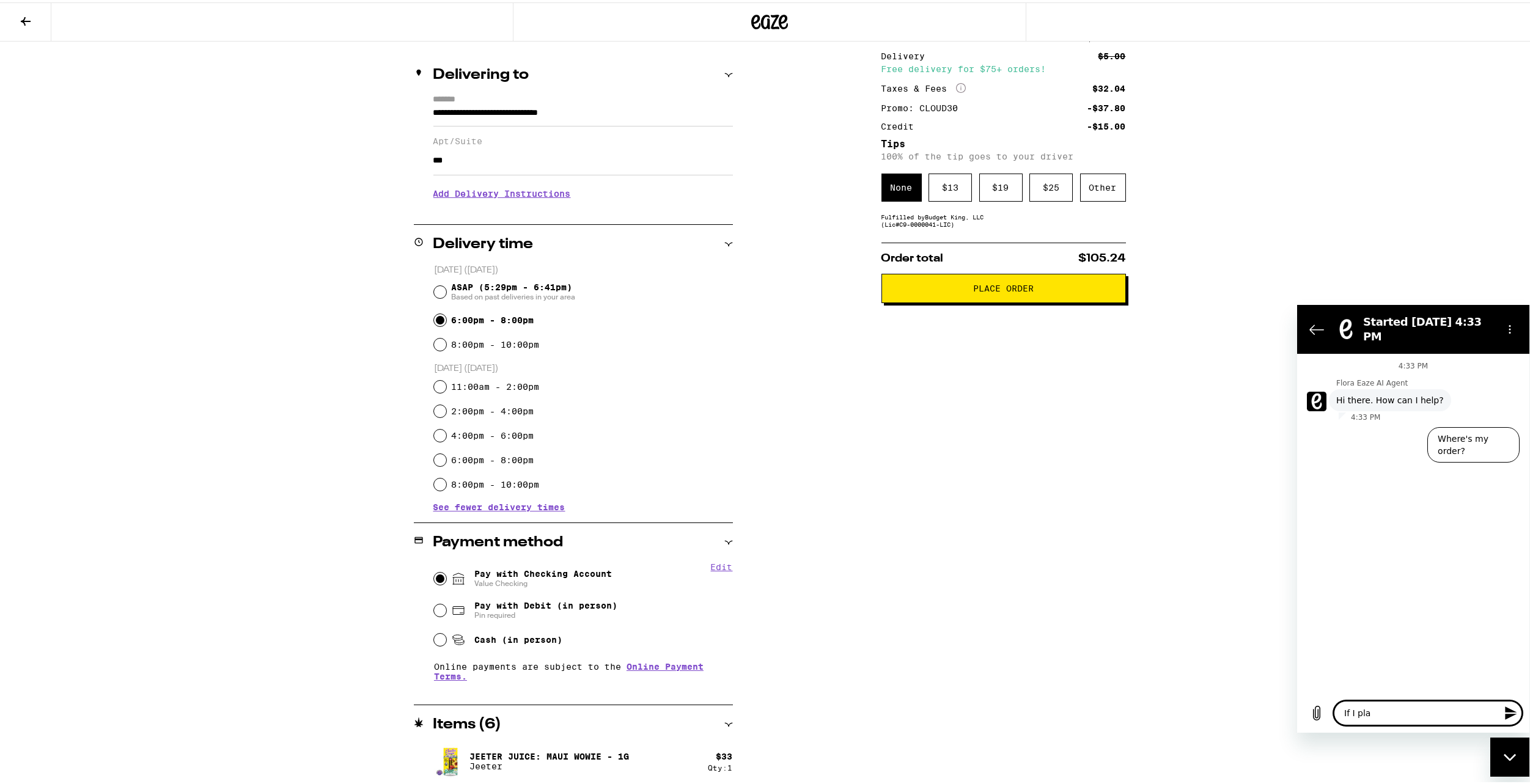
type textarea "x"
type textarea "If I place"
type textarea "x"
type textarea "If I place"
type textarea "x"
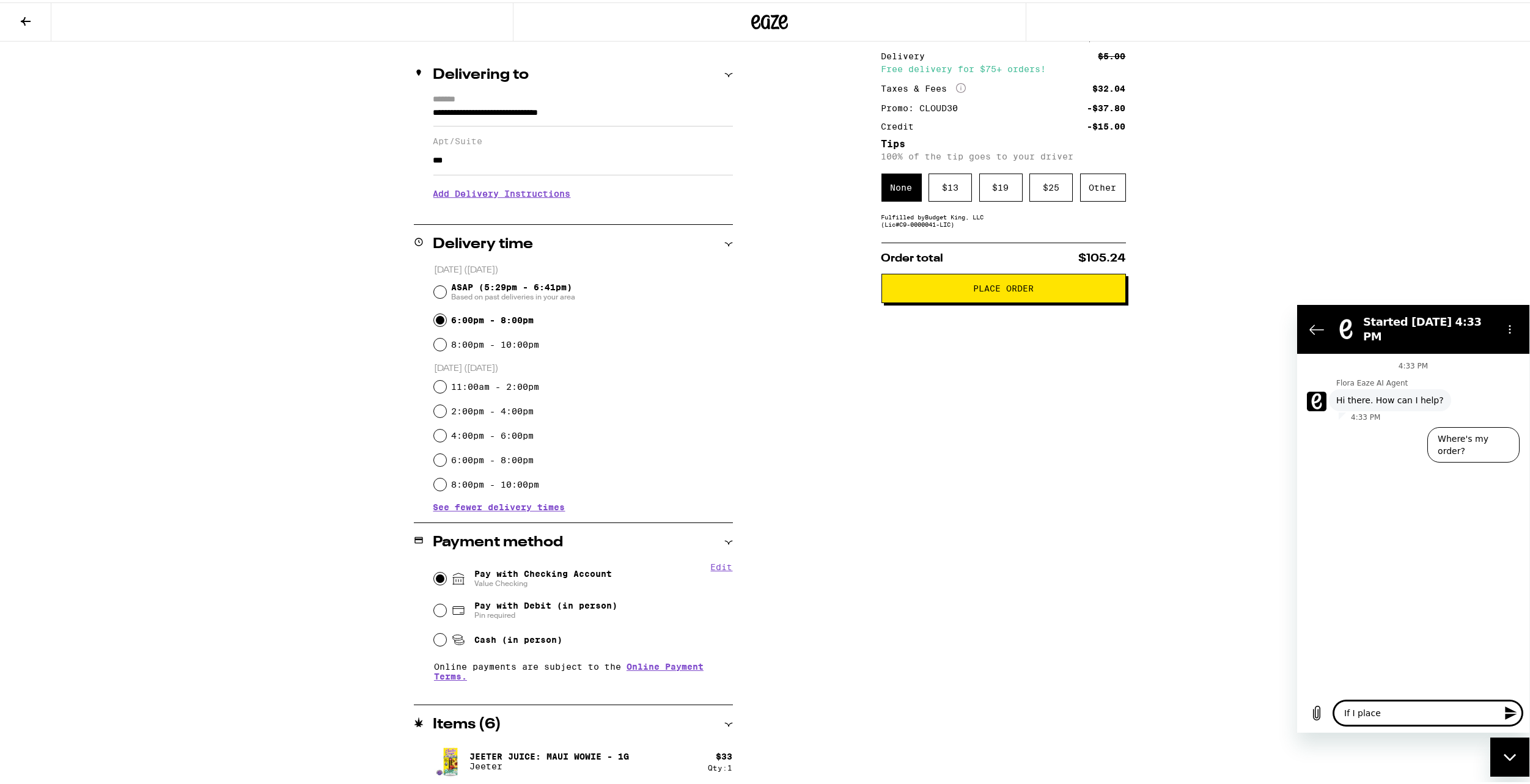
type textarea "If I place a"
type textarea "x"
type textarea "If I place an"
type textarea "x"
type textarea "If I place an"
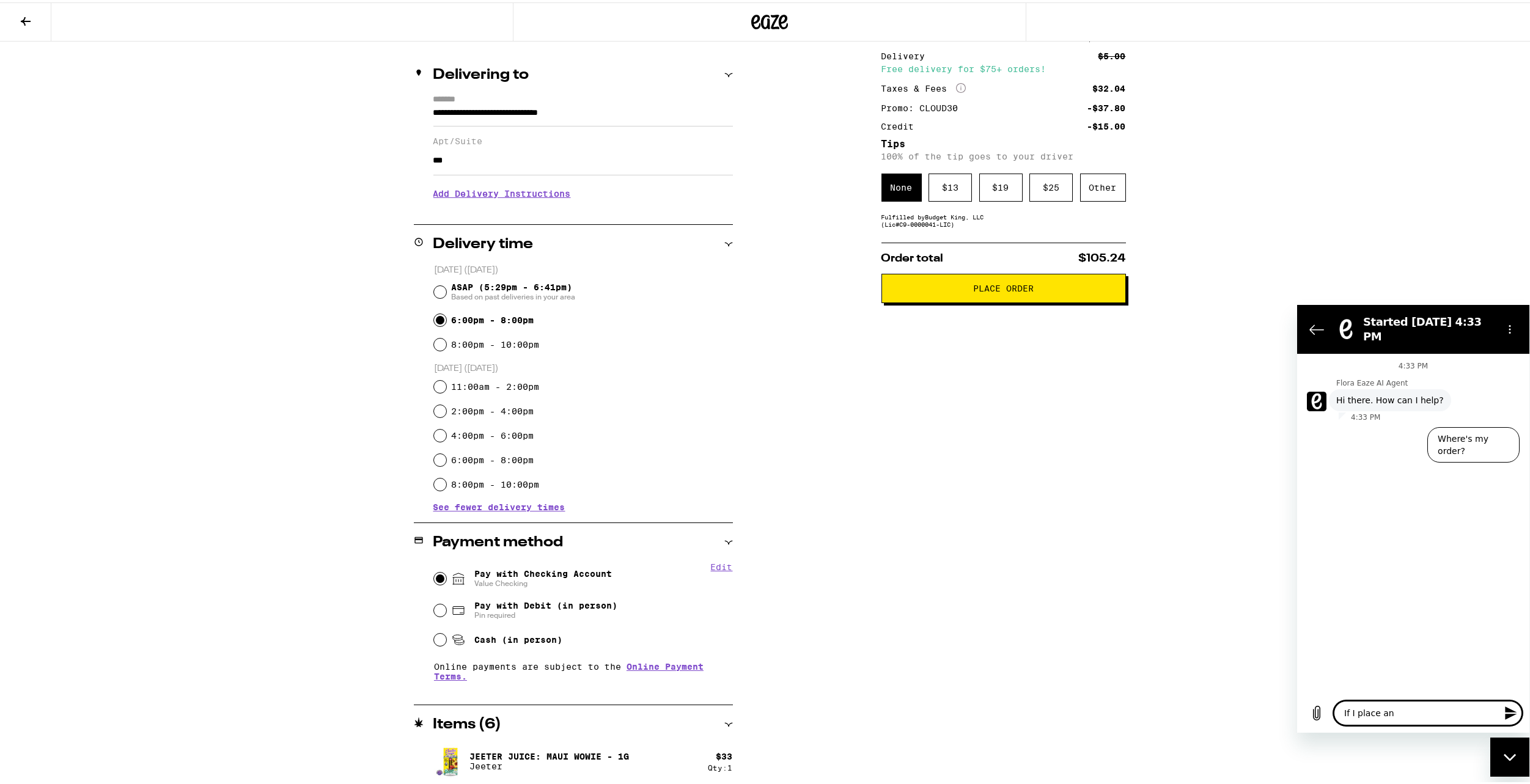
type textarea "x"
type textarea "If I place an o"
type textarea "x"
type textarea "If I place an or"
type textarea "x"
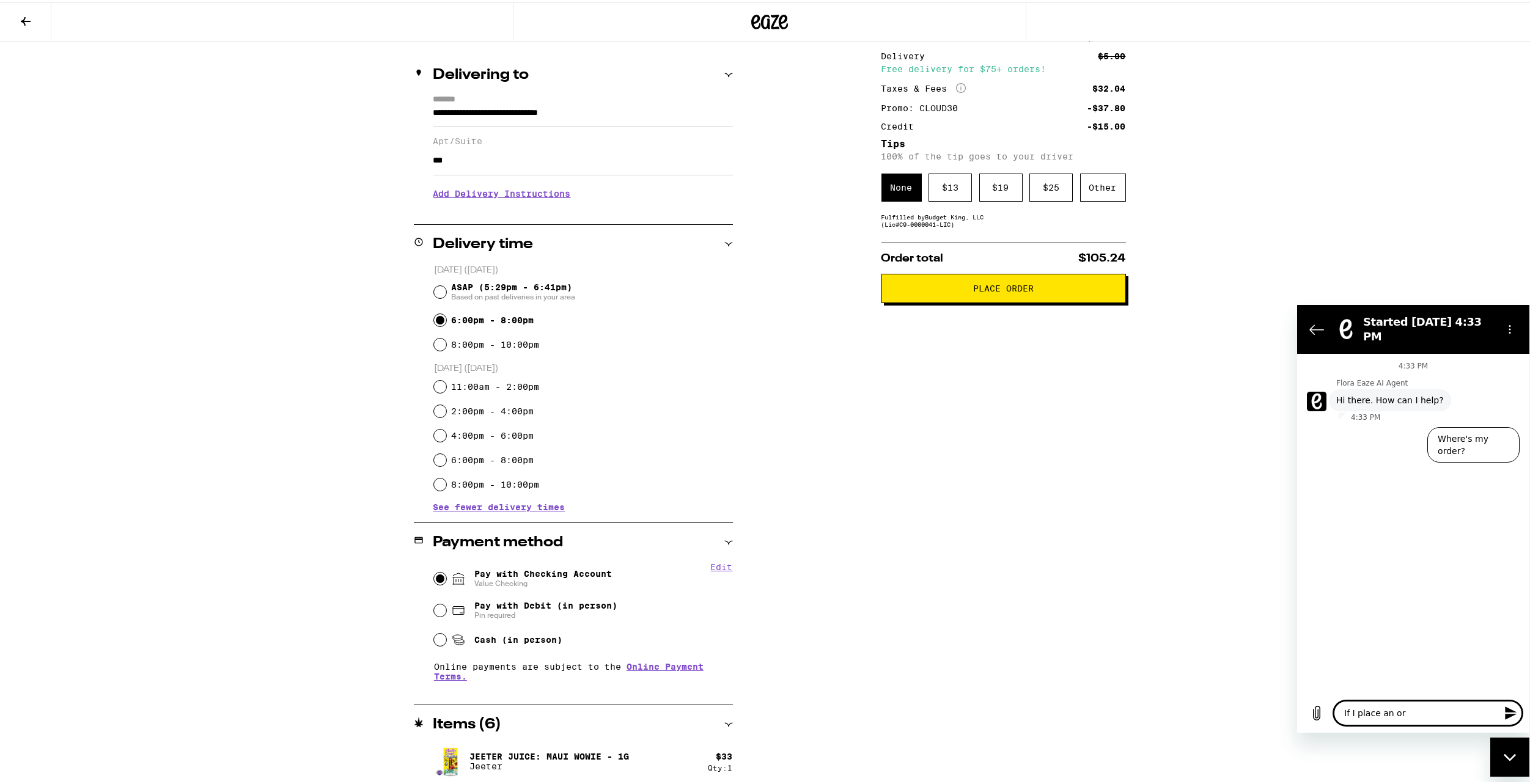
type textarea "If I place an ord"
type textarea "x"
type textarea "If I place an orde"
type textarea "x"
type textarea "If I place an order"
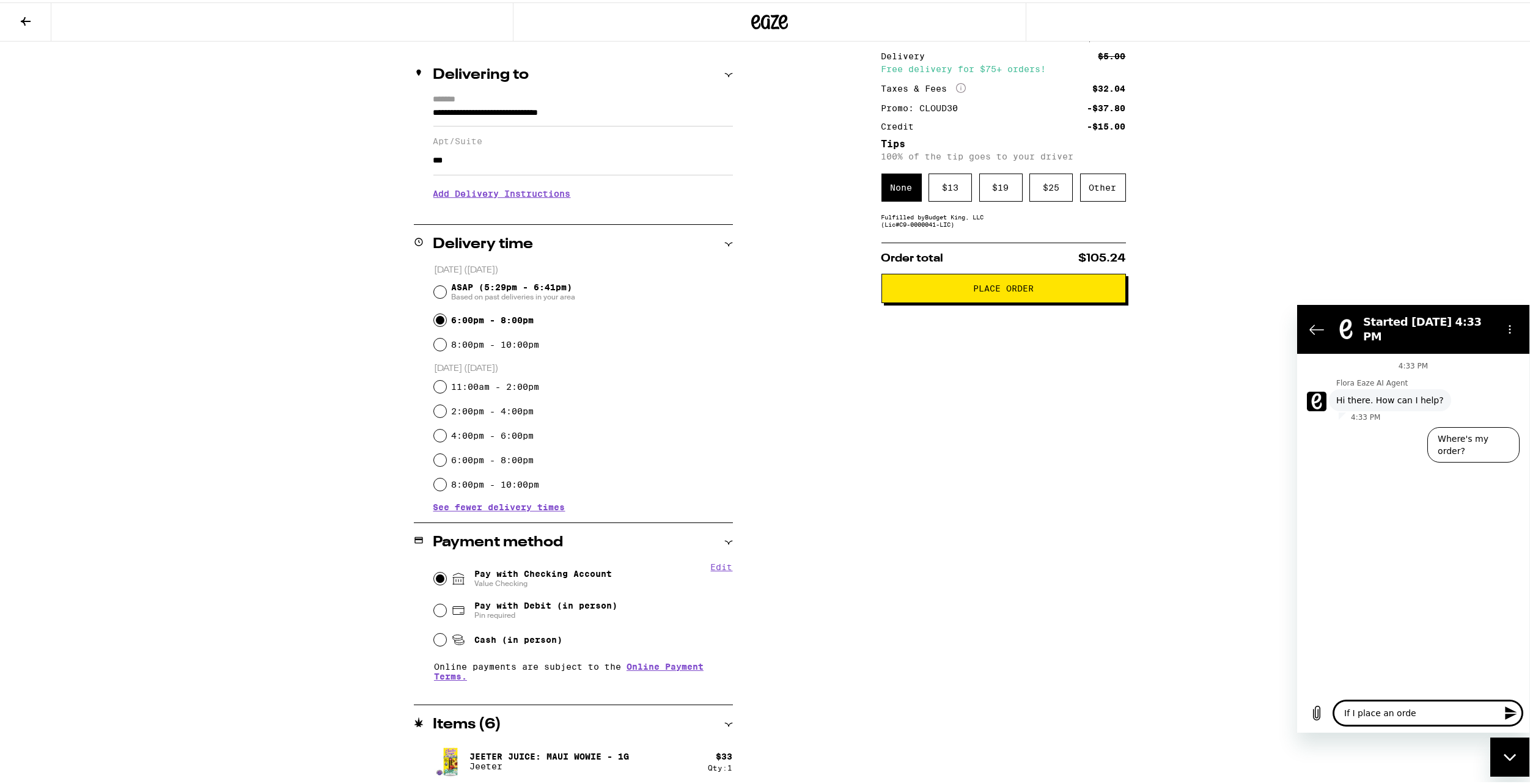
type textarea "x"
type textarea "If I place an order"
type textarea "x"
type textarea "If I place an order r"
type textarea "x"
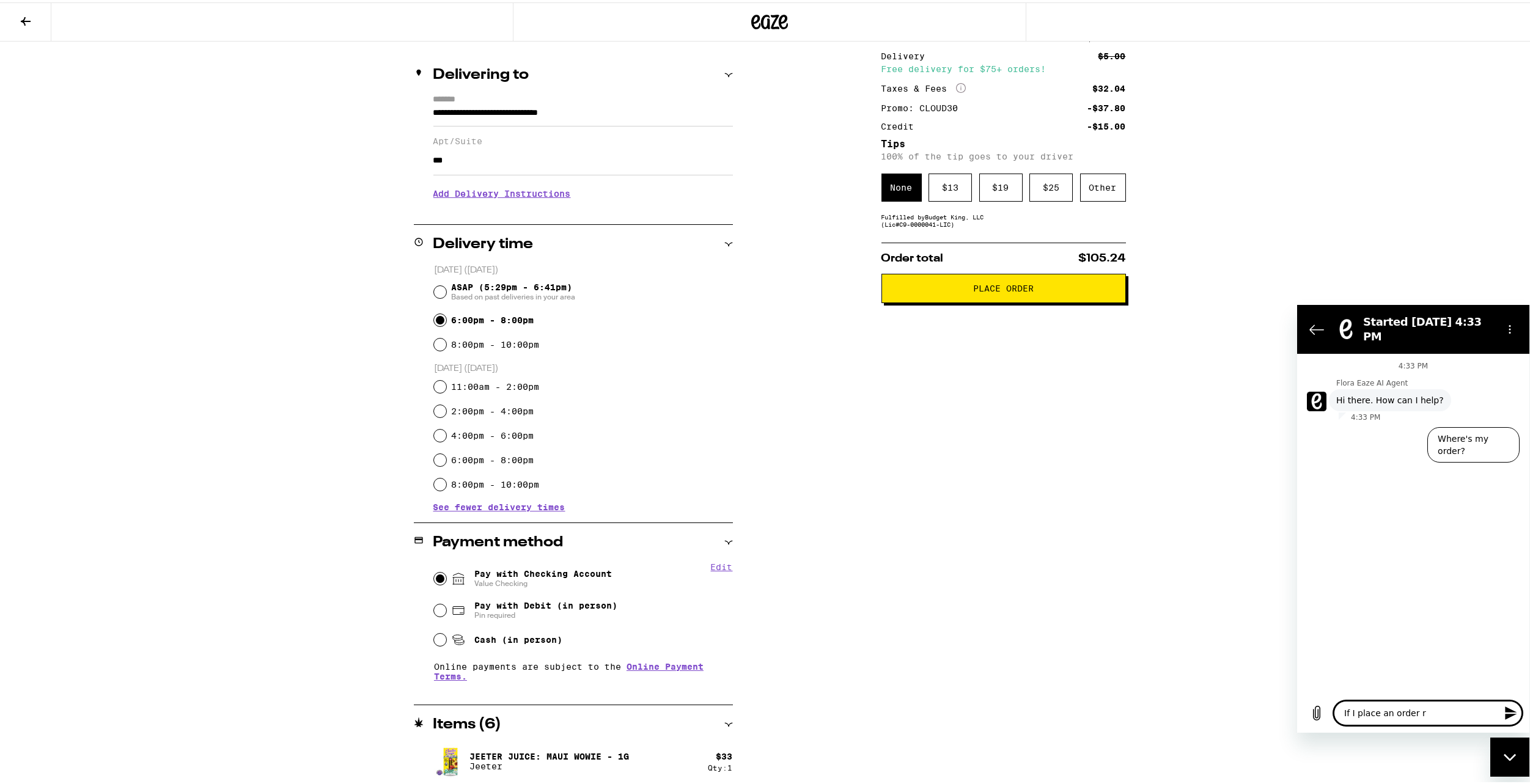
type textarea "If I place an order ri"
type textarea "x"
type textarea "If I place an order rig"
type textarea "x"
type textarea "If I place an order righ"
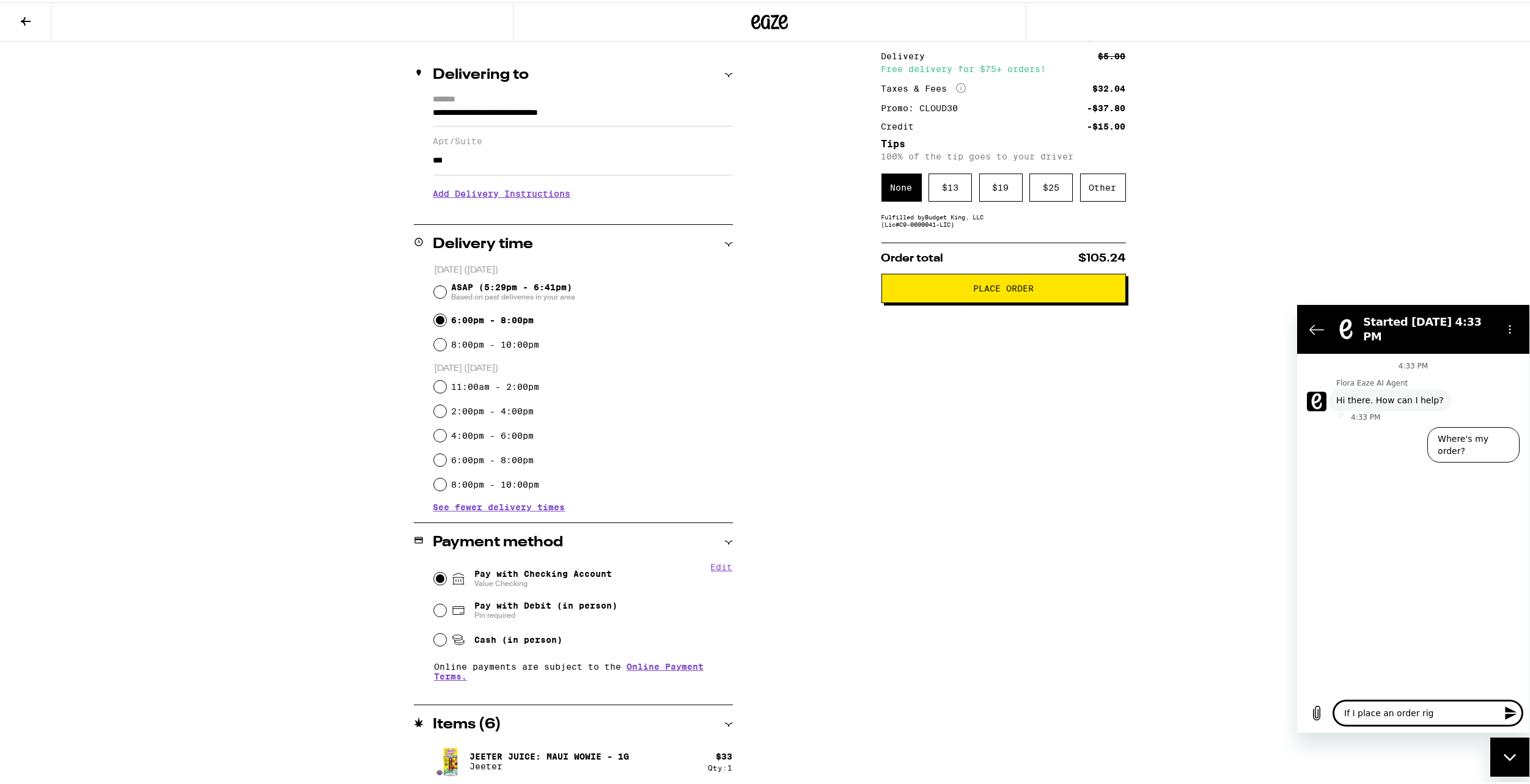
type textarea "x"
type textarea "If I place an order right"
type textarea "x"
type textarea "If I place an order right"
type textarea "x"
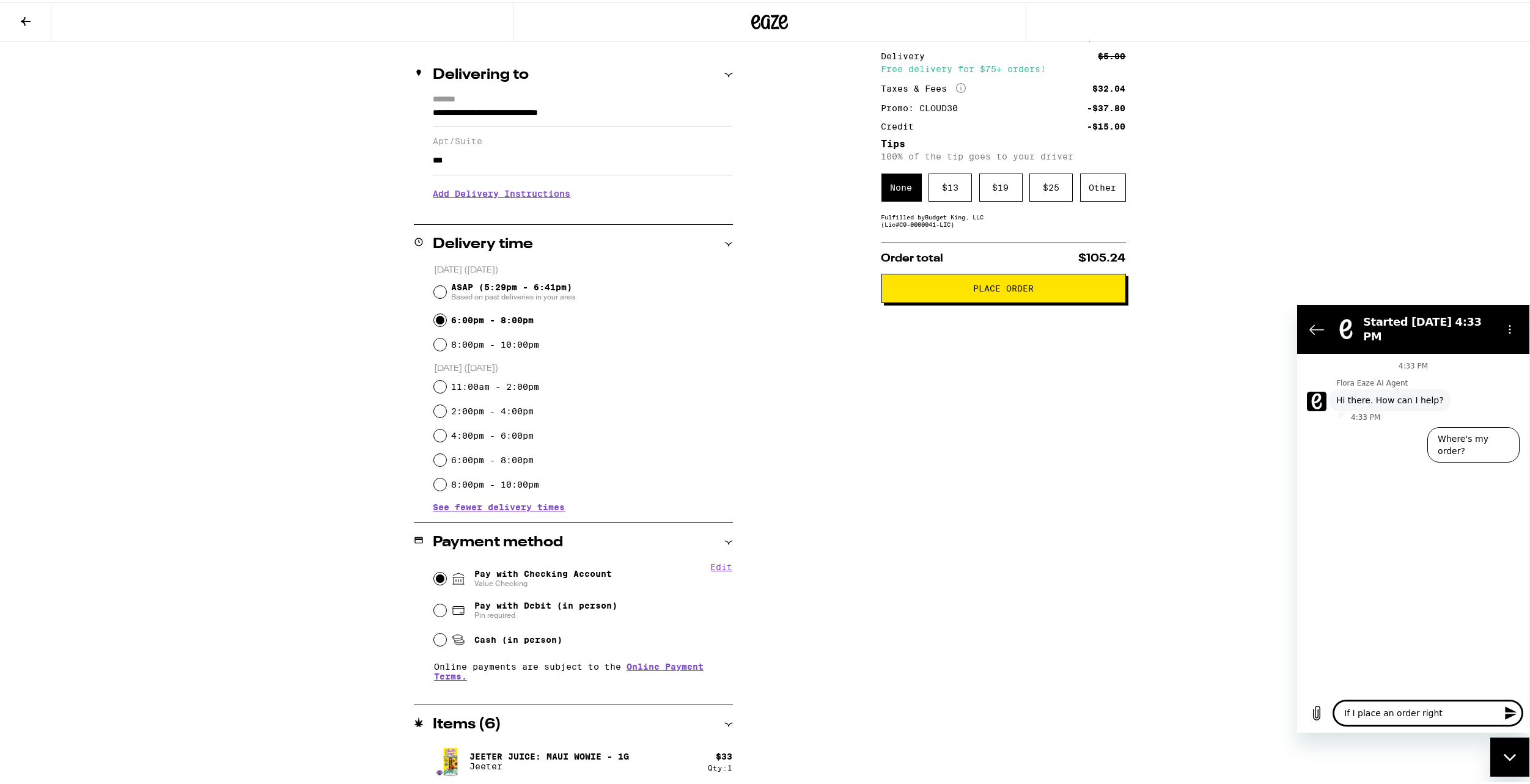
type textarea "If I place an order right n"
type textarea "x"
type textarea "If I place an order right no"
type textarea "x"
type textarea "If I place an order right now"
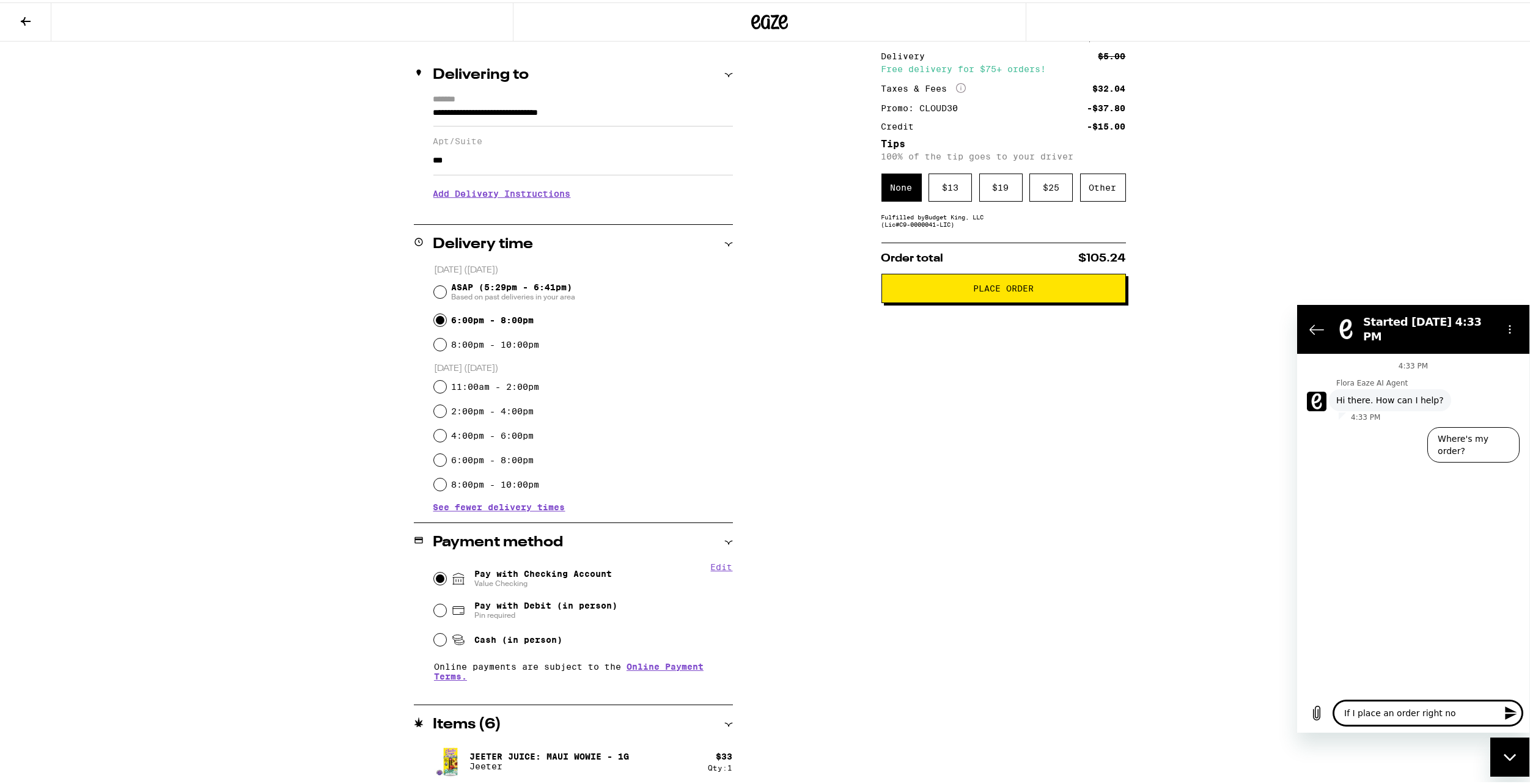
type textarea "x"
type textarea "If I place an order right now"
type textarea "x"
type textarea "If I place an order right now t"
type textarea "x"
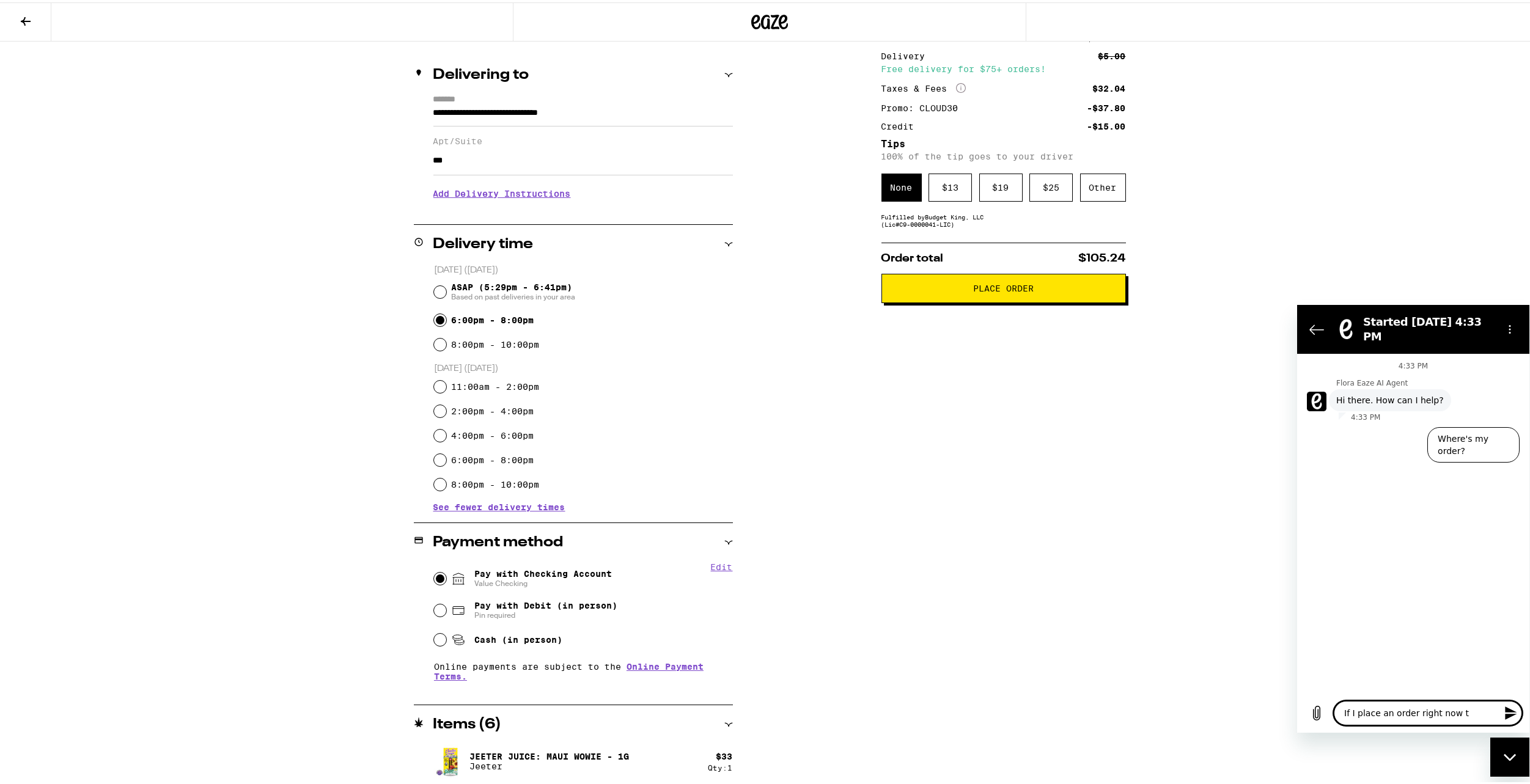
type textarea "If I place an order right now to"
type textarea "x"
type textarea "If I place an order right now to"
type textarea "x"
type textarea "If I place an order right now to b"
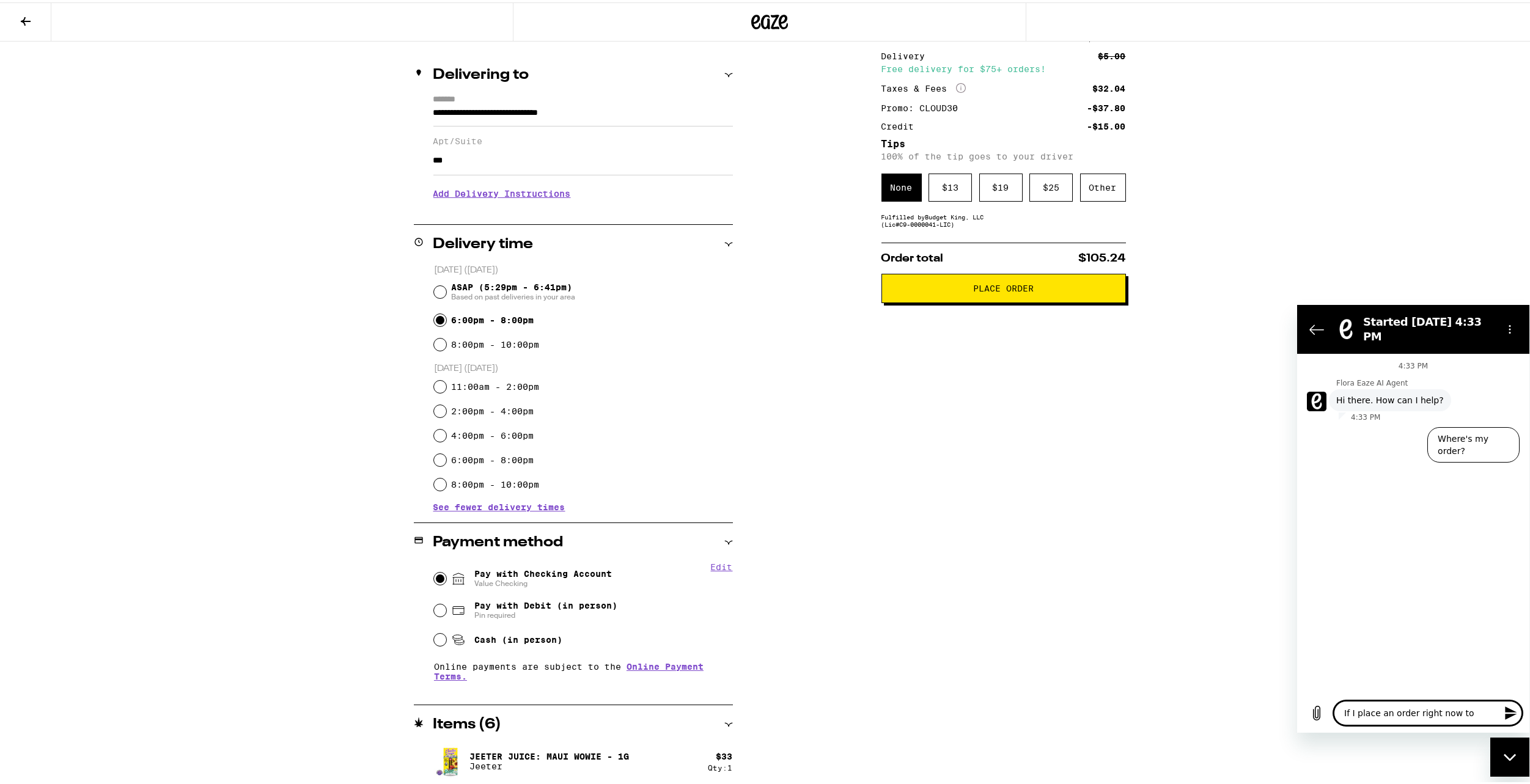
type textarea "x"
type textarea "If I place an order right now to be"
type textarea "x"
type textarea "If I place an order right now to be"
type textarea "x"
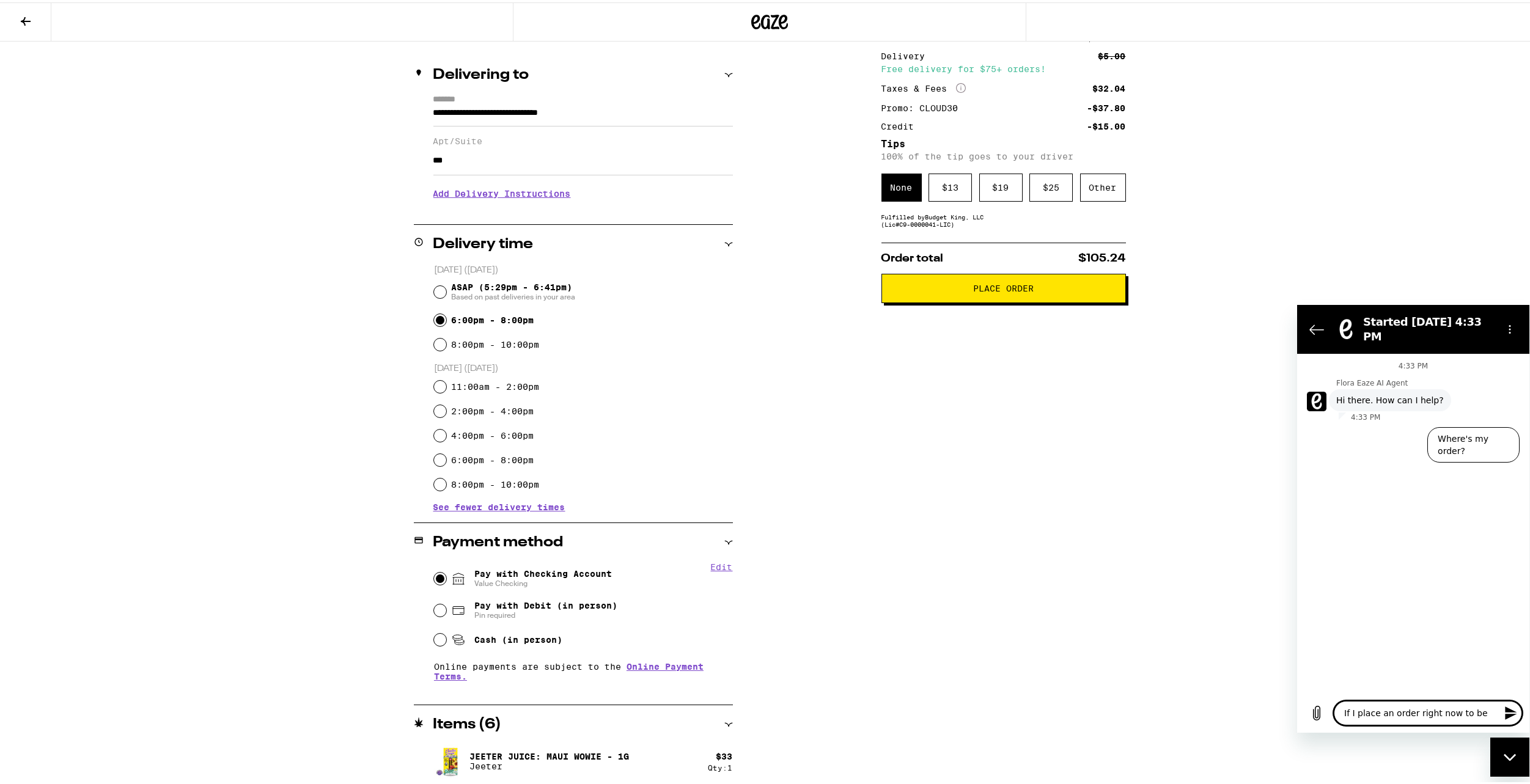
type textarea "If I place an order right now to be d"
type textarea "x"
type textarea "If I place an order right now to be de"
type textarea "x"
type textarea "If I place an order right now to be del"
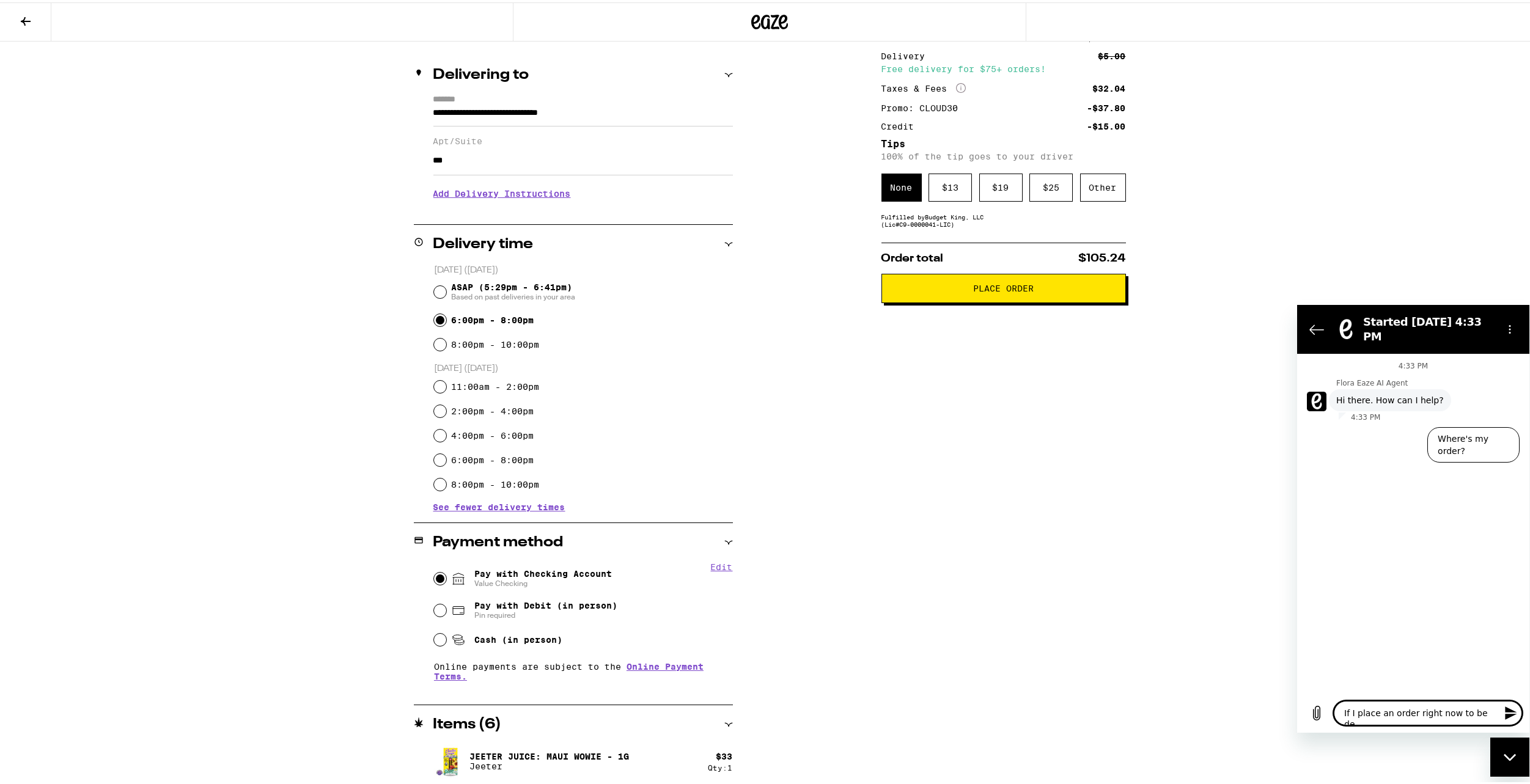
type textarea "x"
type textarea "If I place an order right now to be deli"
type textarea "x"
type textarea "If I place an order right now to be deliv"
type textarea "x"
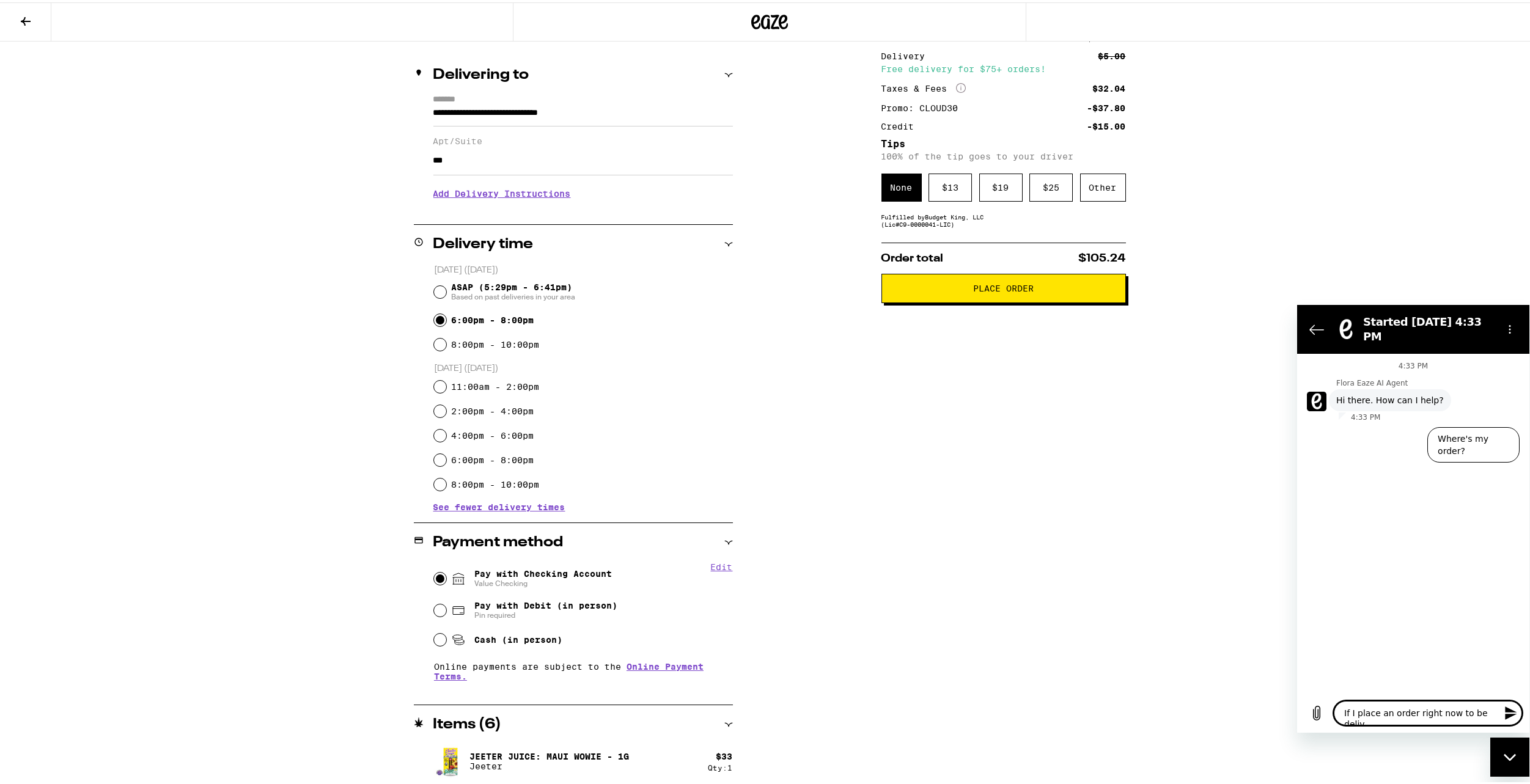
type textarea "If I place an order right now to be delive"
type textarea "x"
type textarea "If I place an order right now to be deliver"
type textarea "x"
type textarea "If I place an order right now to be delivere"
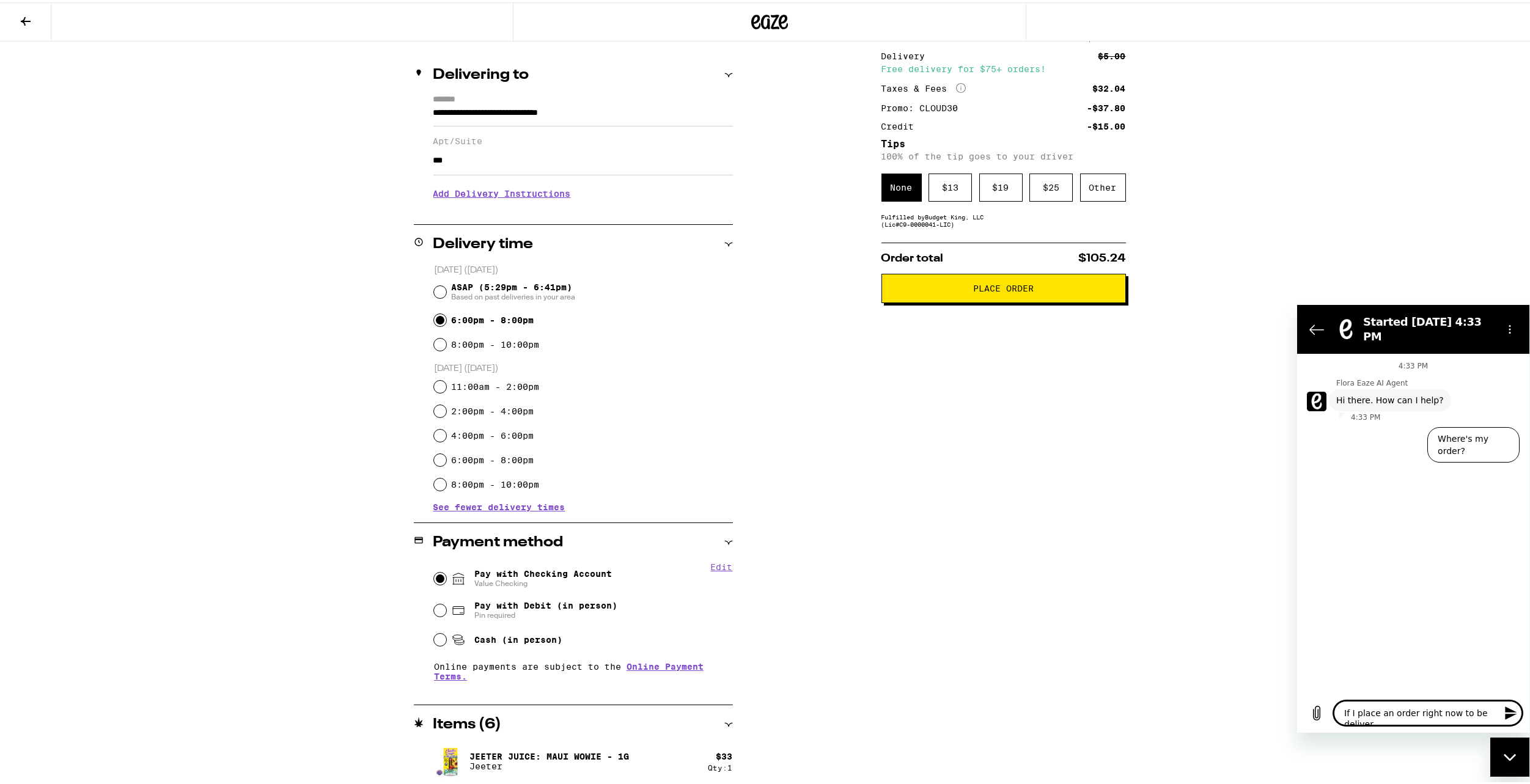
type textarea "x"
type textarea "If I place an order right now to be delivered"
type textarea "x"
type textarea "If I place an order right now to be delivered"
type textarea "x"
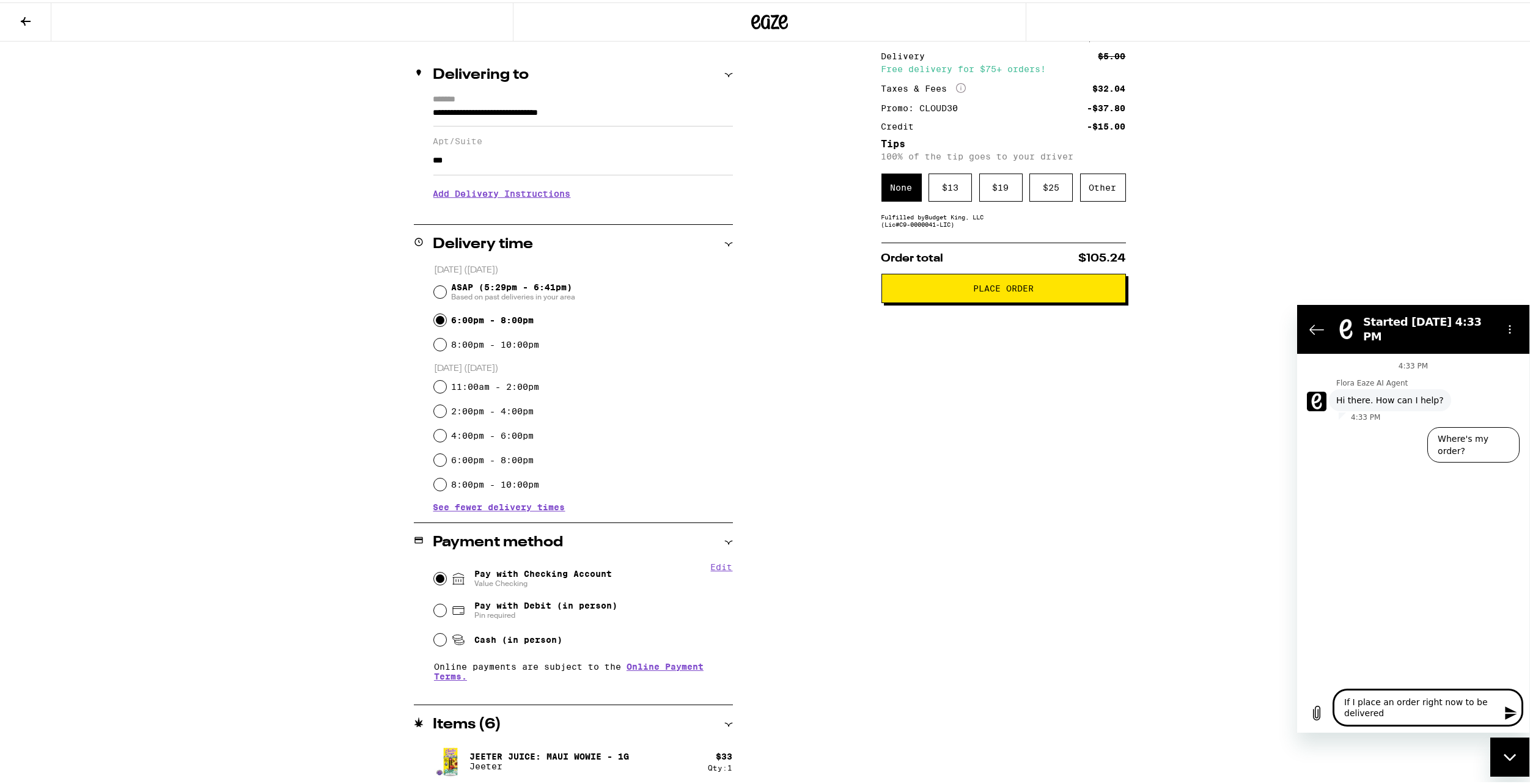
type textarea "If I place an order right now to be delivered t"
type textarea "x"
type textarea "If I place an order right now to be delivered to"
type textarea "x"
type textarea "If I place an order right now to be delivered [PERSON_NAME]"
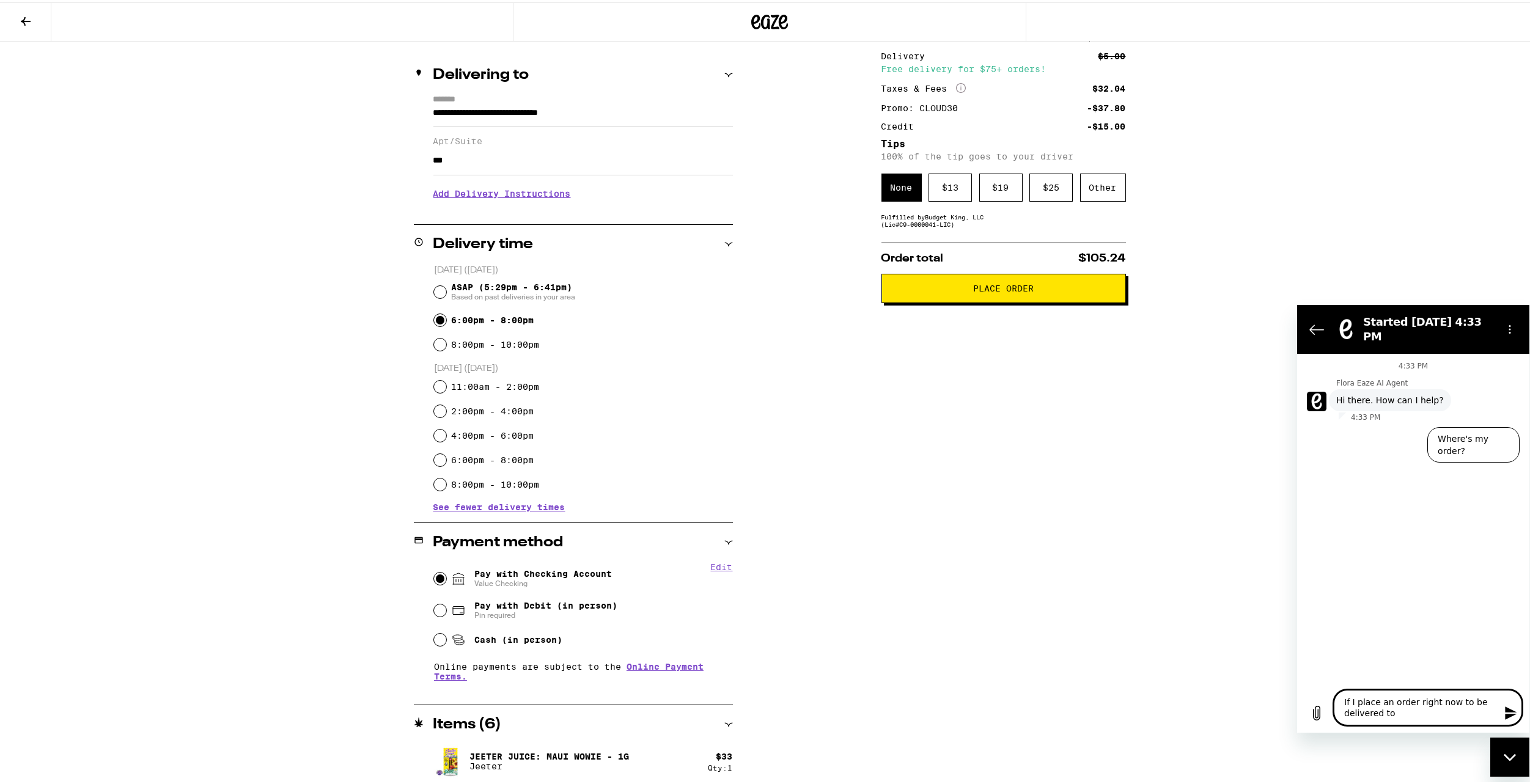
type textarea "x"
type textarea "If I place an order right now to be delivered tomo"
type textarea "x"
type textarea "If I place an order right now to be delivered tomor"
type textarea "x"
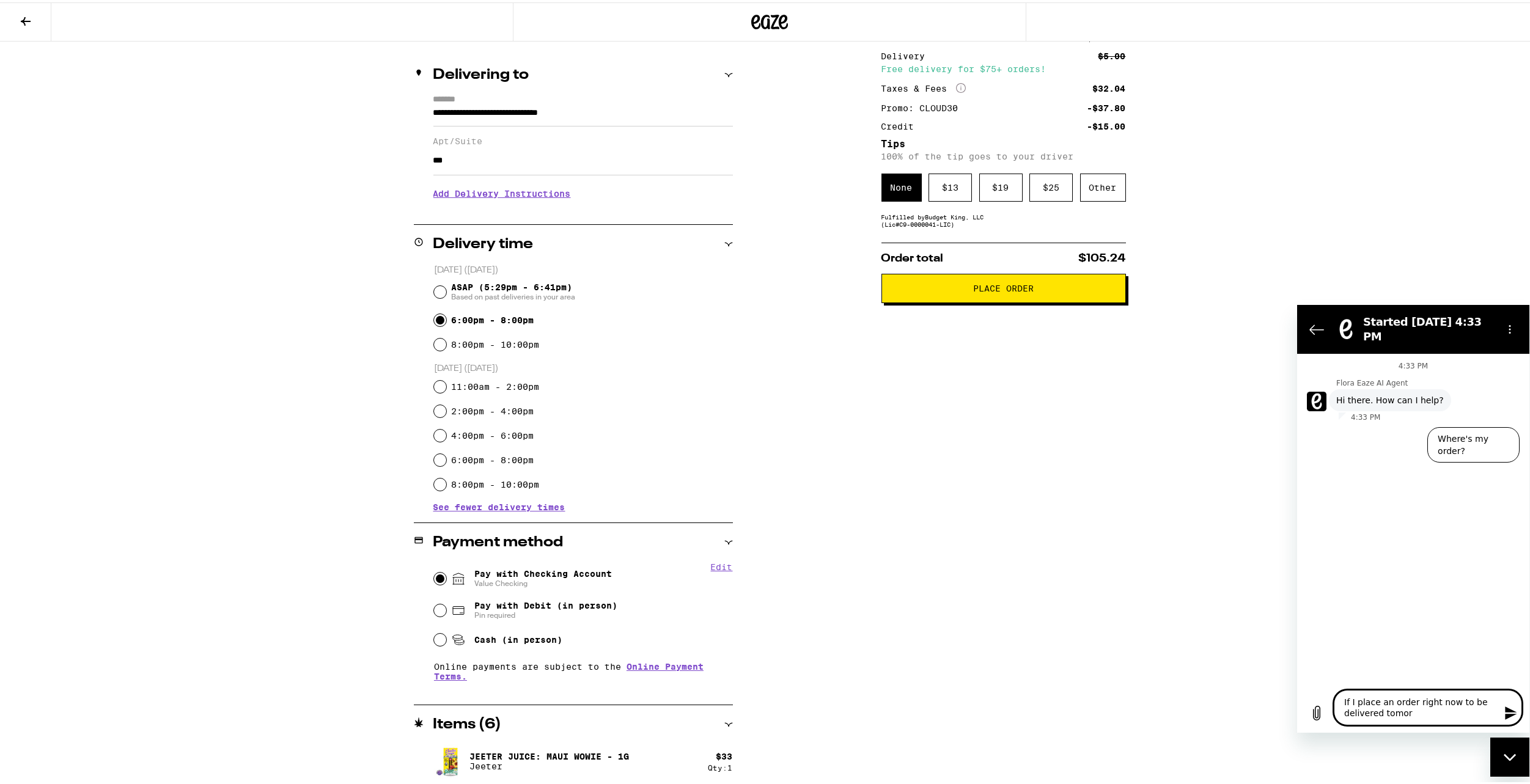
type textarea "If I place an order right now to be delivered tomorr"
type textarea "x"
type textarea "If I place an order right now to be delivered tomorro"
type textarea "x"
type textarea "If I place an order right now to be delivered [DATE]"
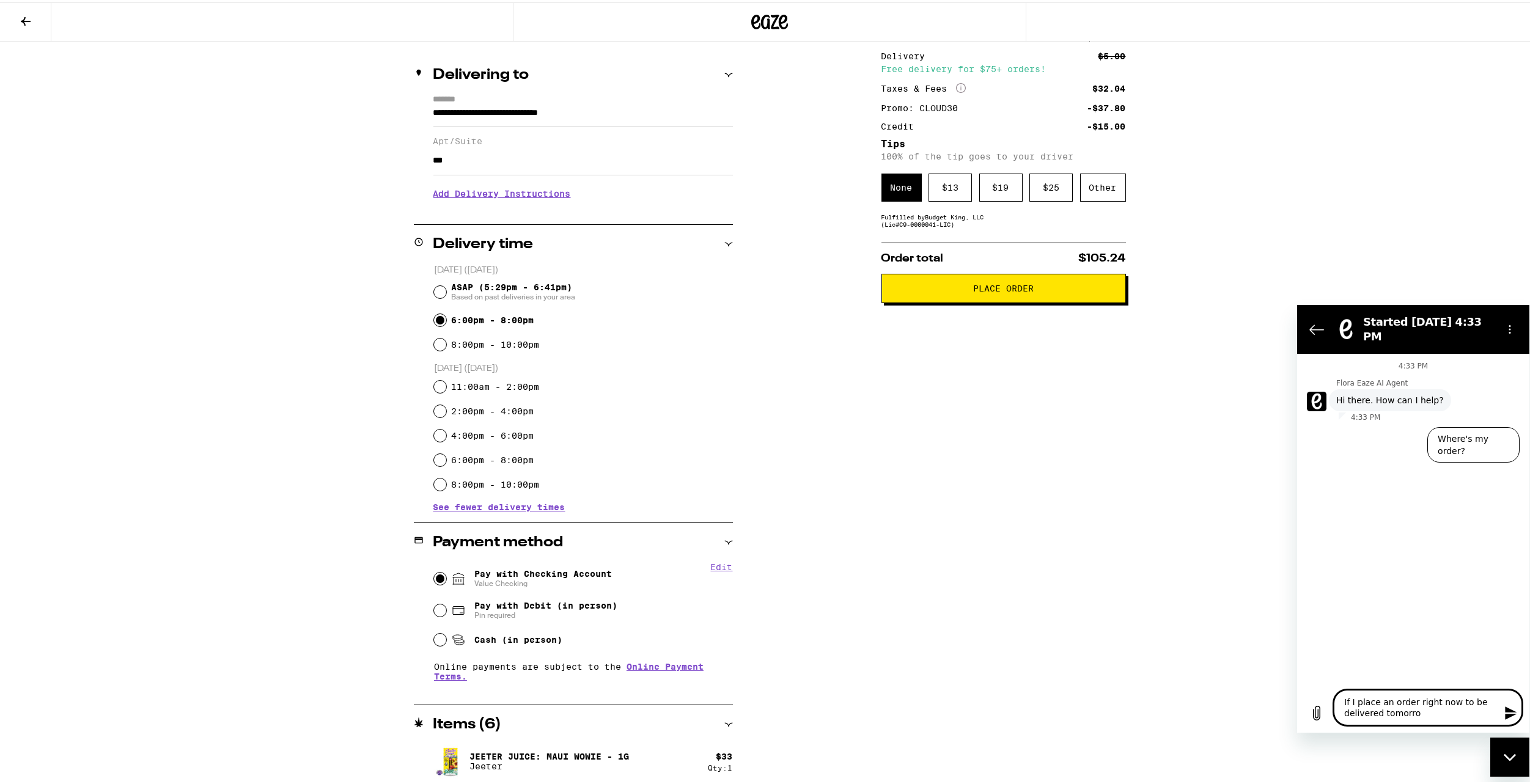
type textarea "x"
type textarea "If I place an order right now to be delivered [DATE],"
type textarea "x"
type textarea "If I place an order right now to be delivered [DATE],"
type textarea "x"
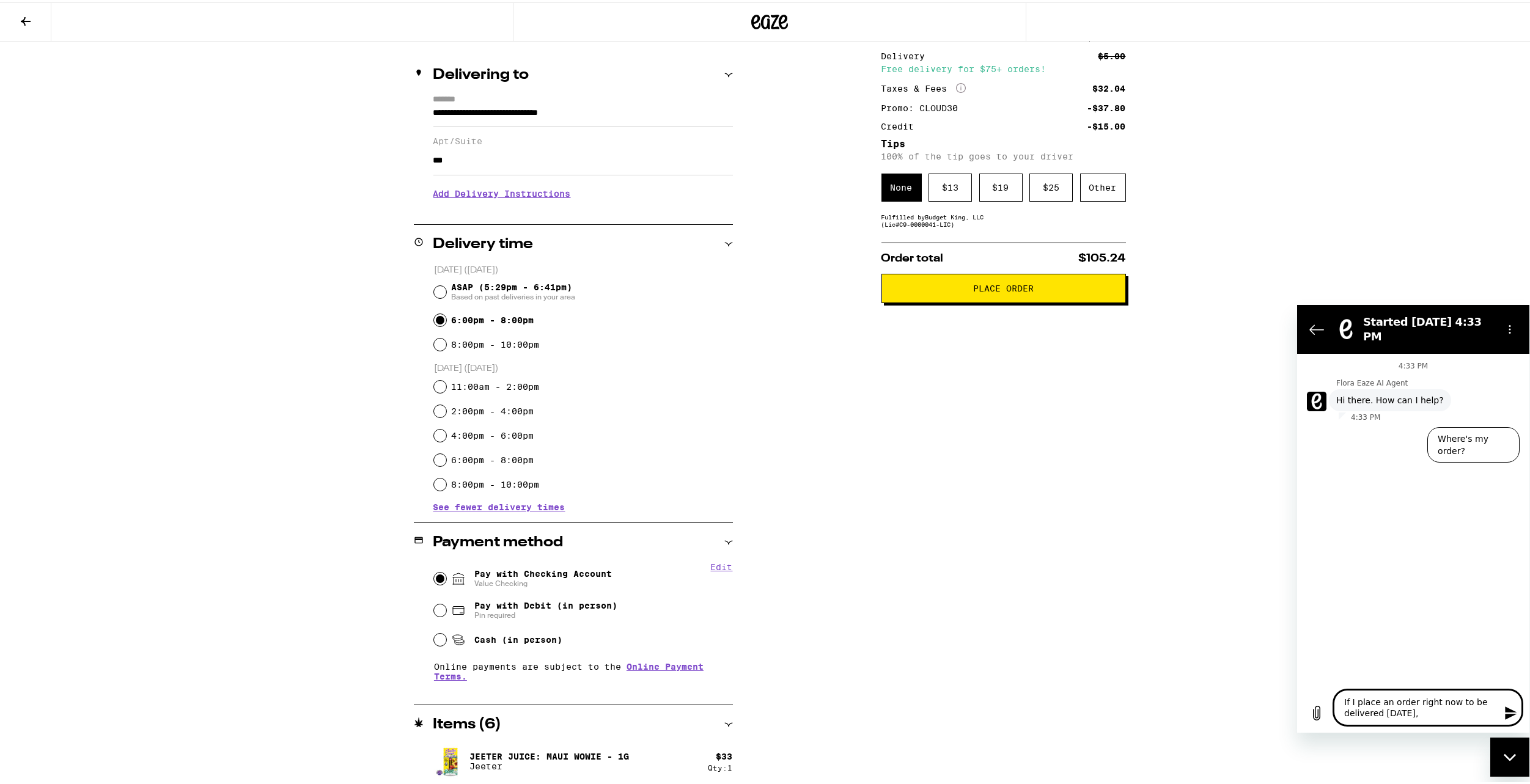
type textarea "If I place an order right now to be delivered [DATE], w"
type textarea "x"
type textarea "If I place an order right now to be delivered [DATE], [GEOGRAPHIC_DATA]"
type textarea "x"
type textarea "If I place an order right now to be delivered [DATE], w"
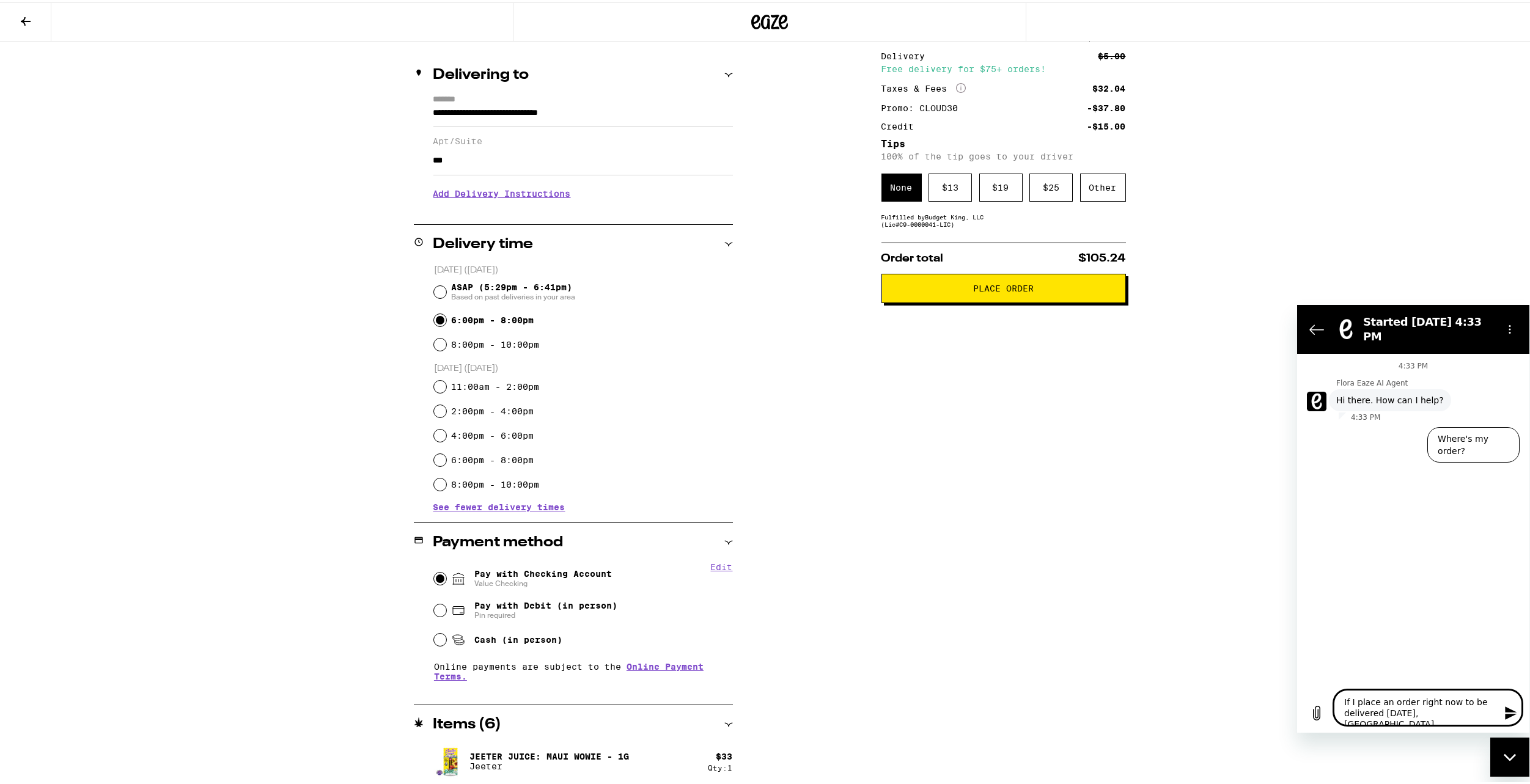
type textarea "x"
type textarea "If I place an order right now to be delivered [DATE],"
type textarea "x"
type textarea "If I place an order right now to be delivered [DATE], a"
type textarea "x"
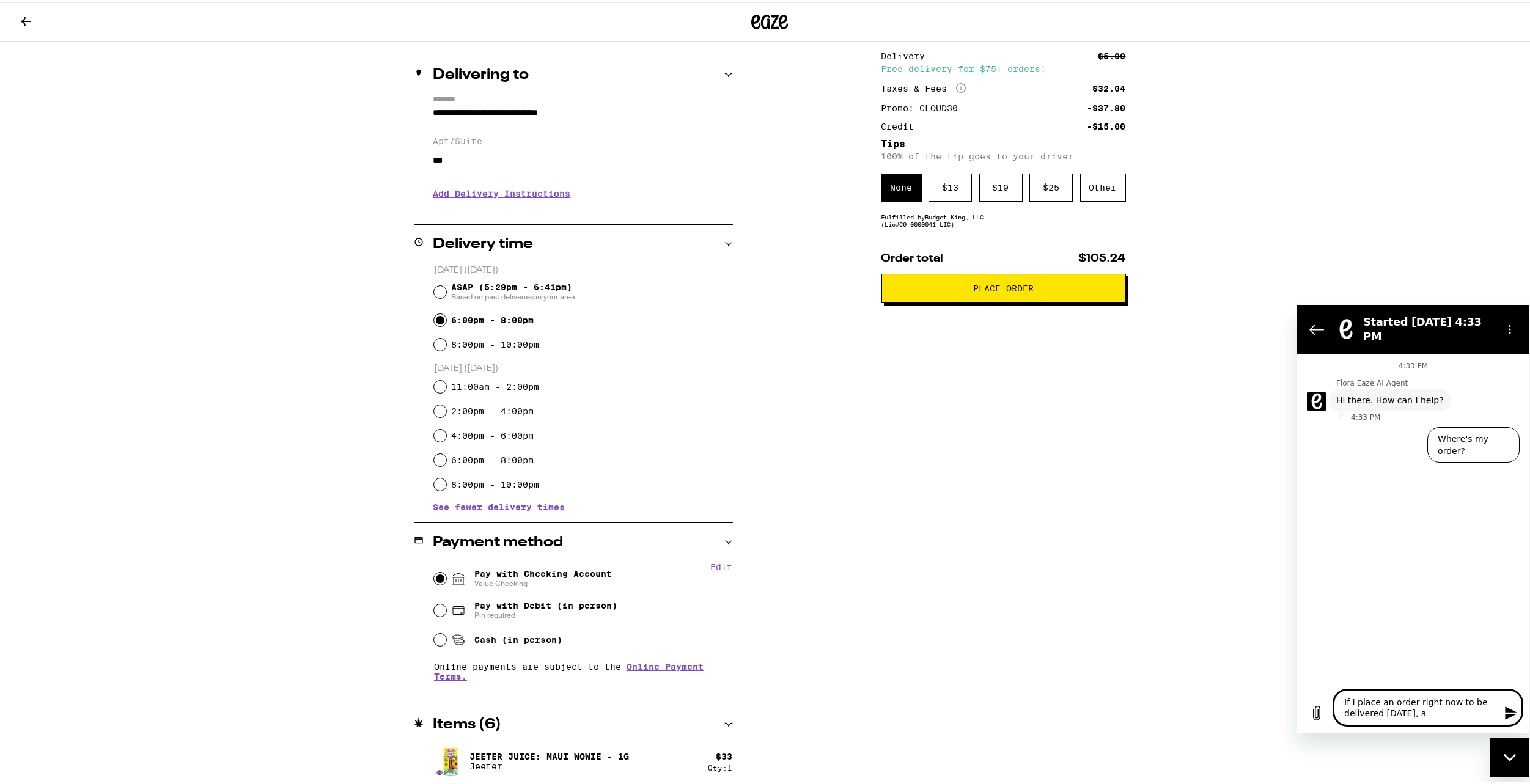
type textarea "If I place an order right now to be delivered [DATE], ar"
type textarea "x"
type textarea "If I place an order right now to be delivered [DATE], are"
type textarea "x"
type textarea "If I place an order right now to be delivered [DATE], are"
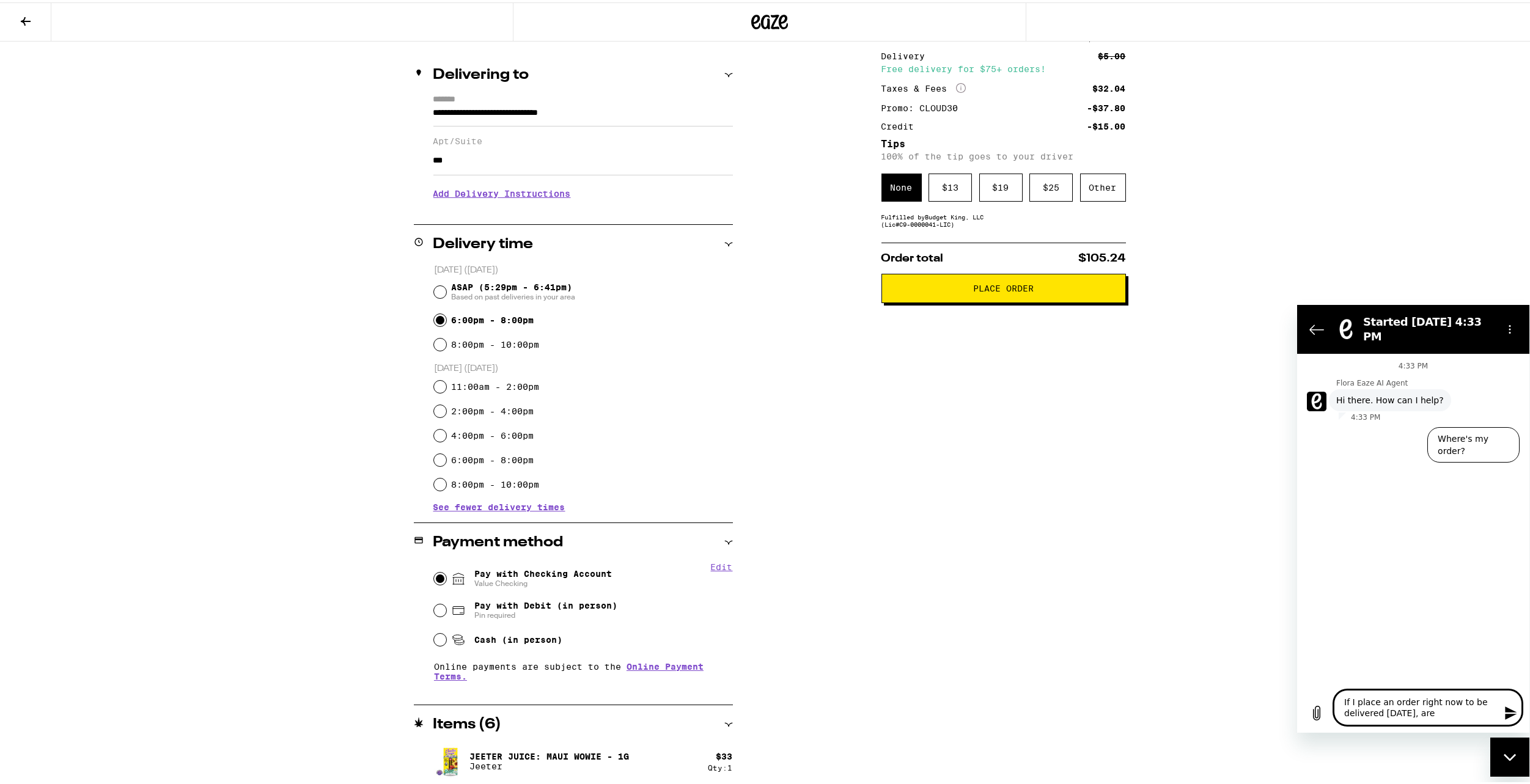
type textarea "x"
type textarea "If I place an order right now to be delivered [DATE], are m"
type textarea "x"
type textarea "If I place an order right now to be delivered [DATE], are my"
type textarea "x"
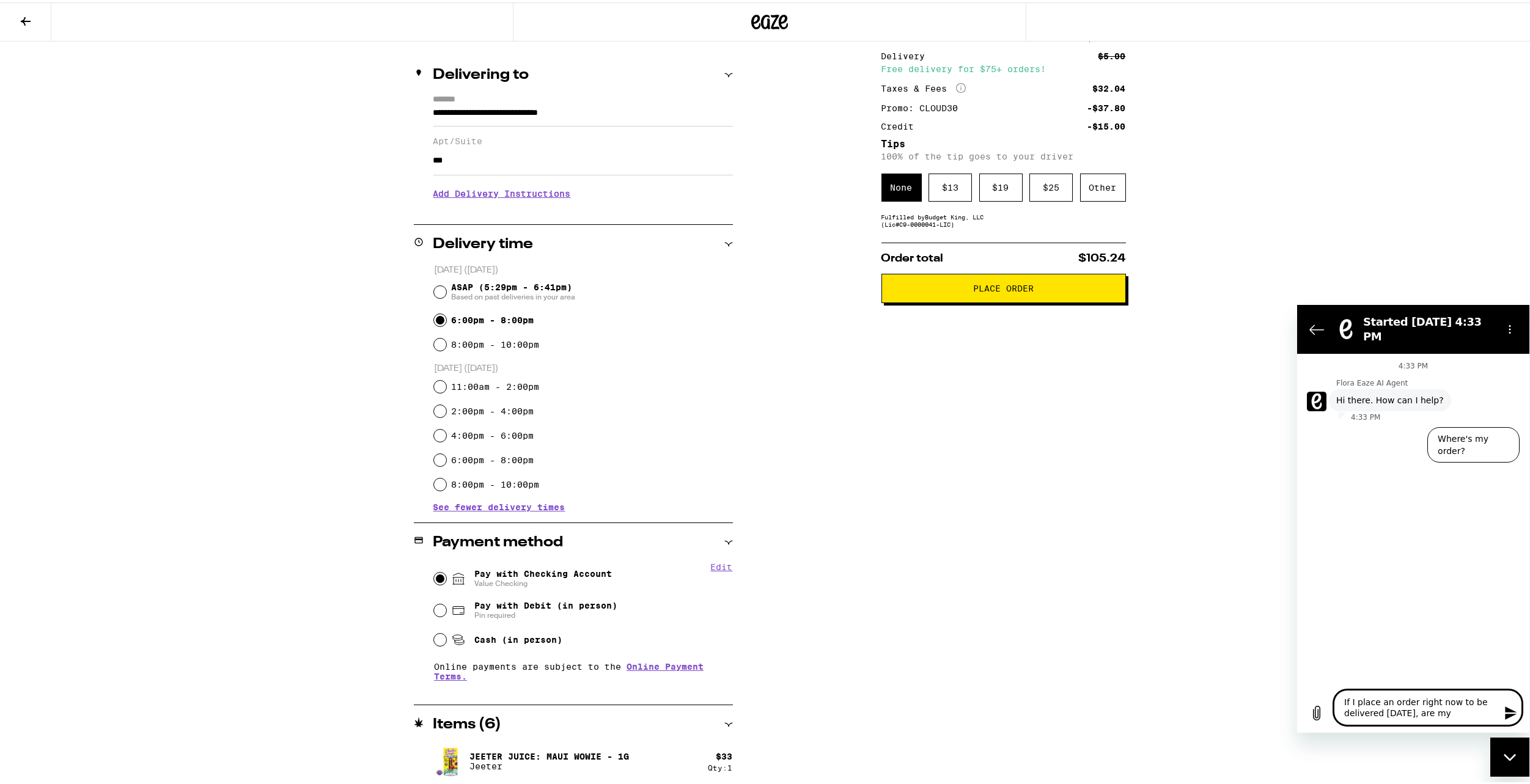
type textarea "If I place an order right now to be delivered [DATE], are my"
type textarea "x"
type textarea "If I place an order right now to be delivered [DATE], are my i"
type textarea "x"
type textarea "If I place an order right now to be delivered [DATE], are my it"
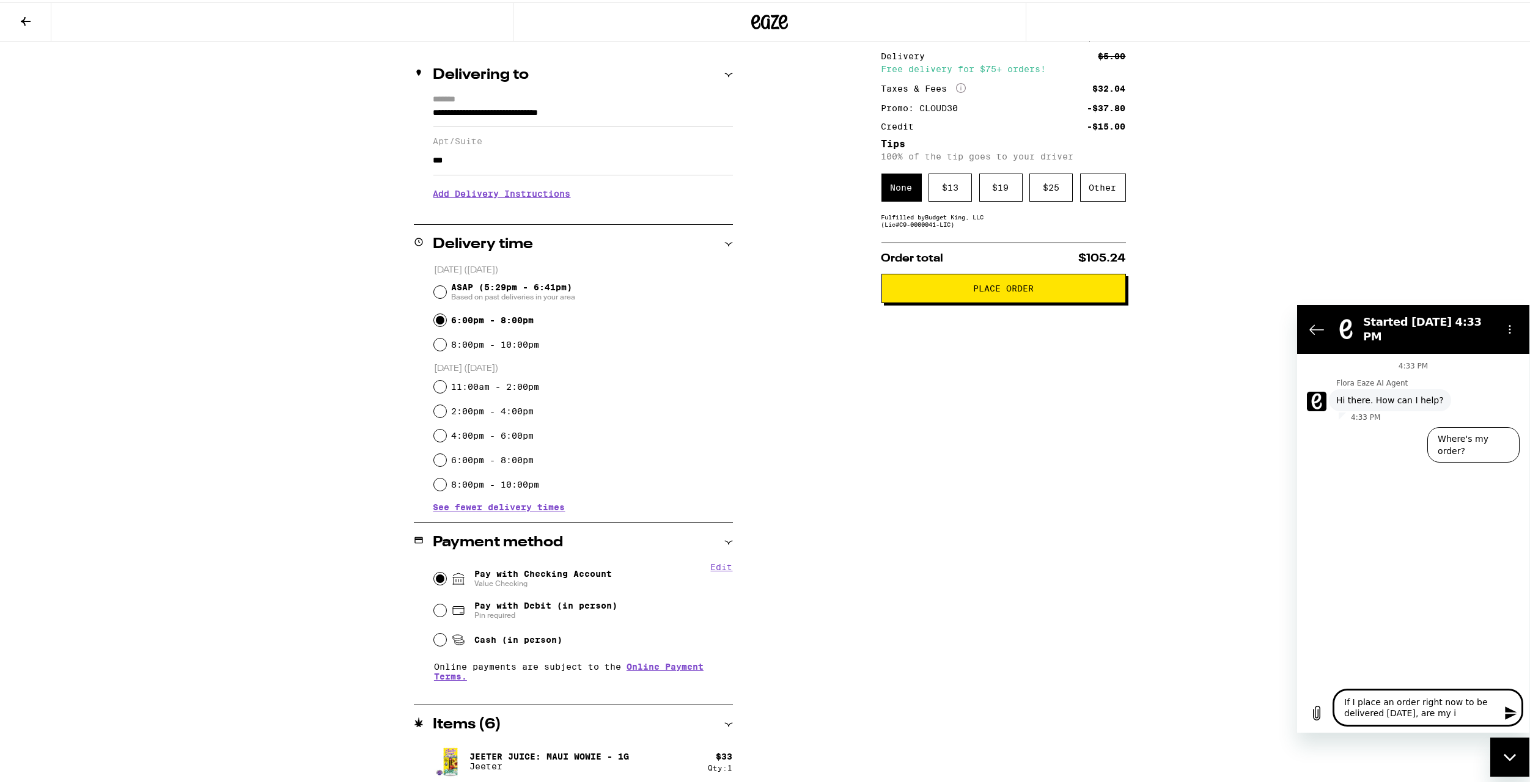
type textarea "x"
type textarea "If I place an order right now to be delivered [DATE], are my ite"
type textarea "x"
type textarea "If I place an order right now to be delivered [DATE], are my item"
type textarea "x"
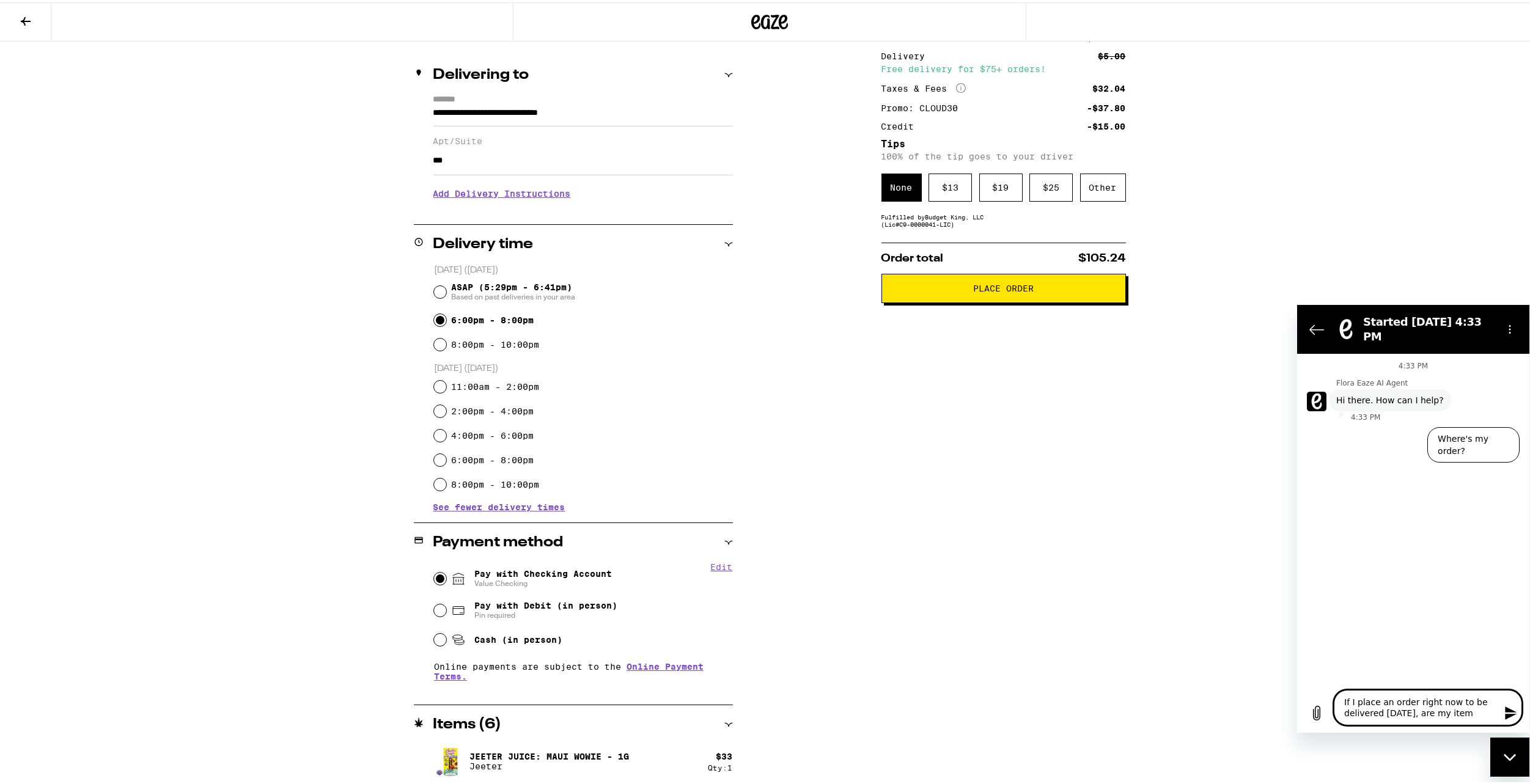
type textarea "If I place an order right now to be delivered [DATE], are my items"
type textarea "x"
type textarea "If I place an order right now to be delivered [DATE], are my items"
type textarea "x"
type textarea "If I place an order right now to be delivered [DATE], are my items r"
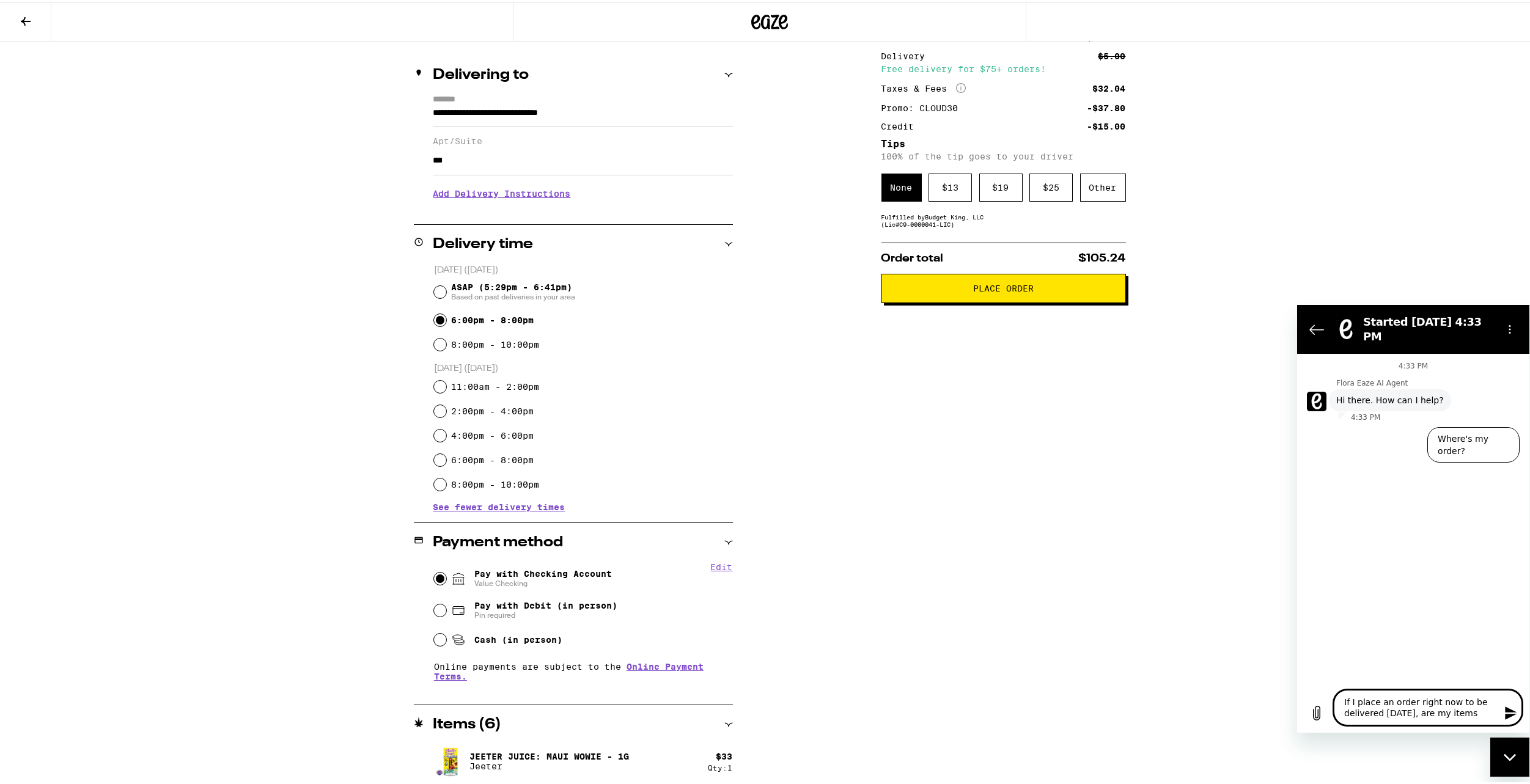
type textarea "x"
type textarea "If I place an order right now to be delivered [DATE], are my items re"
type textarea "x"
type textarea "If I place an order right now to be delivered [DATE], are my items res"
type textarea "x"
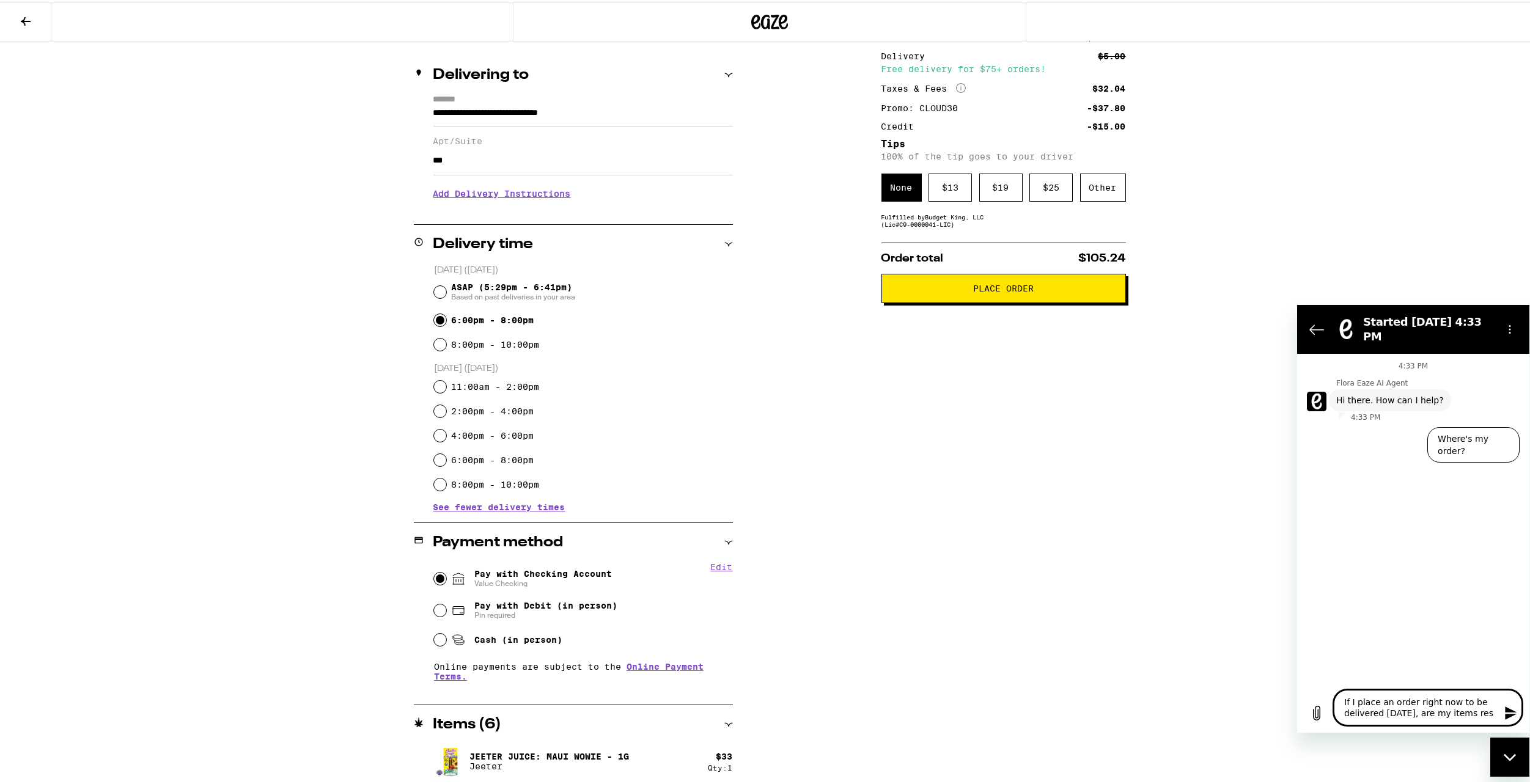
type textarea "If I place an order right now to be delivered [DATE], are my items rese"
type textarea "x"
type textarea "If I place an order right now to be delivered [DATE], are my items [PERSON_NAME]"
type textarea "x"
type textarea "If I place an order right now to be delivered [DATE], are my items reserv"
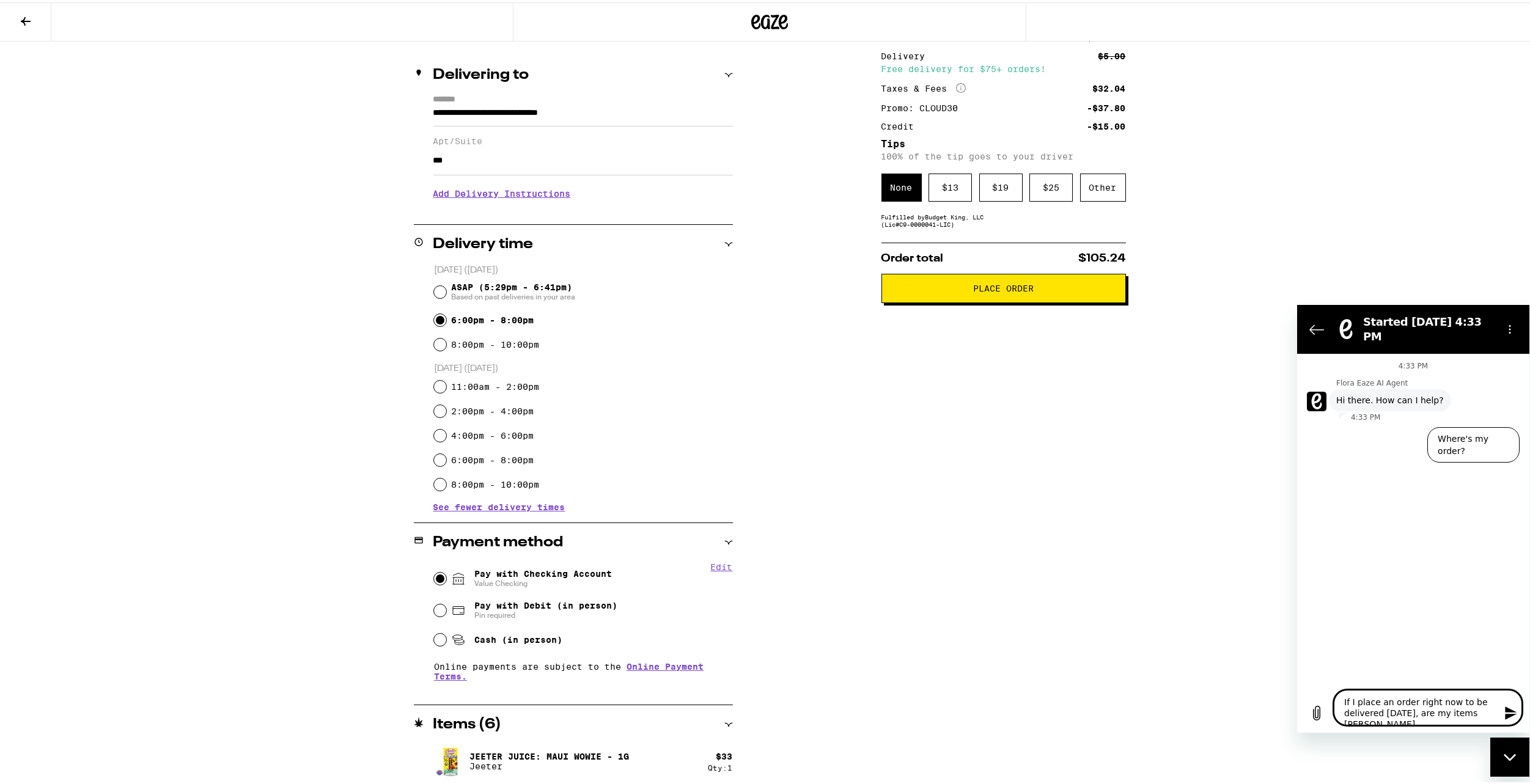
type textarea "x"
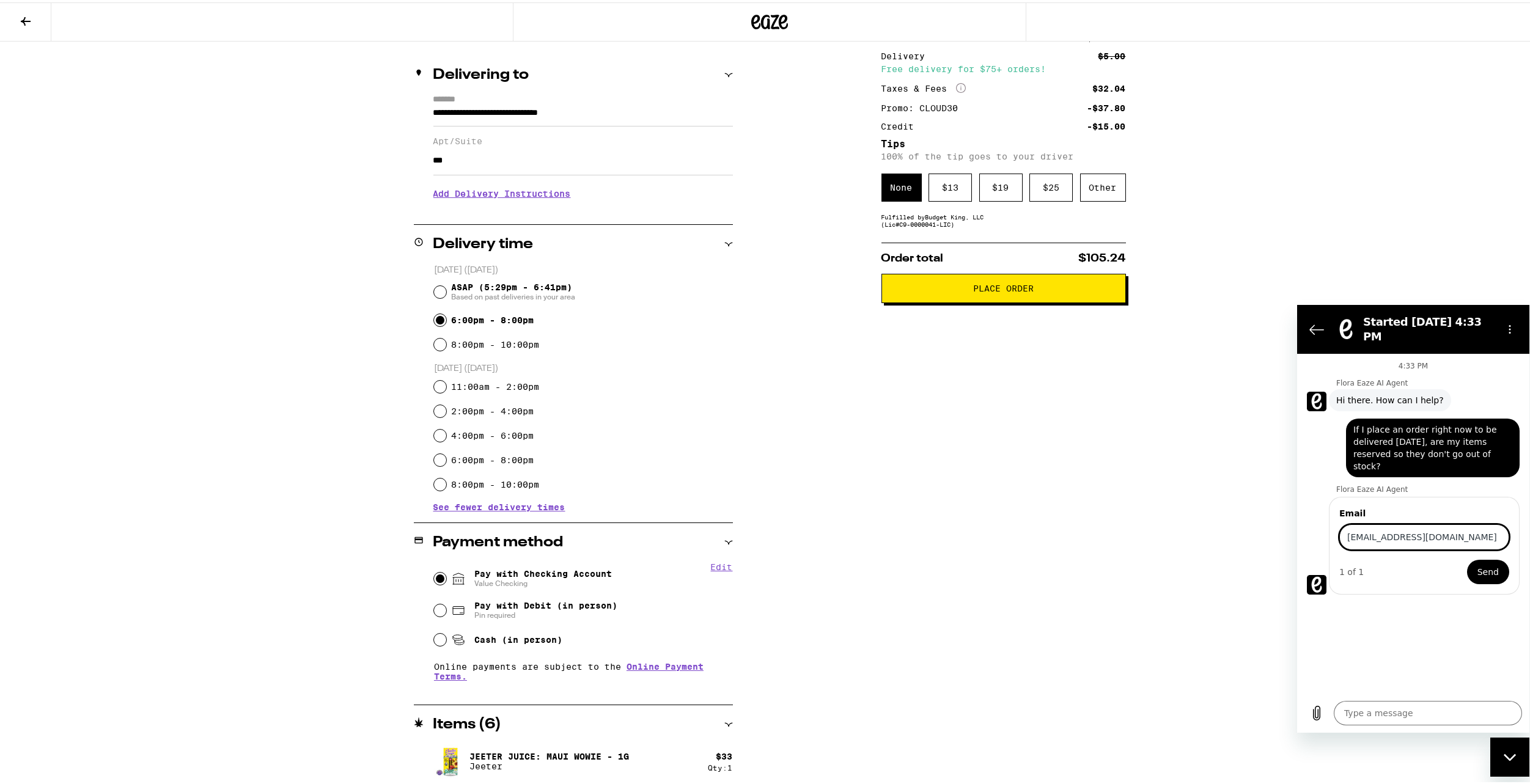
click at [1467, 559] on button "Send" at bounding box center [1488, 571] width 42 height 24
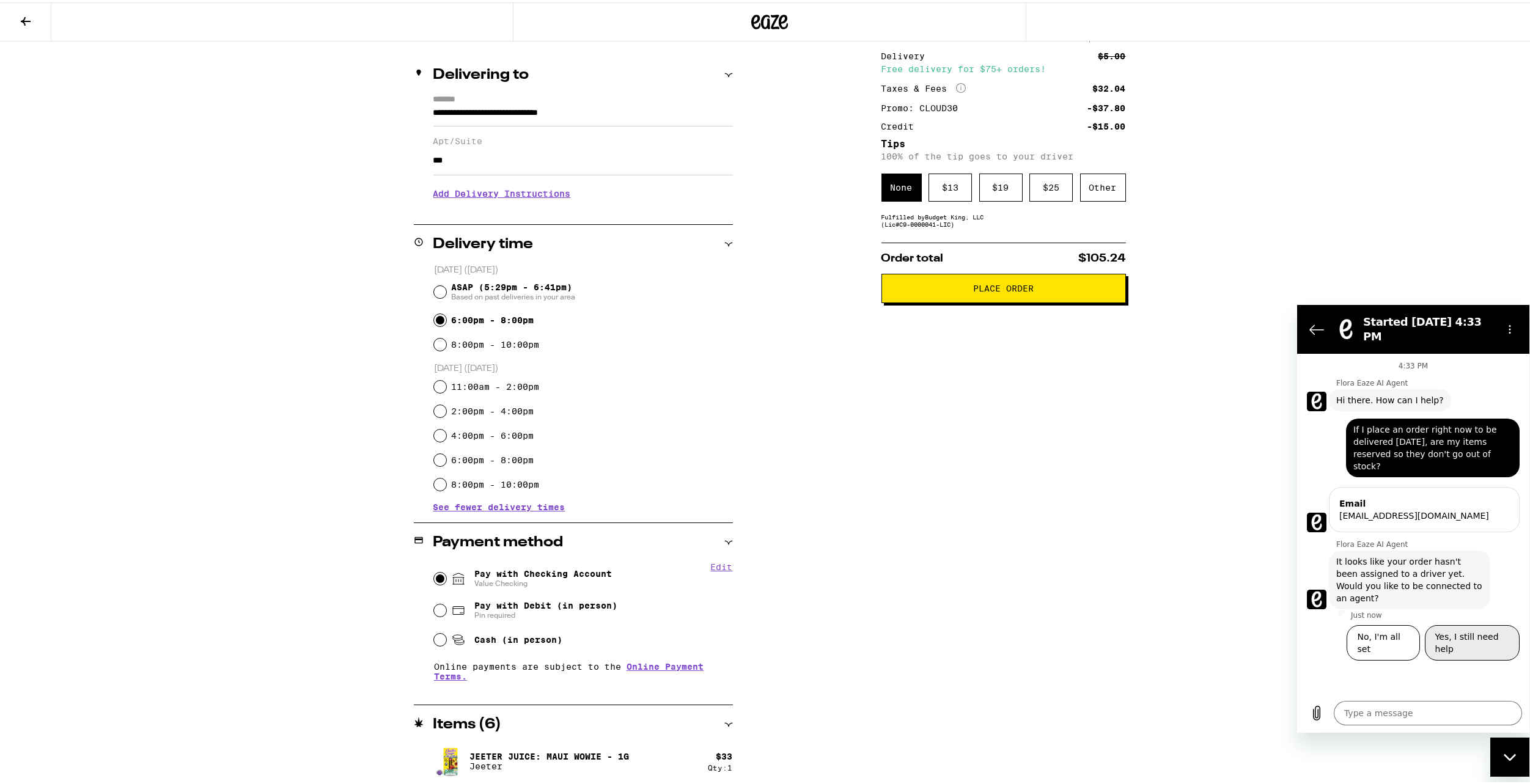
drag, startPoint x: 1475, startPoint y: 586, endPoint x: 1466, endPoint y: 604, distance: 20.1
click at [1474, 620] on li "Yes, I still need help" at bounding box center [1470, 640] width 100 height 40
click at [1466, 624] on button "Yes, I still need help" at bounding box center [1471, 642] width 95 height 35
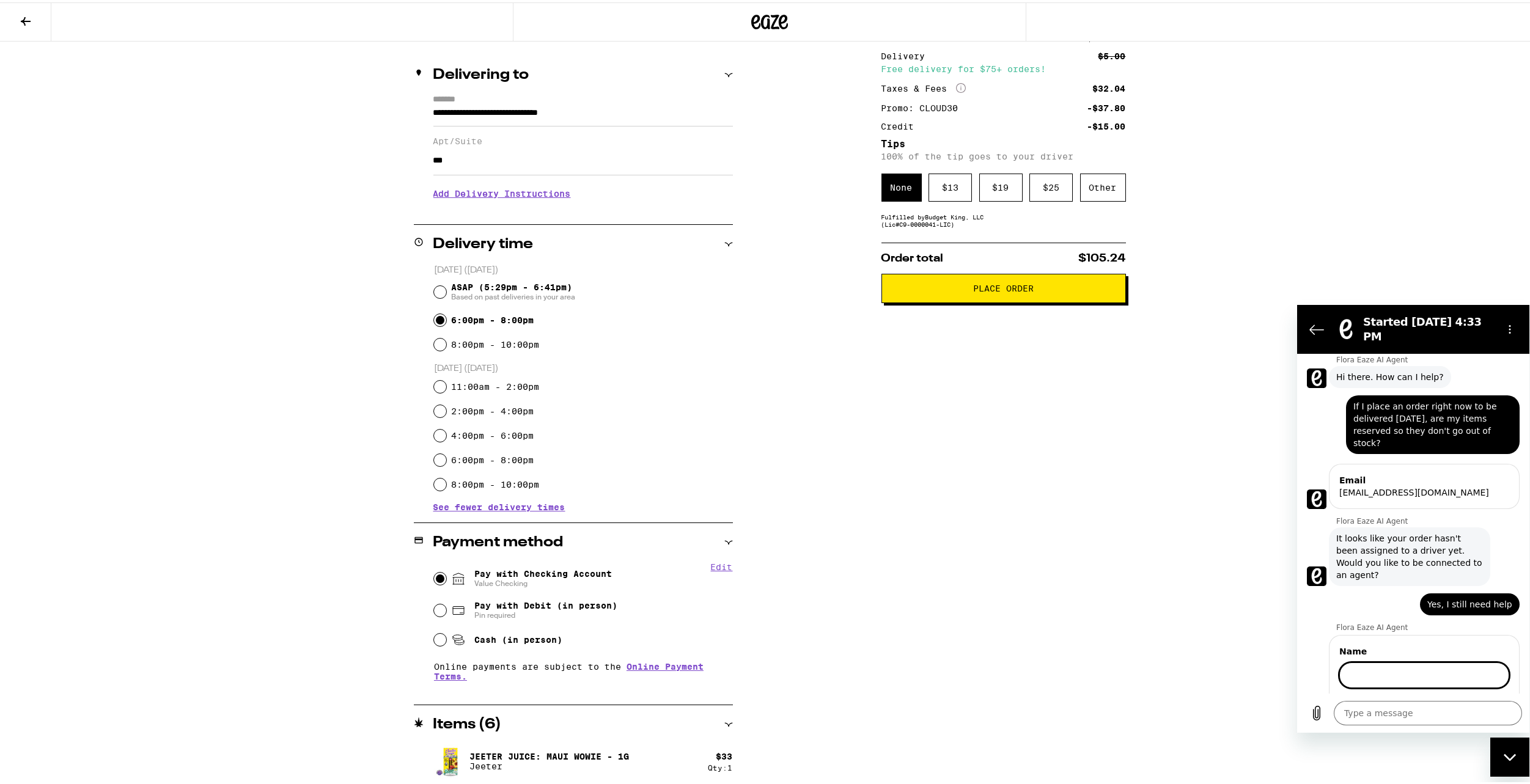
scroll to position [29, 0]
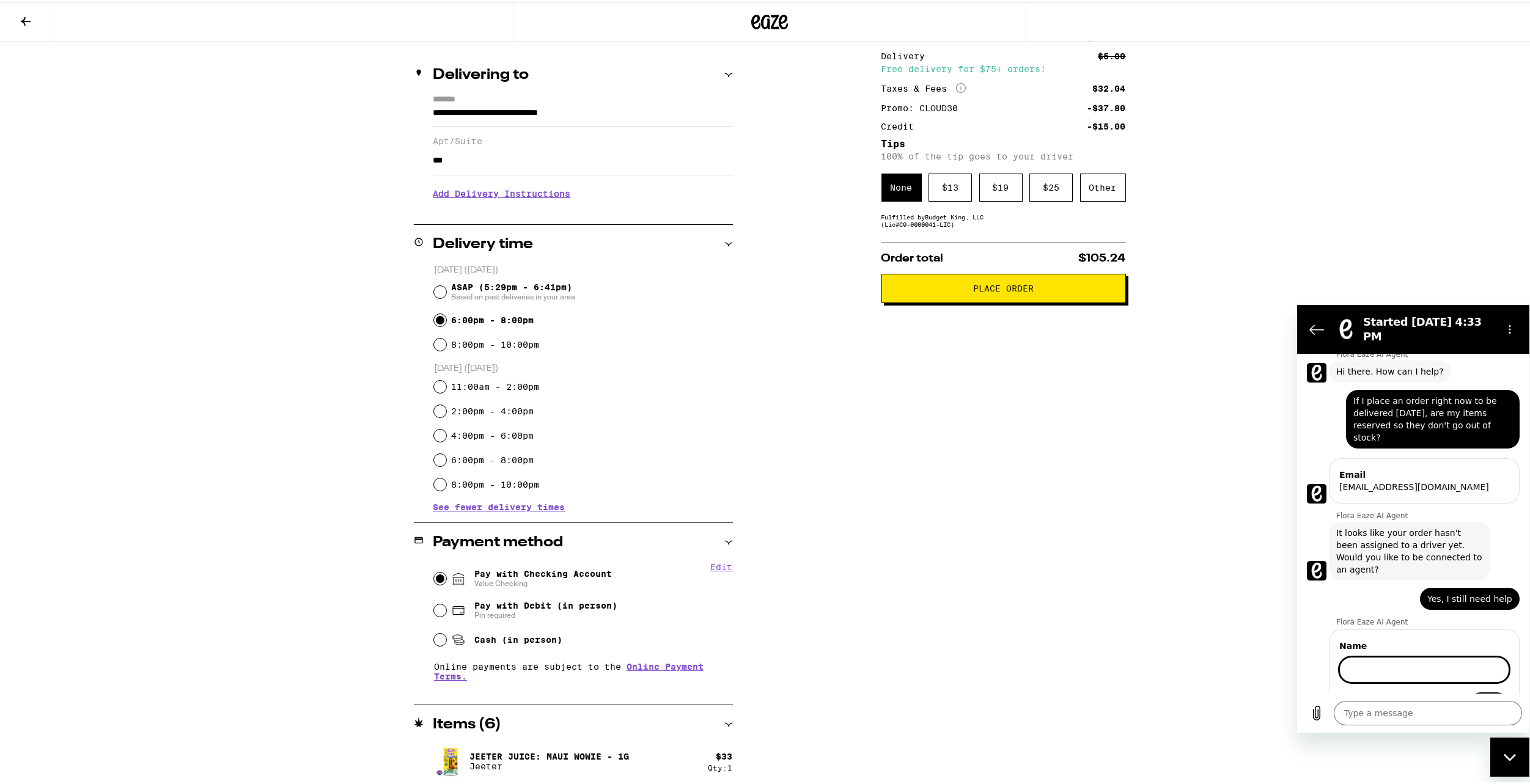
click at [1353, 657] on input "Name" at bounding box center [1424, 669] width 170 height 26
click at [1468, 692] on button "Next" at bounding box center [1488, 703] width 41 height 24
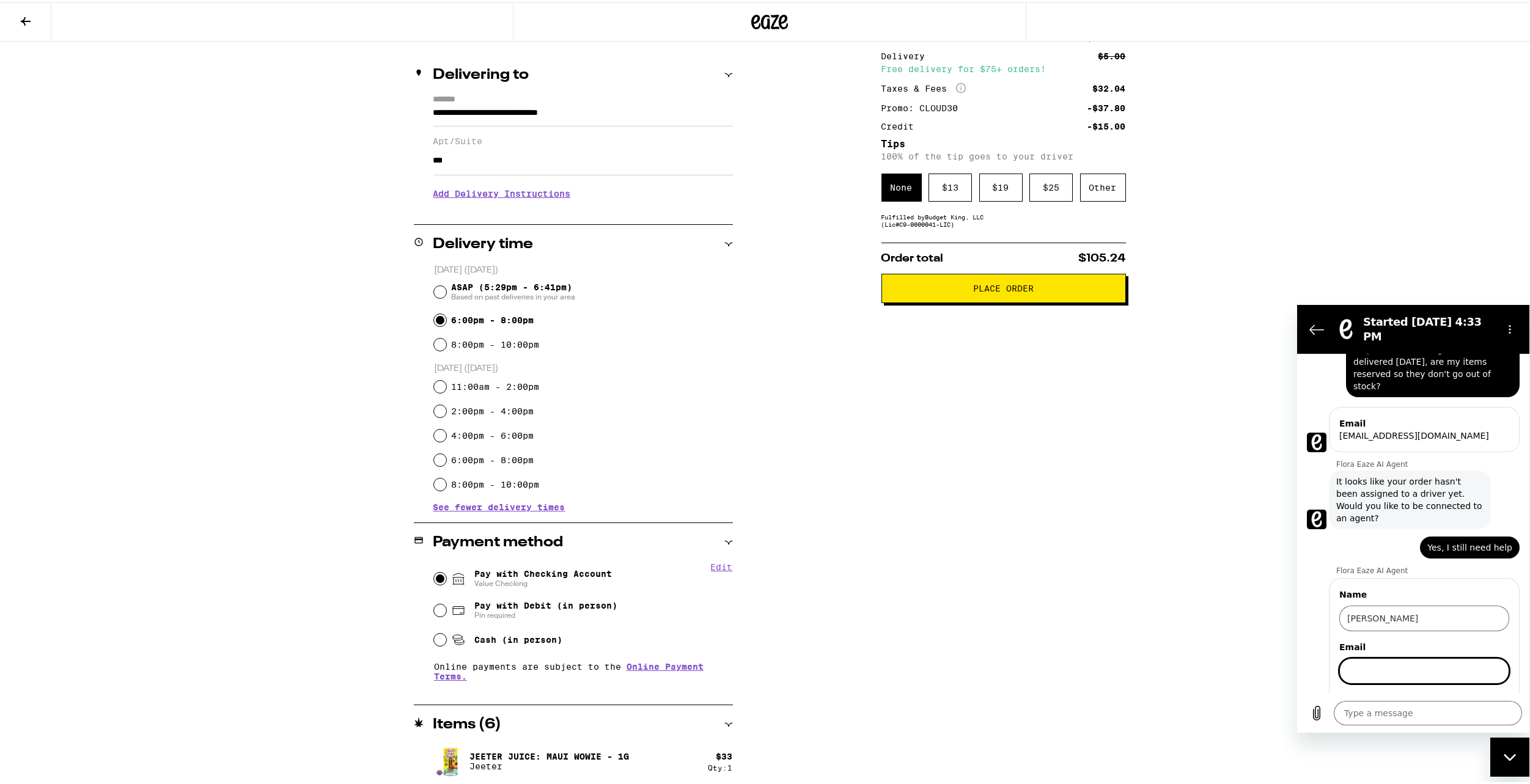
scroll to position [81, 0]
click at [1468, 692] on button "Next" at bounding box center [1488, 703] width 41 height 24
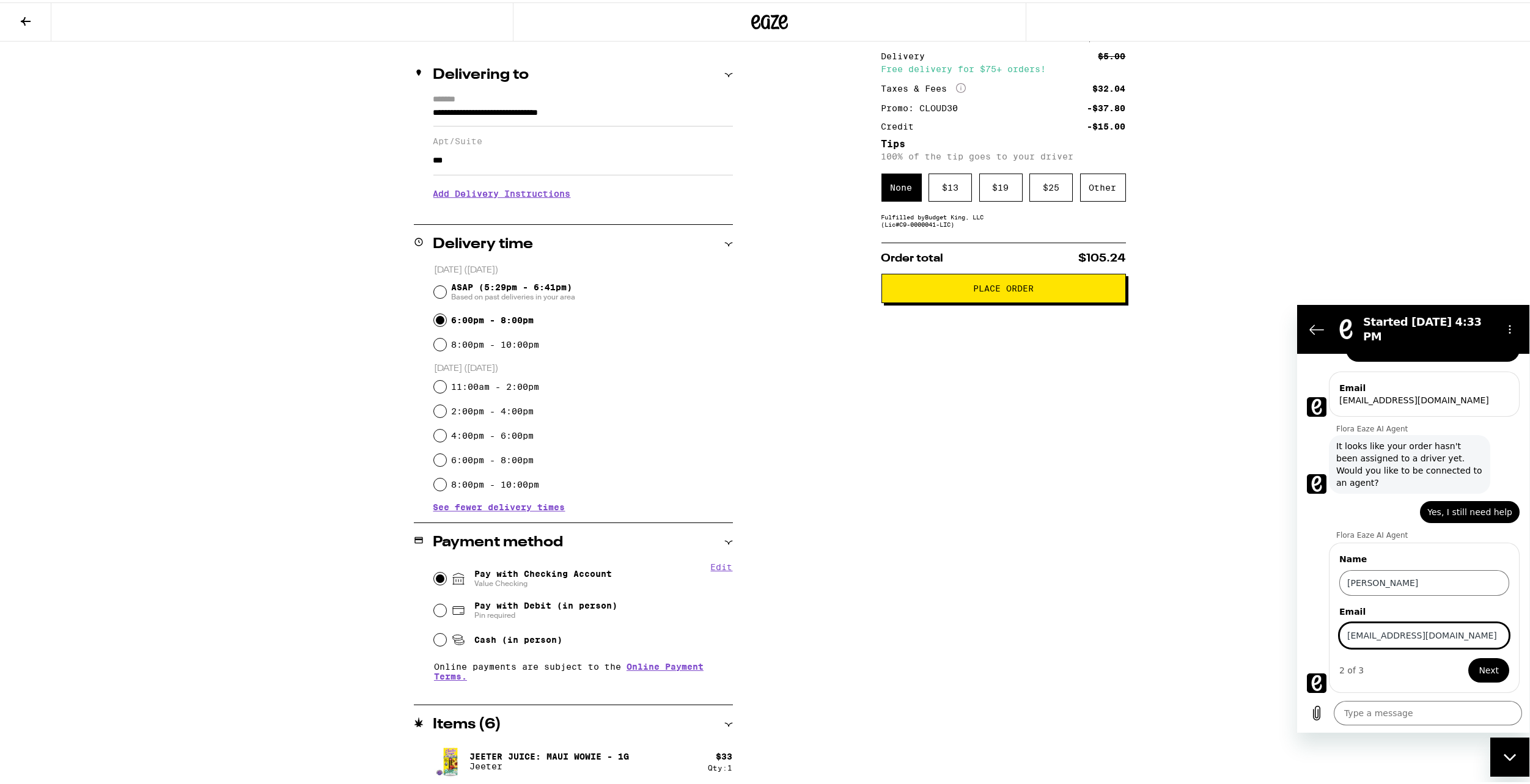
scroll to position [134, 0]
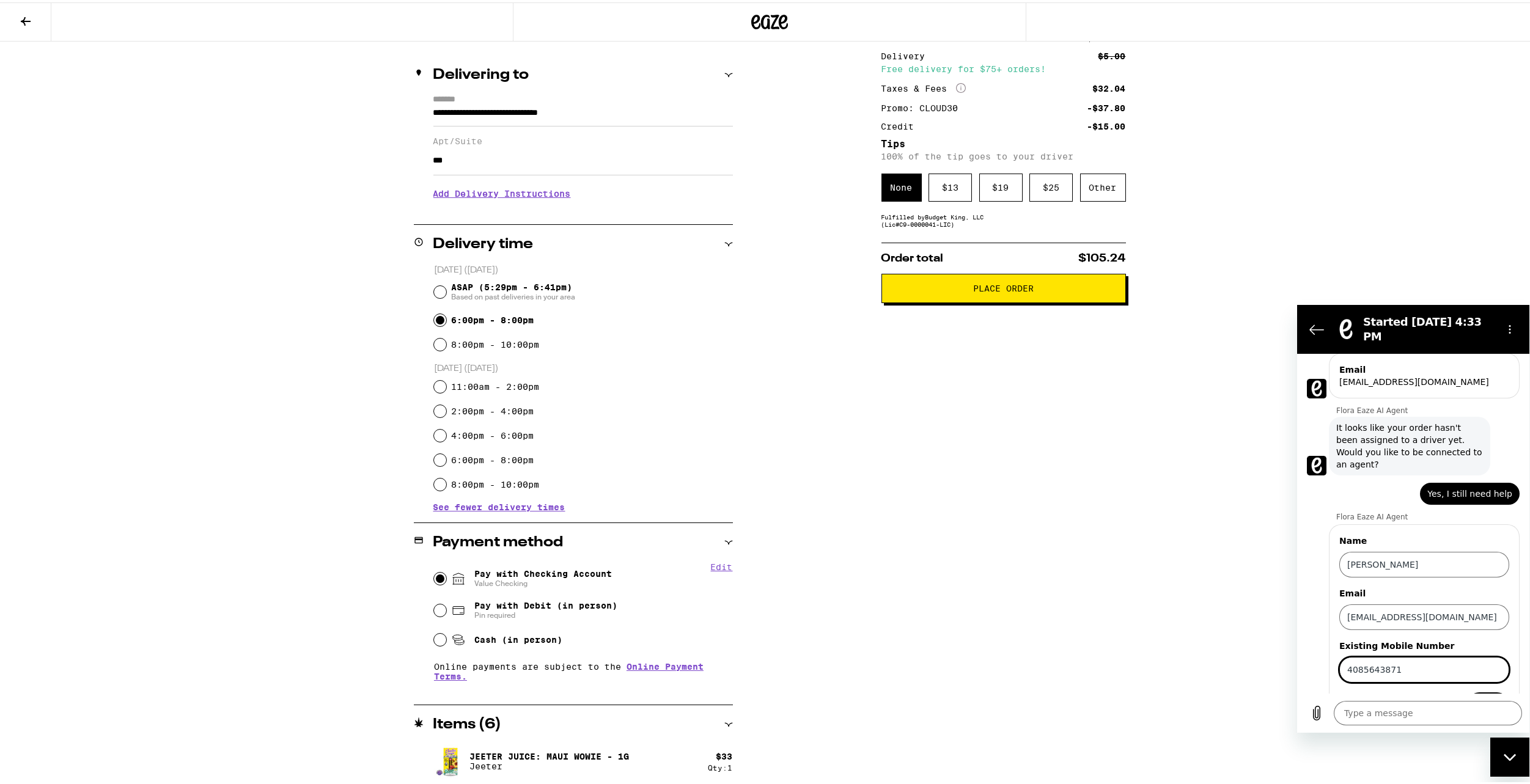
click at [1467, 692] on button "Send" at bounding box center [1488, 703] width 42 height 24
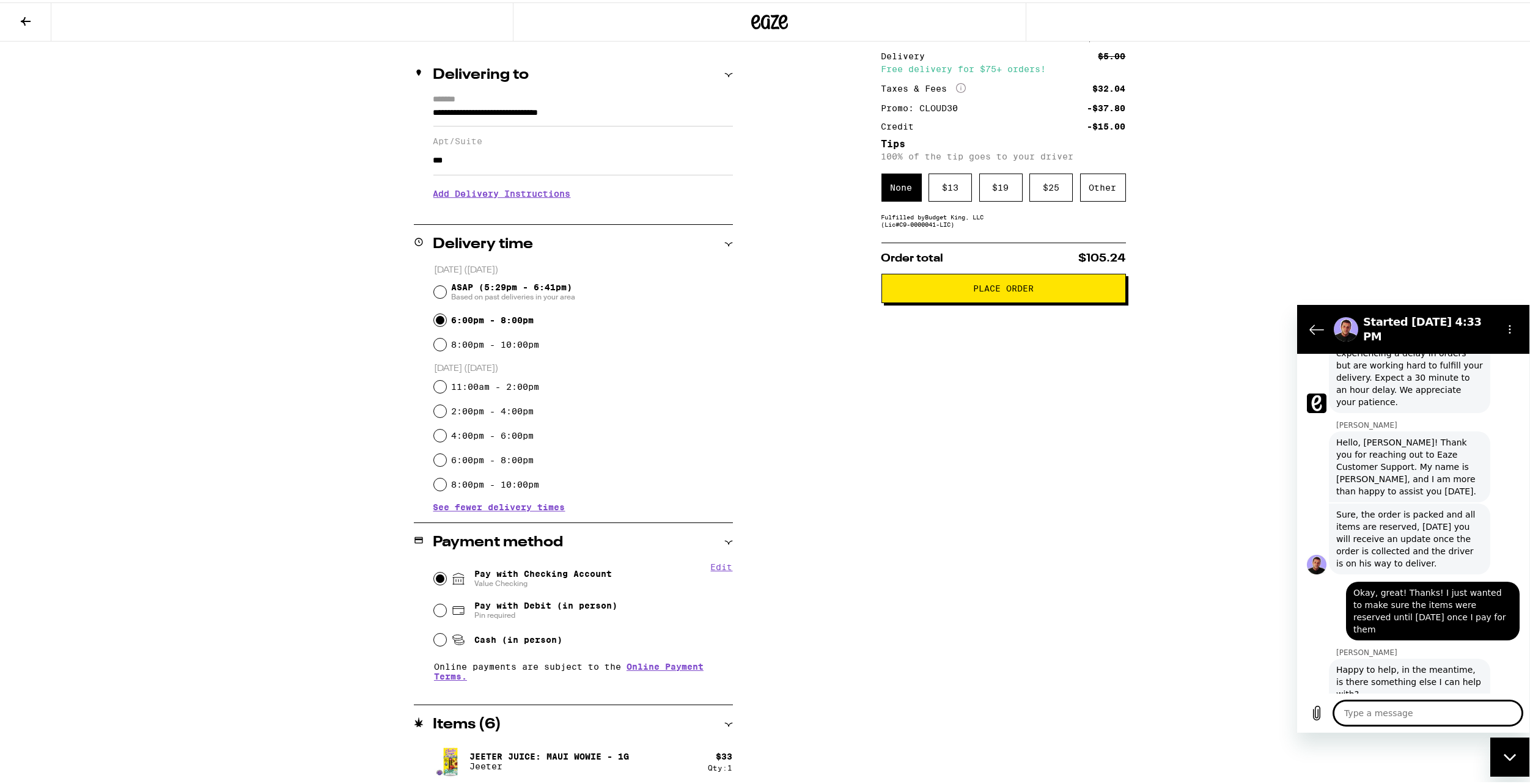
scroll to position [517, 0]
click at [1416, 714] on textarea at bounding box center [1427, 712] width 188 height 24
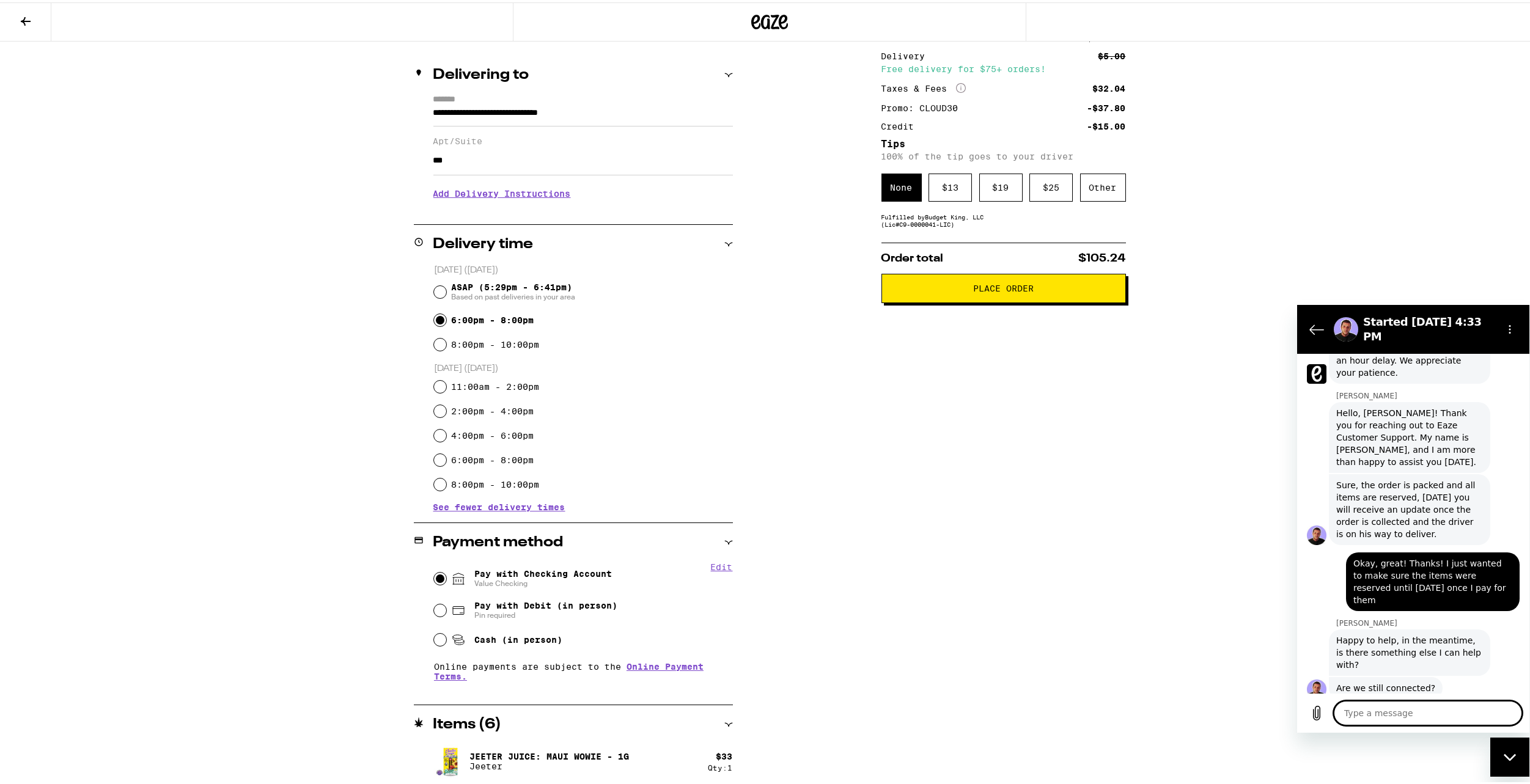
scroll to position [547, 0]
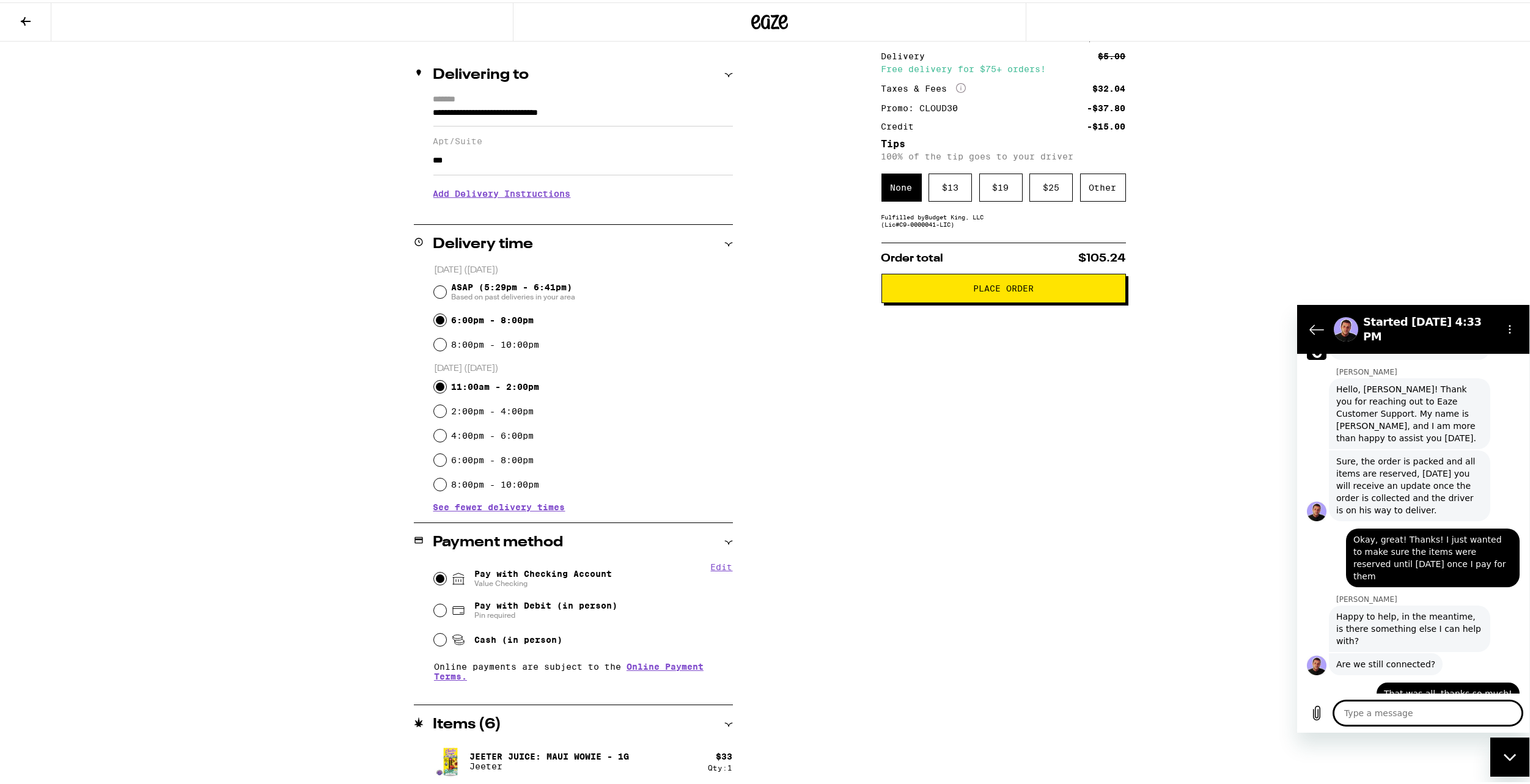
click at [435, 391] on input "11:00am - 2:00pm" at bounding box center [440, 384] width 12 height 12
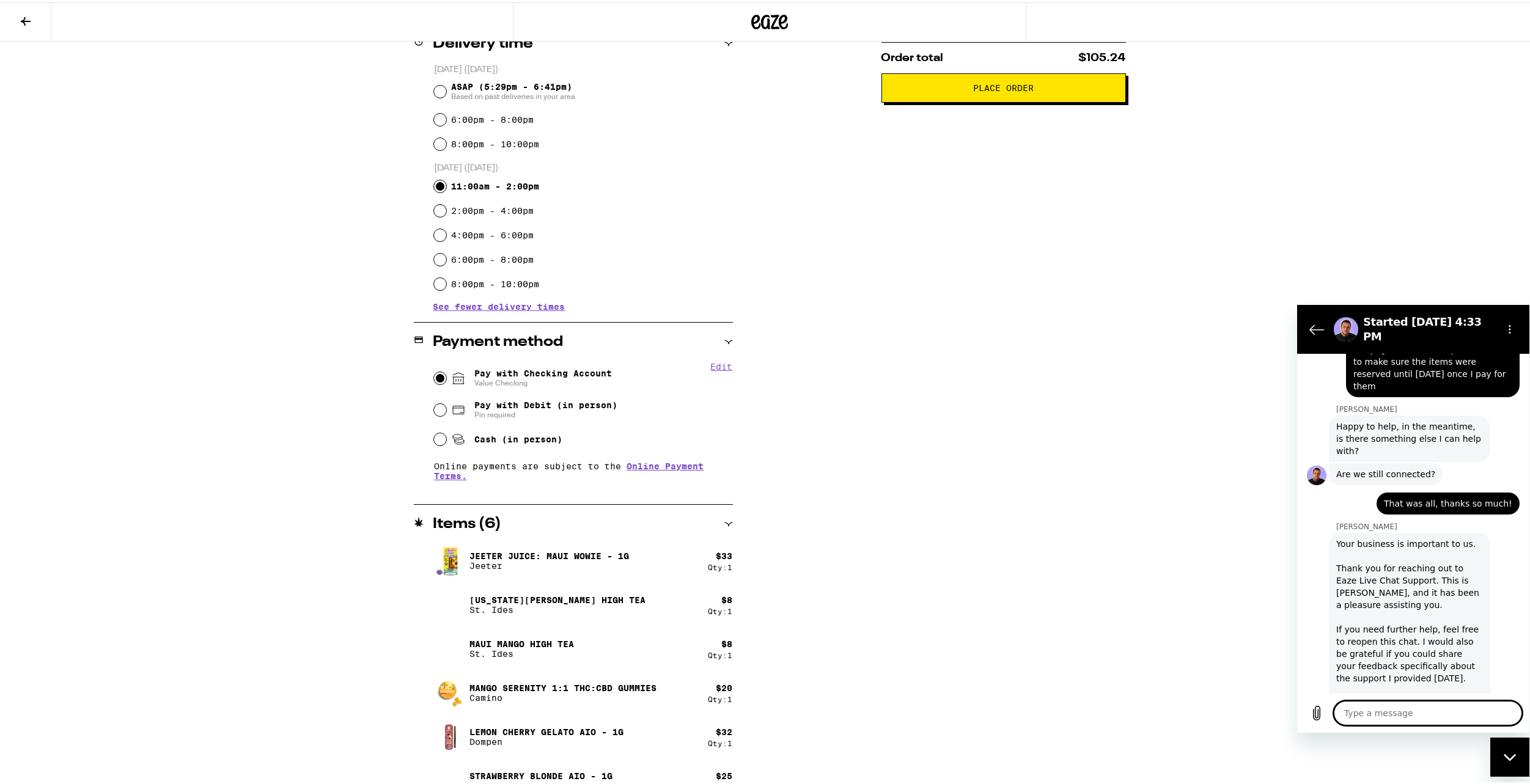
scroll to position [352, 0]
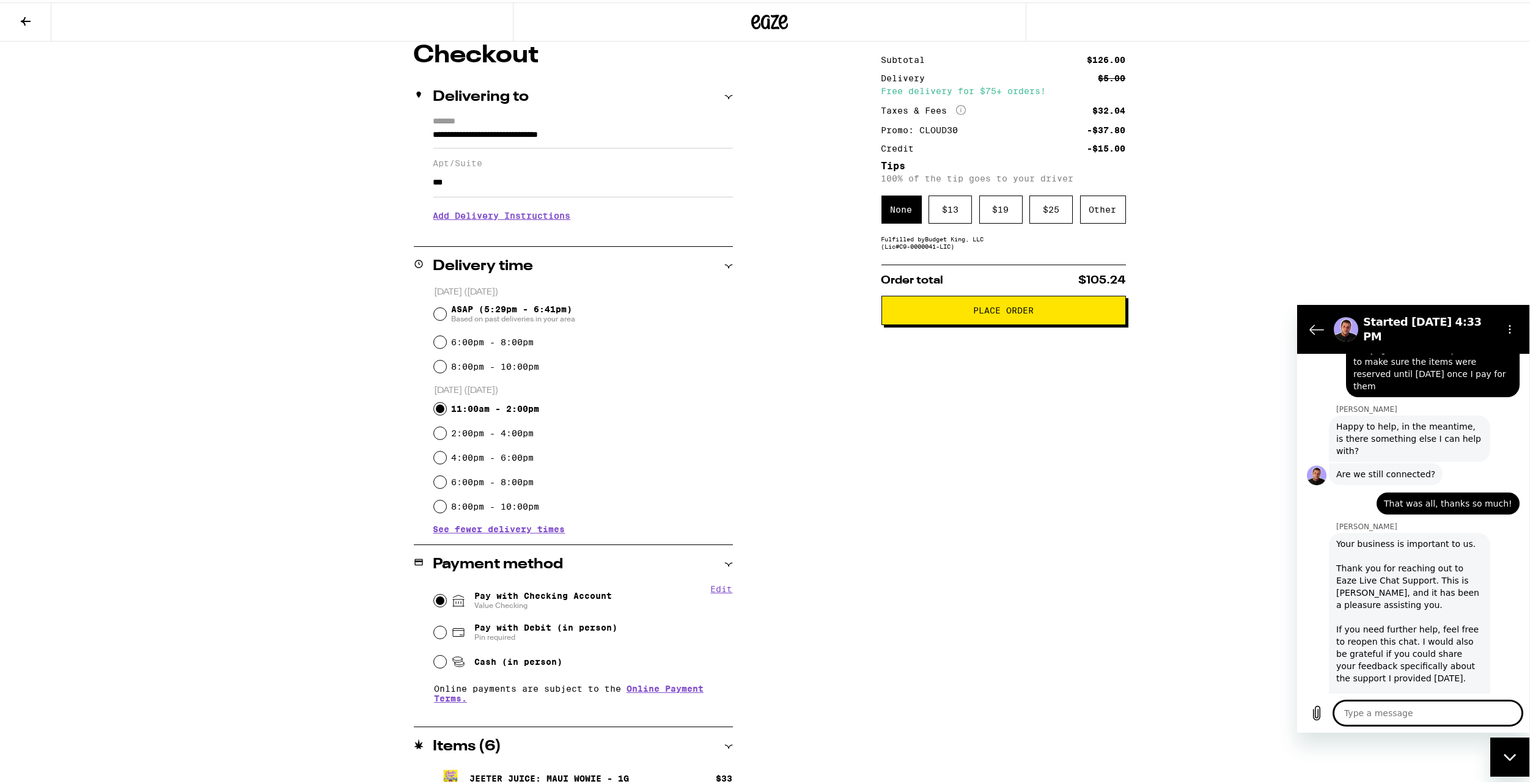
click at [1002, 595] on div "Subtotal $126.00 Delivery $5.00 Free delivery for $75+ orders! Taxes & Fees Mor…" at bounding box center [1004, 535] width 245 height 988
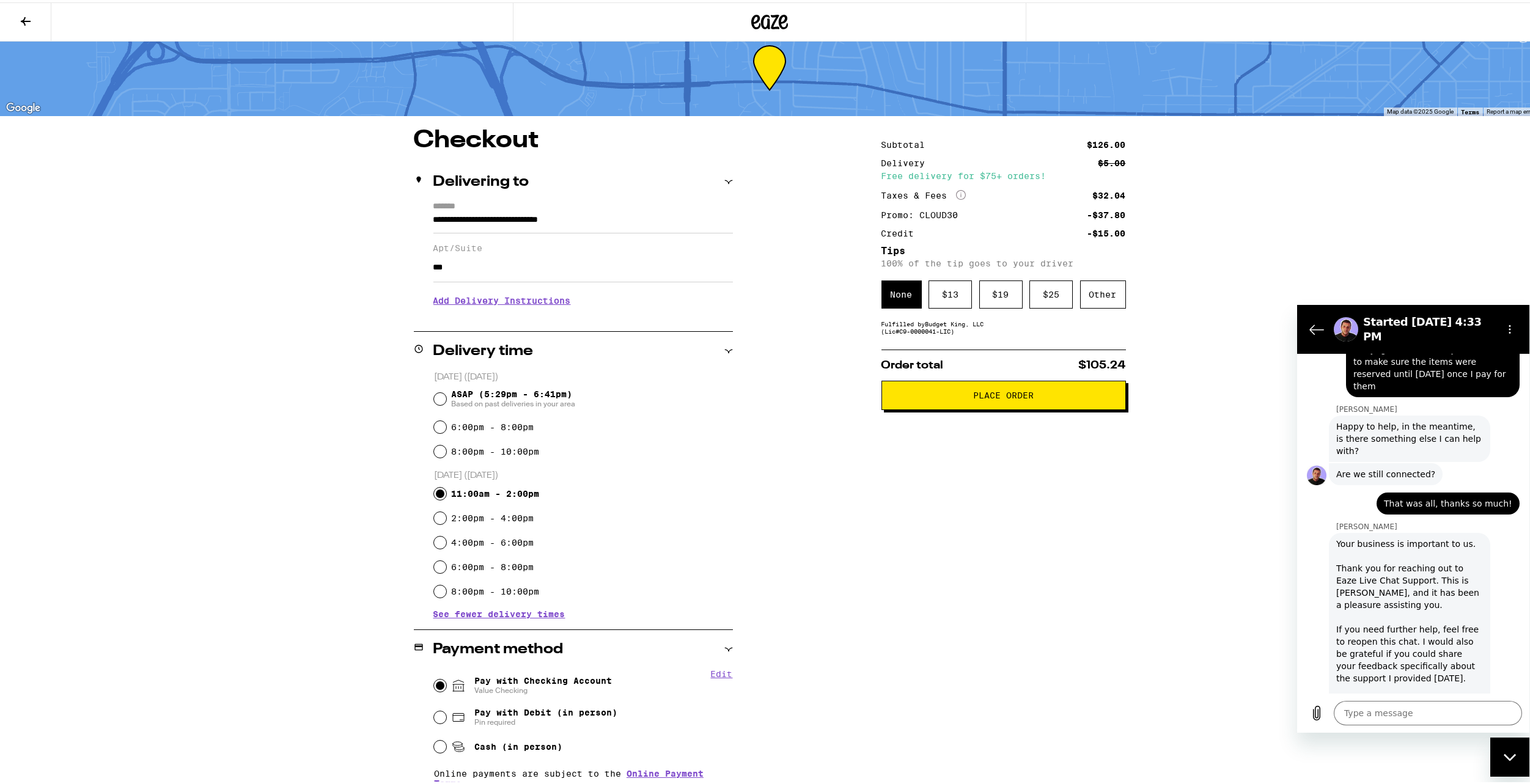
scroll to position [0, 0]
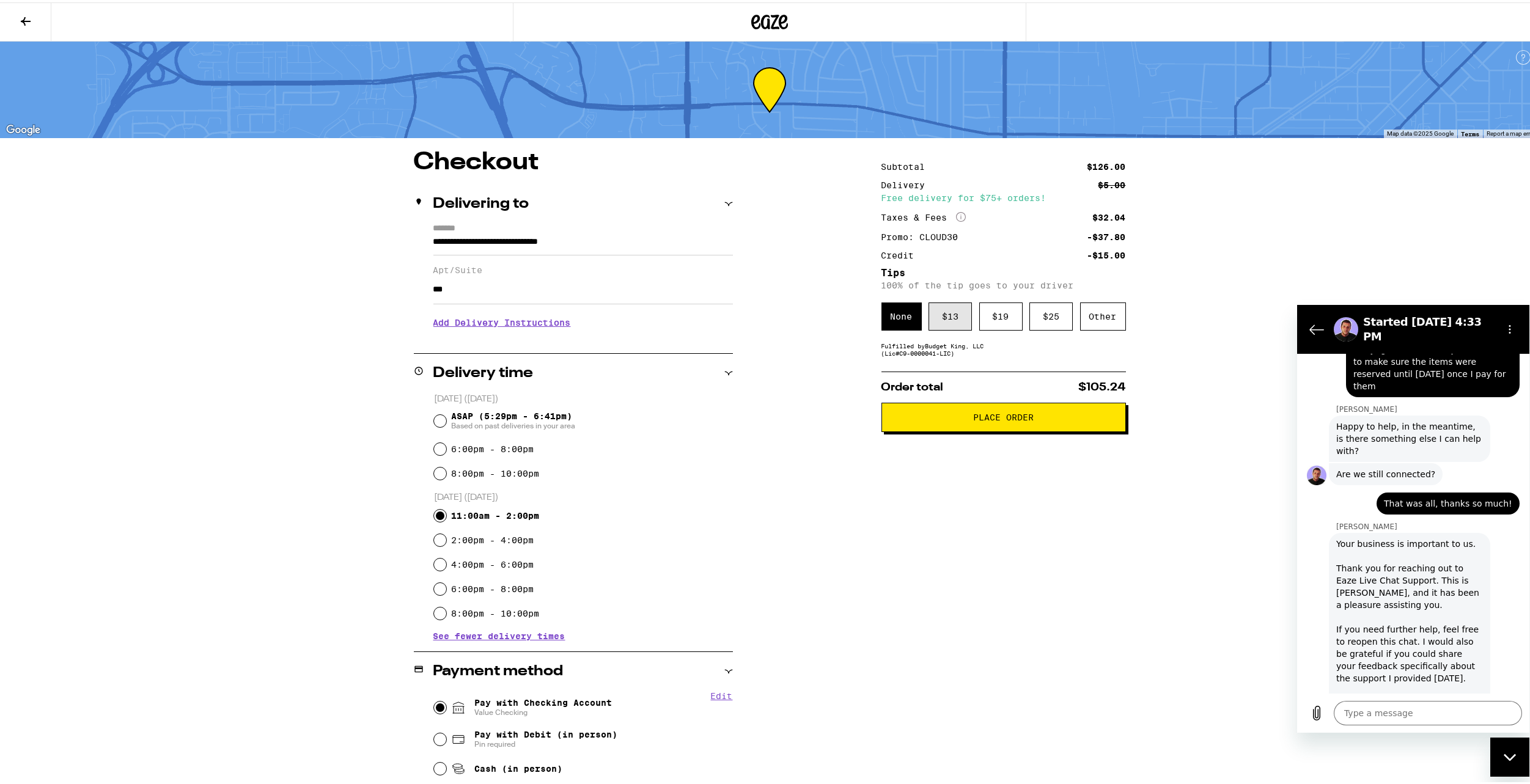
click at [942, 326] on div "$ 13" at bounding box center [950, 314] width 43 height 28
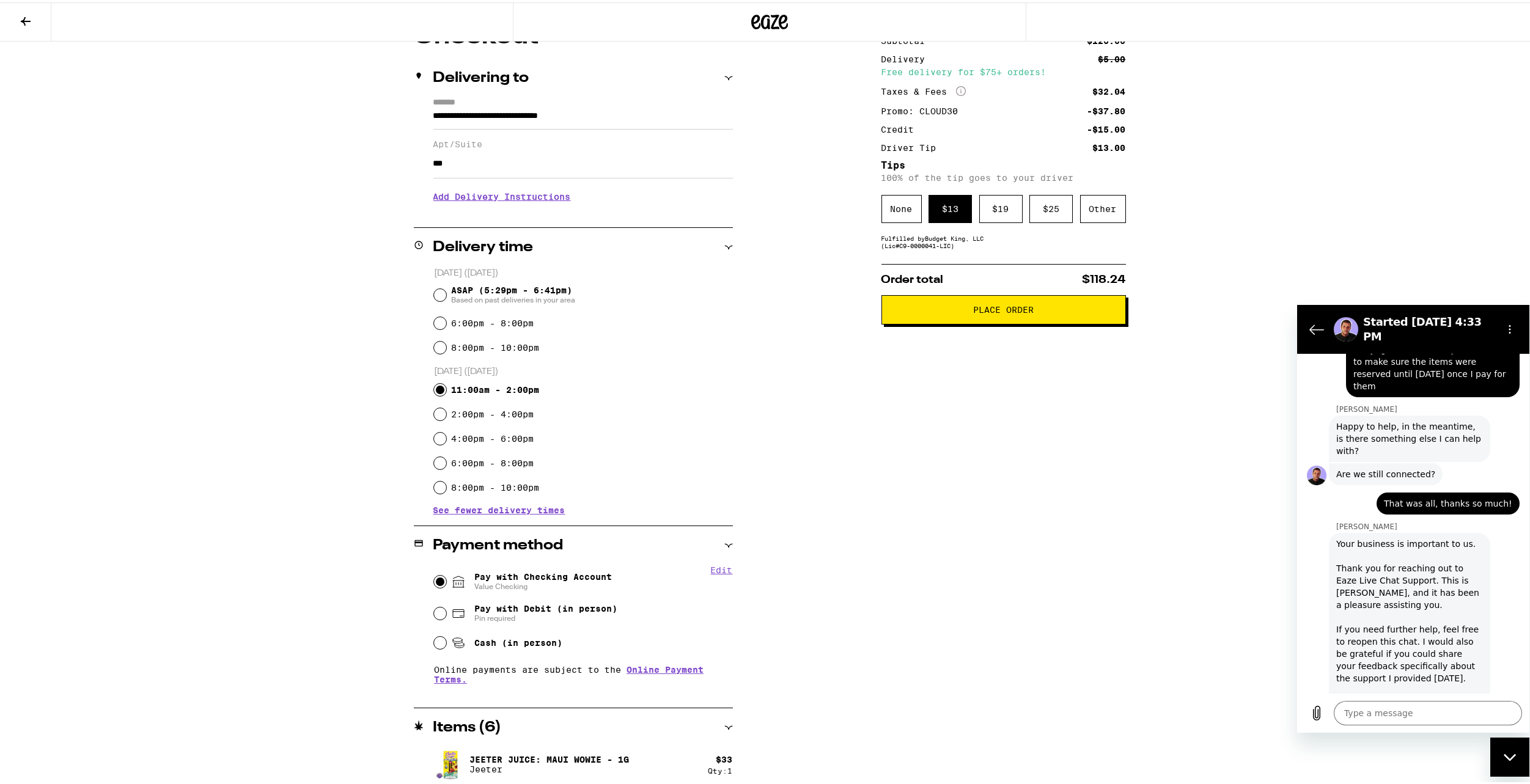
scroll to position [107, 0]
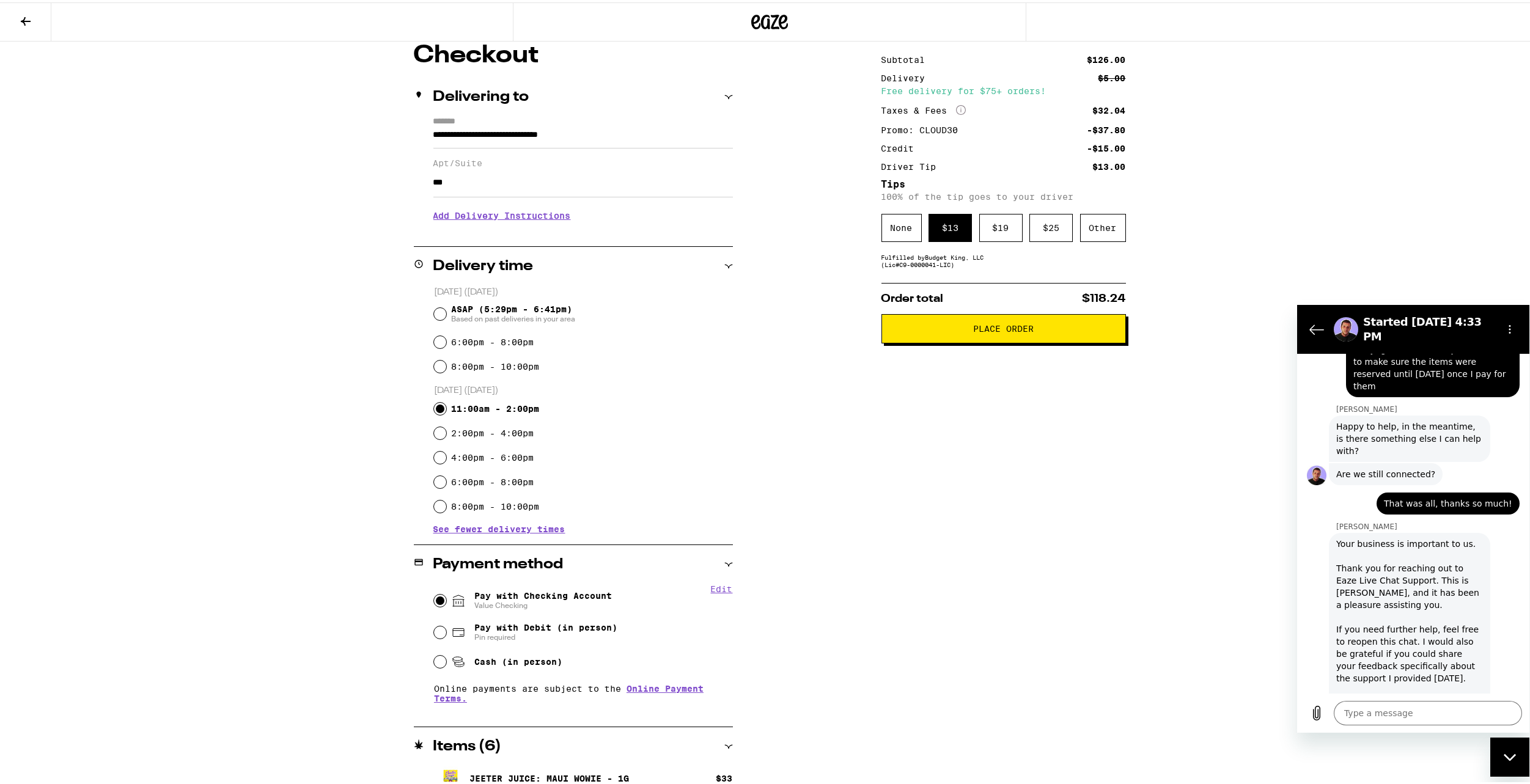
click at [919, 330] on span "Place Order" at bounding box center [1003, 327] width 223 height 9
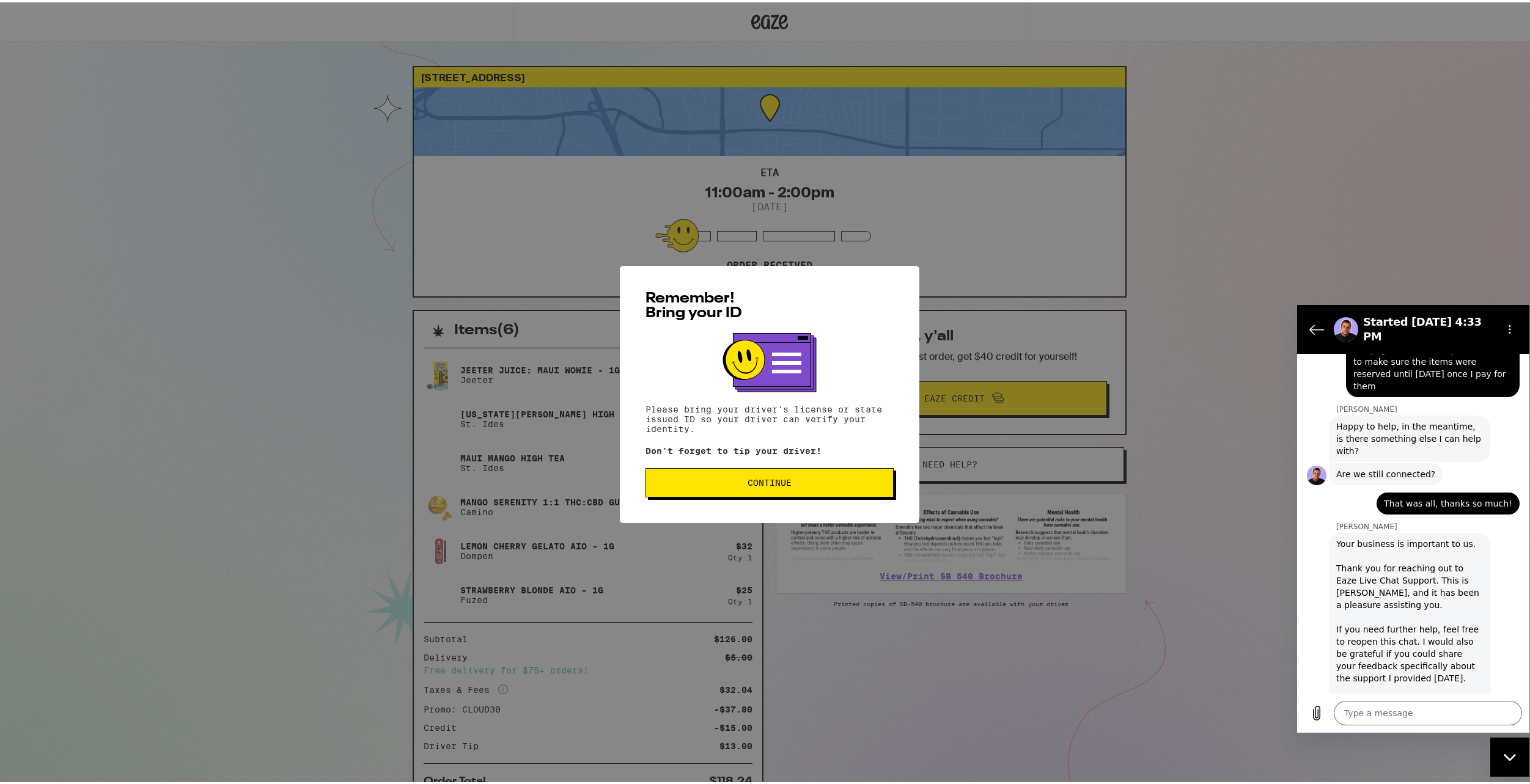
click at [796, 481] on span "Continue" at bounding box center [769, 481] width 227 height 9
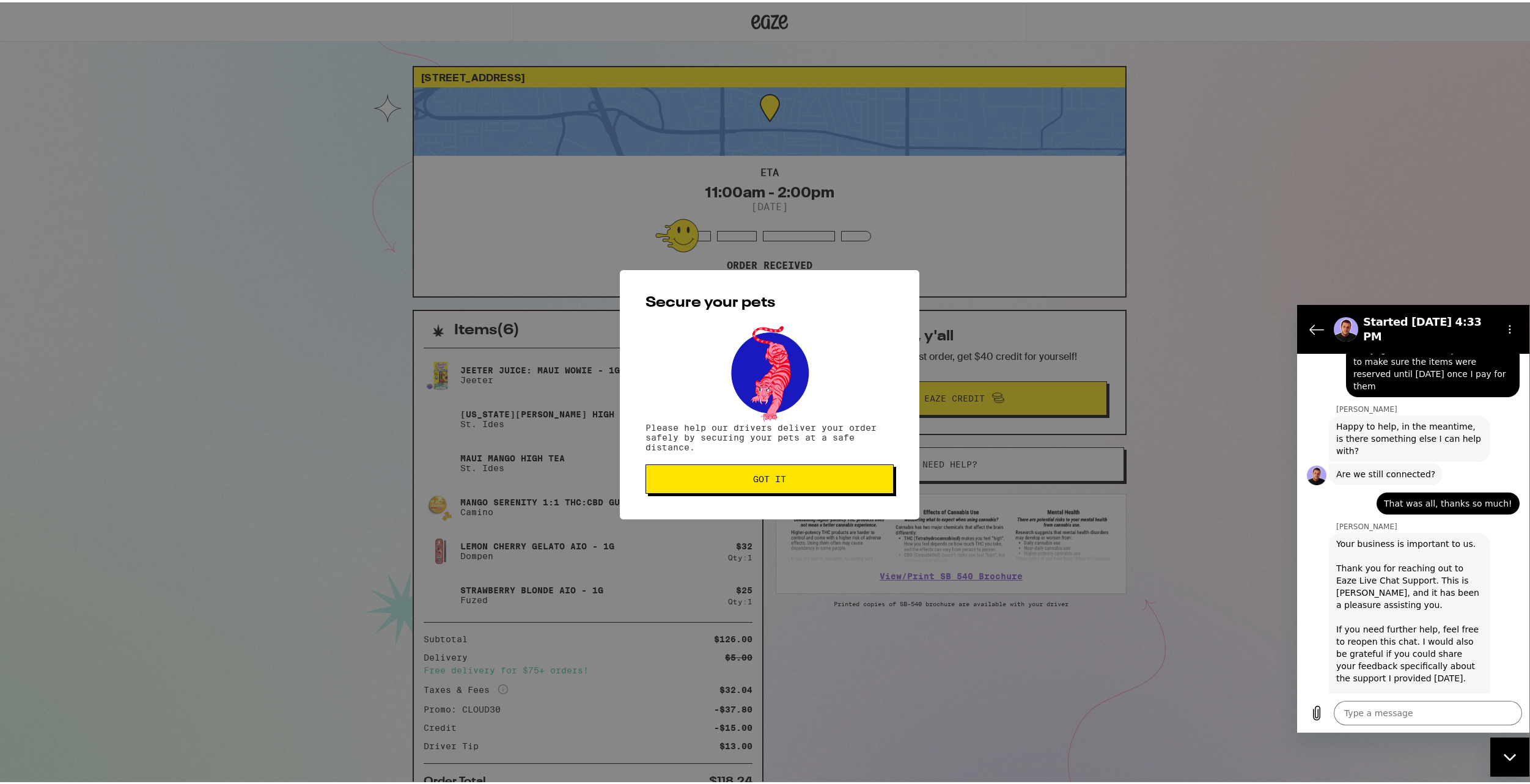
click at [796, 481] on span "Got it" at bounding box center [769, 477] width 227 height 9
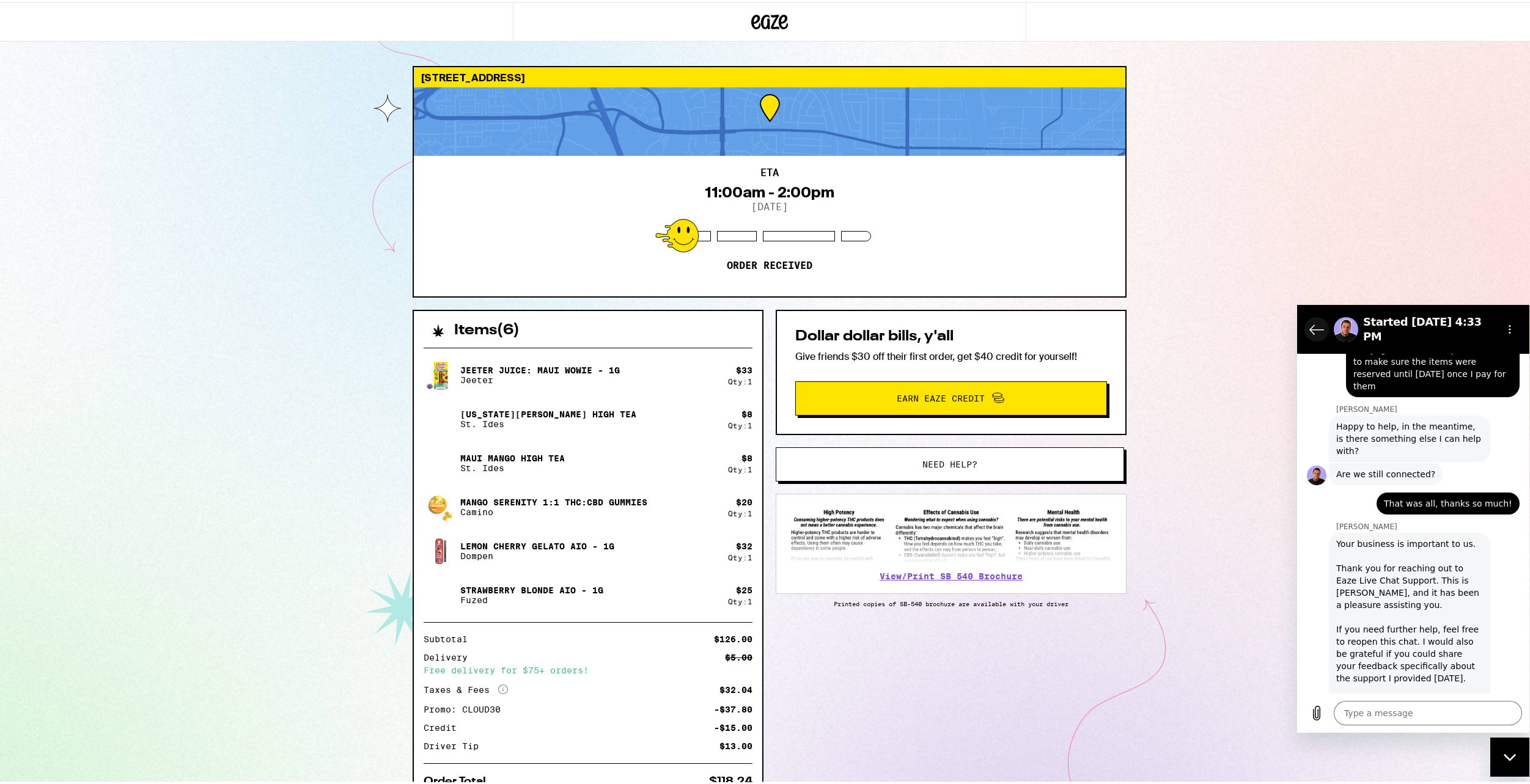
click at [1317, 325] on icon "Back to the conversation list" at bounding box center [1316, 329] width 13 height 10
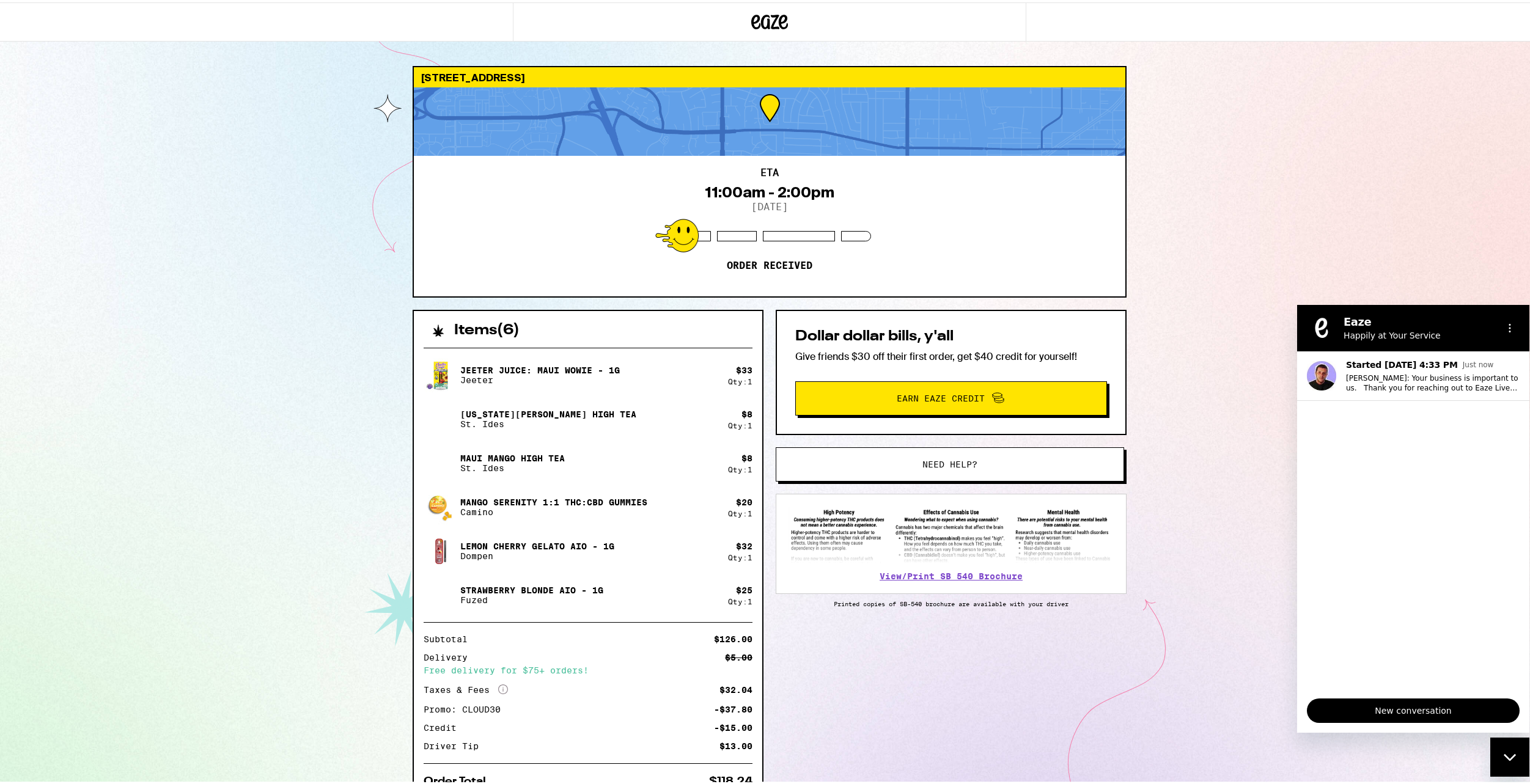
click at [1290, 237] on div "[STREET_ADDRESS] ETA 11:00am - 2:00pm [DATE] Order received Items ( 6 ) [PERSON…" at bounding box center [769, 422] width 1539 height 845
click at [1508, 320] on button "Options menu" at bounding box center [1509, 327] width 24 height 24
click at [1319, 237] on div "[STREET_ADDRESS] ETA 11:00am - 2:00pm [DATE] Order received Items ( 6 ) [PERSON…" at bounding box center [769, 422] width 1539 height 845
drag, startPoint x: 1512, startPoint y: 752, endPoint x: 2914, endPoint y: 1394, distance: 1542.0
click at [1512, 752] on div "Close messaging window" at bounding box center [1509, 757] width 37 height 37
